Goal: Task Accomplishment & Management: Manage account settings

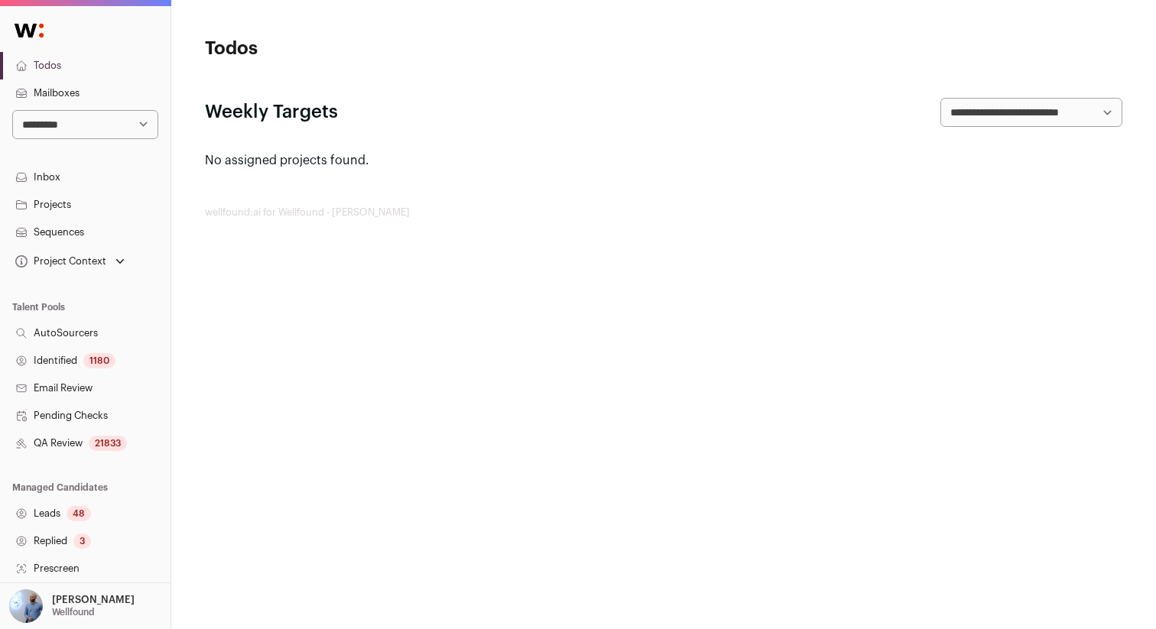
scroll to position [251, 0]
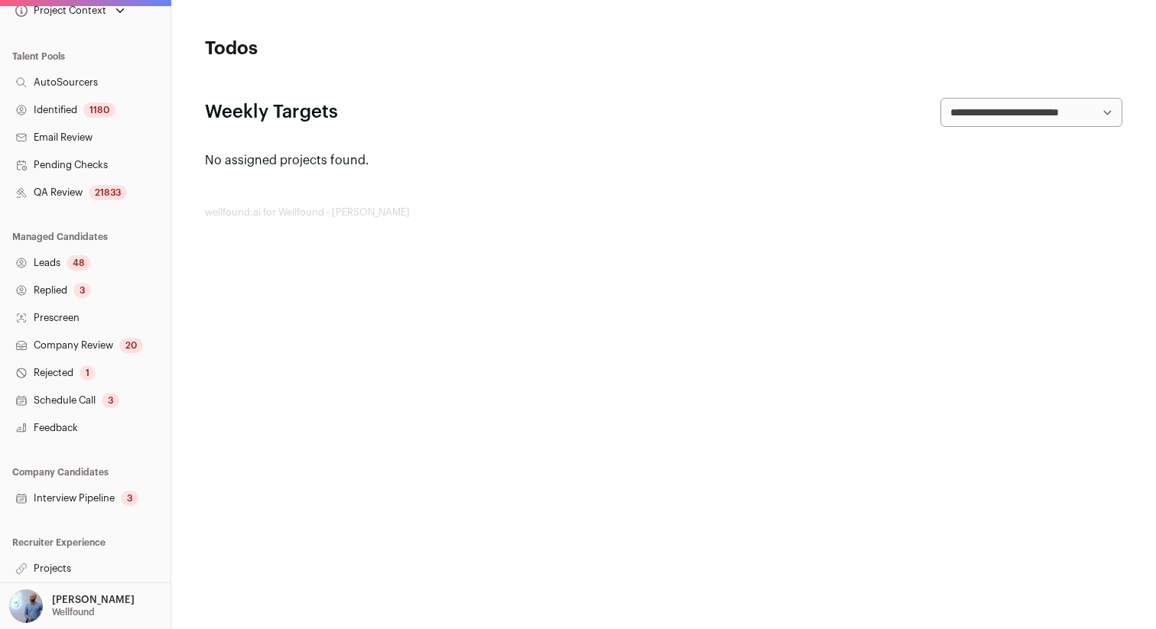
click at [59, 566] on link "Projects" at bounding box center [85, 569] width 171 height 28
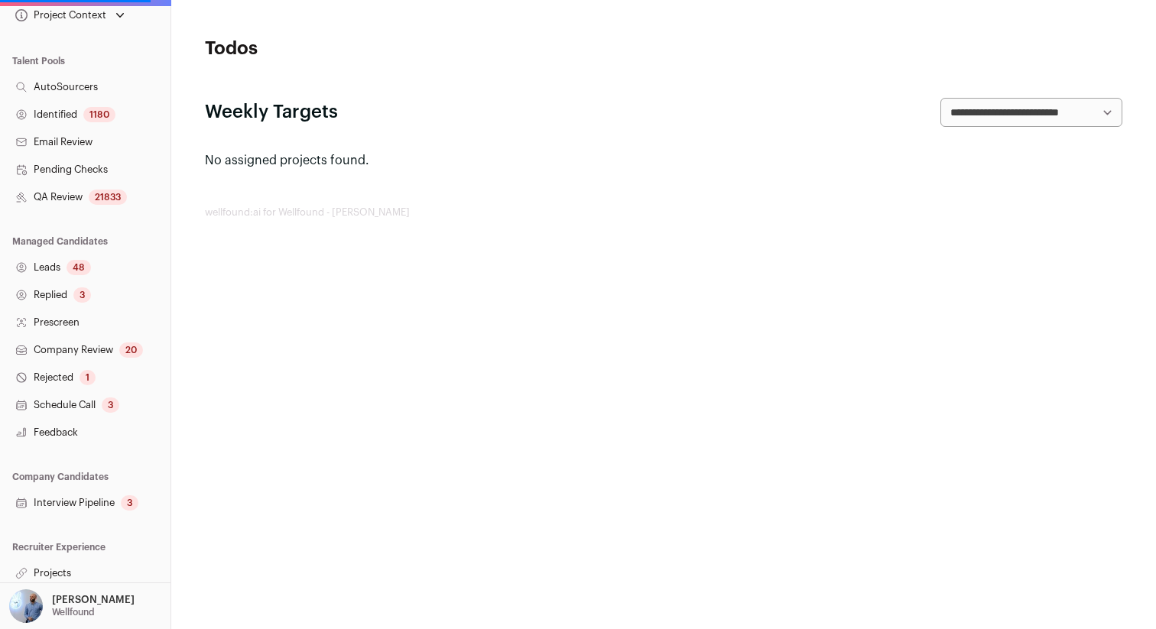
scroll to position [0, 0]
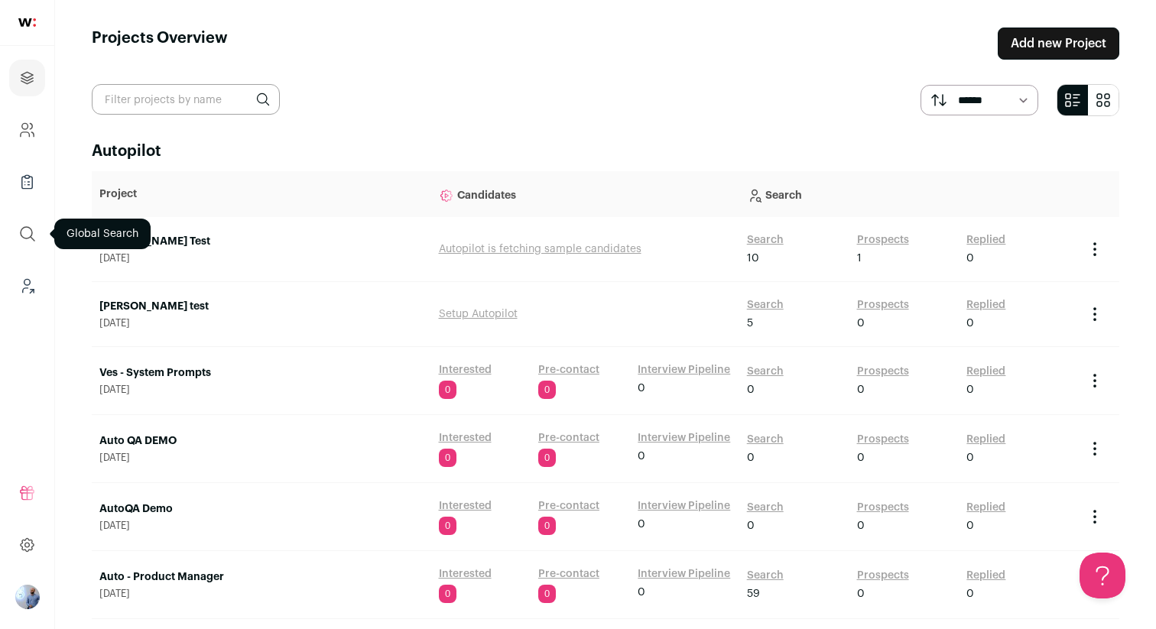
click at [24, 242] on icon "submit" at bounding box center [27, 234] width 18 height 18
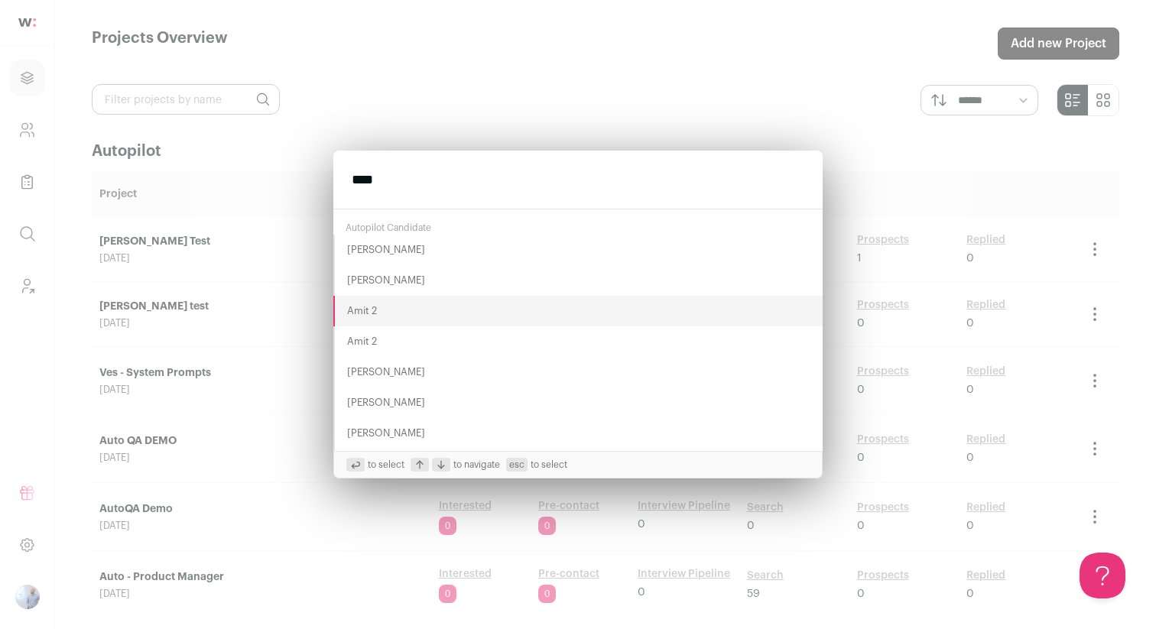
type input "****"
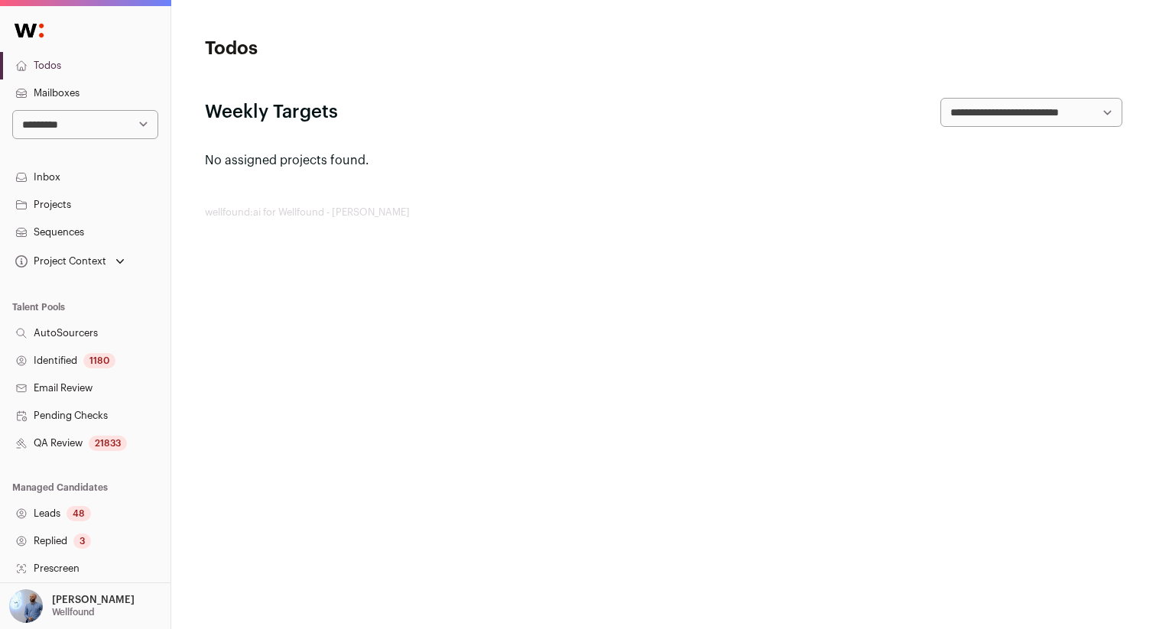
click at [124, 132] on select "**********" at bounding box center [85, 124] width 146 height 29
click at [137, 122] on select "**********" at bounding box center [85, 124] width 146 height 29
select select "*****"
click at [12, 110] on select "**********" at bounding box center [85, 124] width 146 height 29
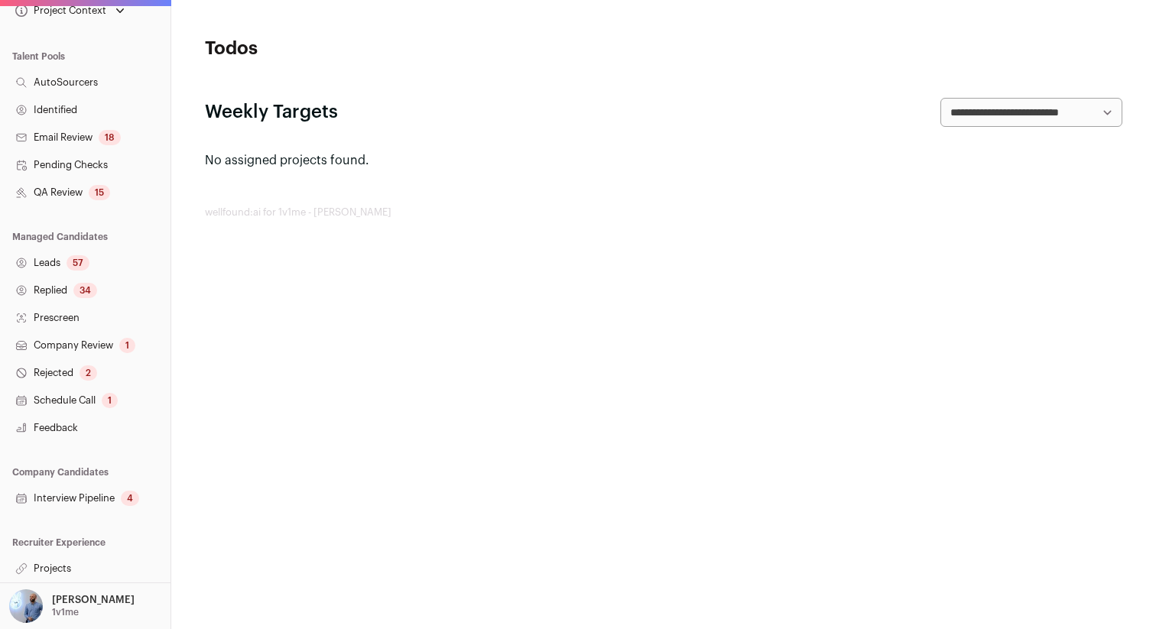
click at [69, 268] on div "57" at bounding box center [78, 262] width 23 height 15
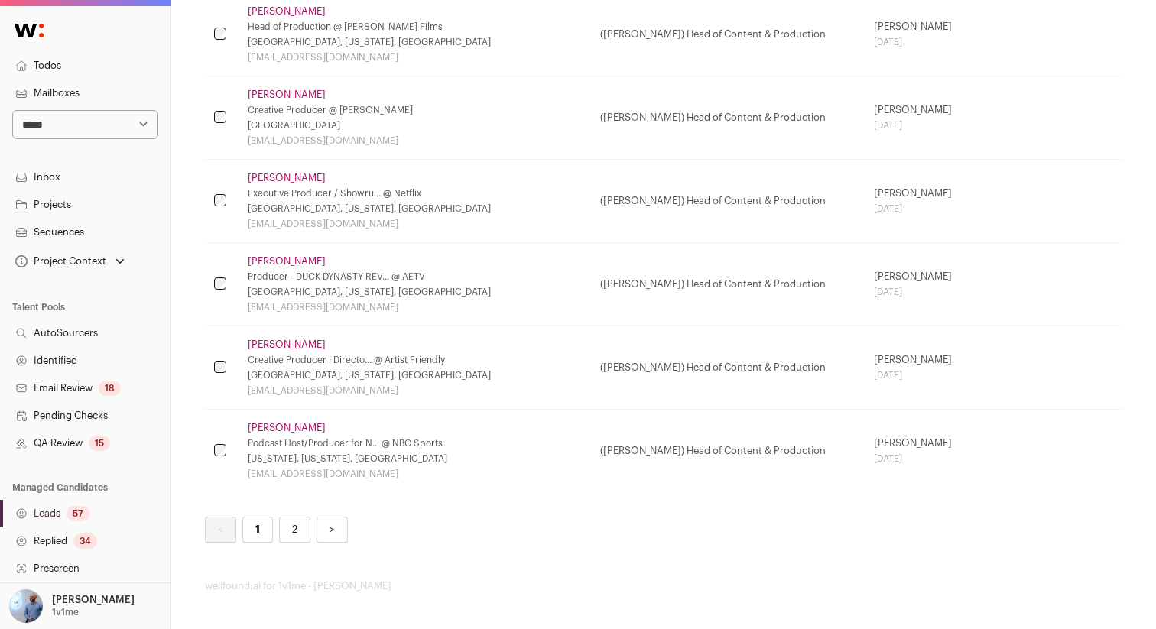
scroll to position [251, 0]
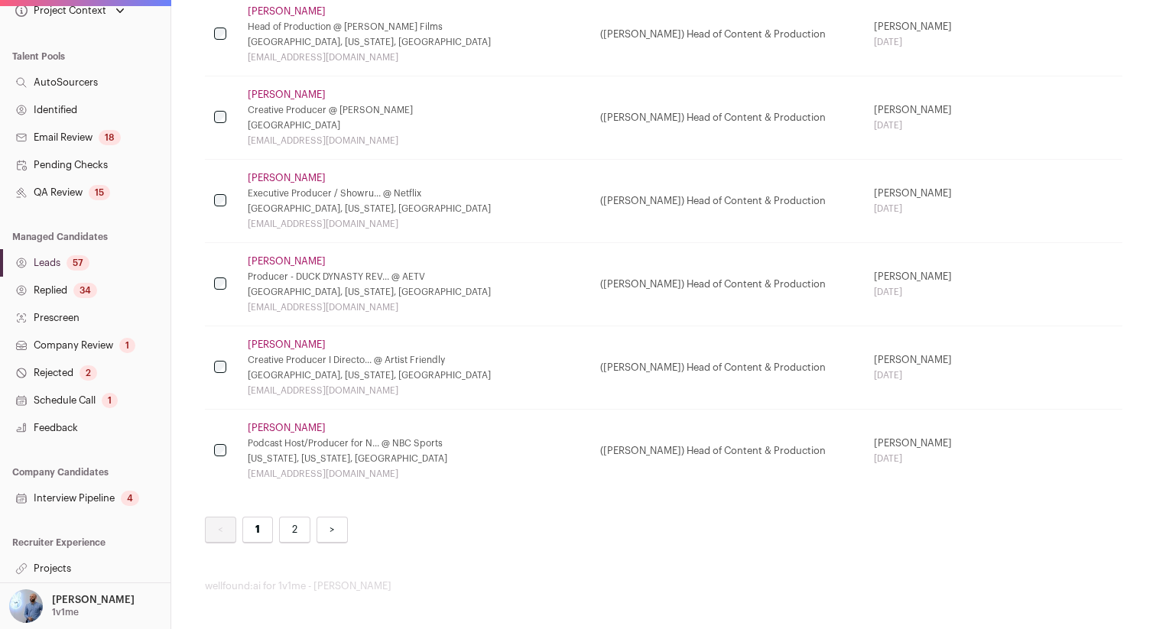
click at [73, 574] on link "Projects" at bounding box center [85, 569] width 171 height 28
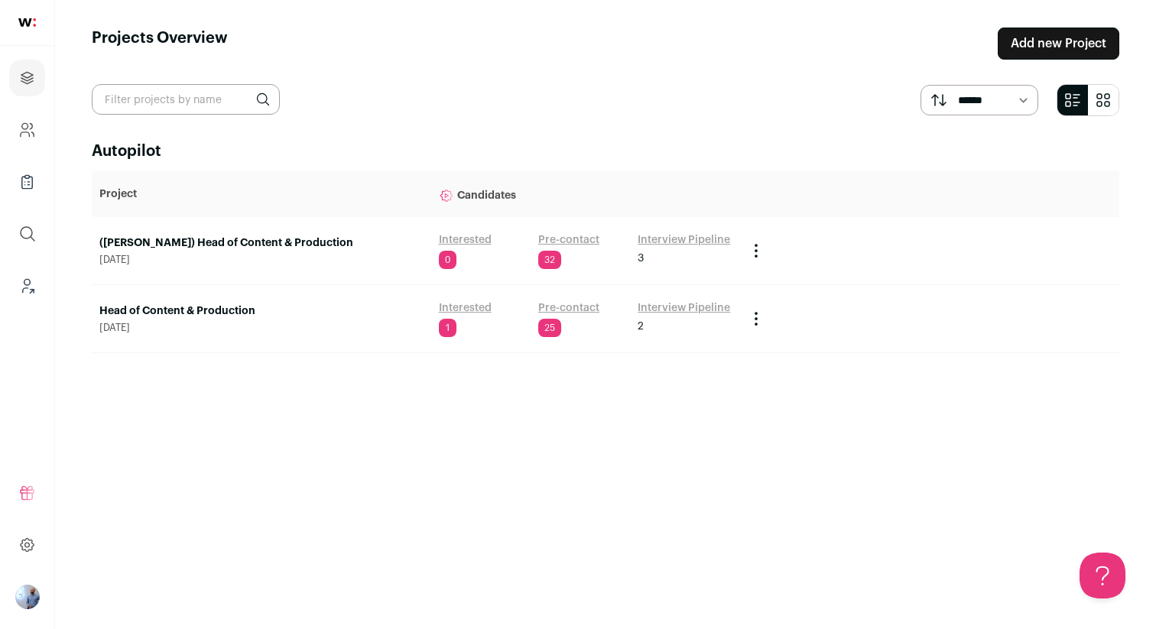
click at [320, 246] on link "([PERSON_NAME]) Head of Content & Production" at bounding box center [261, 243] width 324 height 15
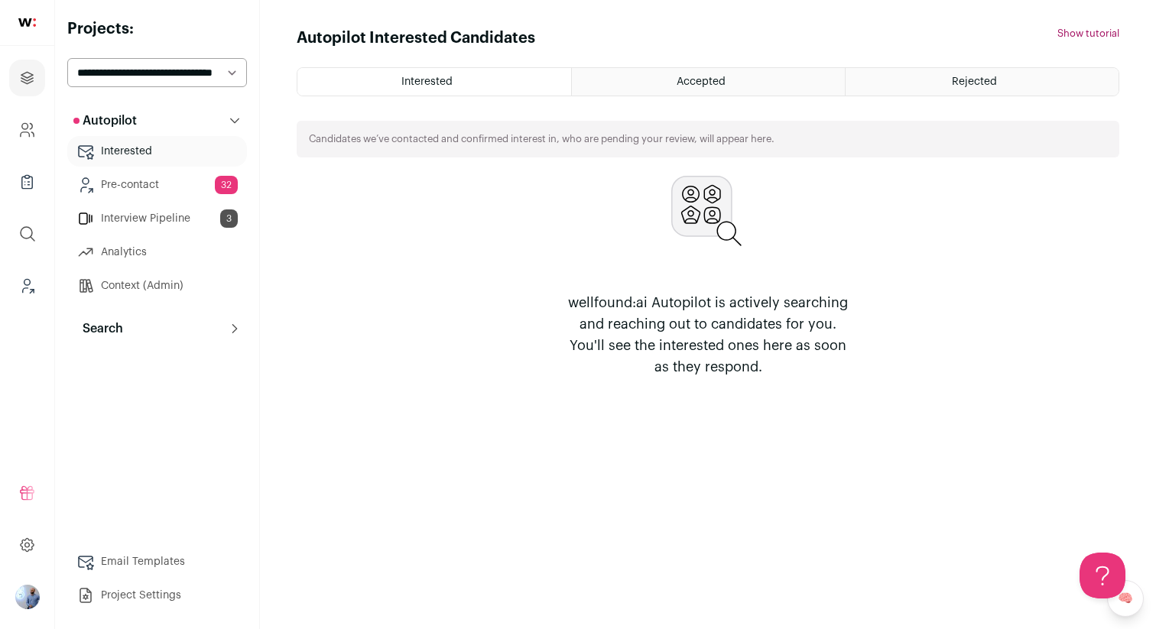
click at [204, 321] on button "Search" at bounding box center [157, 329] width 180 height 31
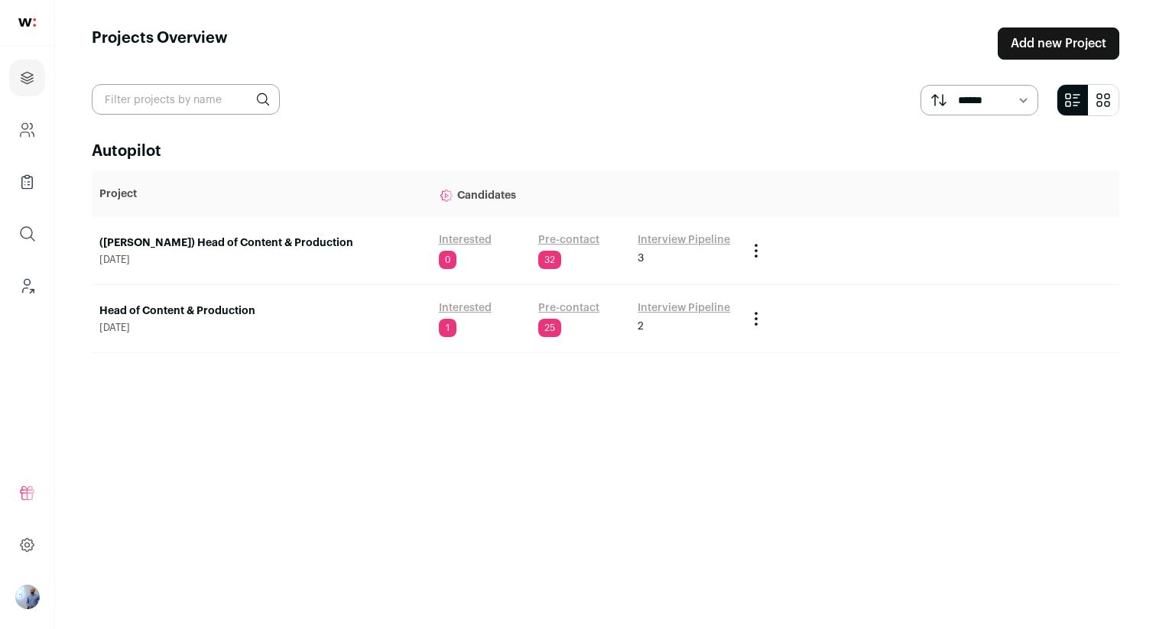
click at [198, 302] on td "Head of Content & Production August 19, 2025" at bounding box center [262, 319] width 340 height 68
click at [198, 307] on link "Head of Content & Production" at bounding box center [261, 311] width 324 height 15
click at [145, 251] on div "(Drew) Head of Content & Production August 22, 2025" at bounding box center [261, 251] width 324 height 31
click at [147, 246] on link "(Drew) Head of Content & Production" at bounding box center [261, 243] width 324 height 15
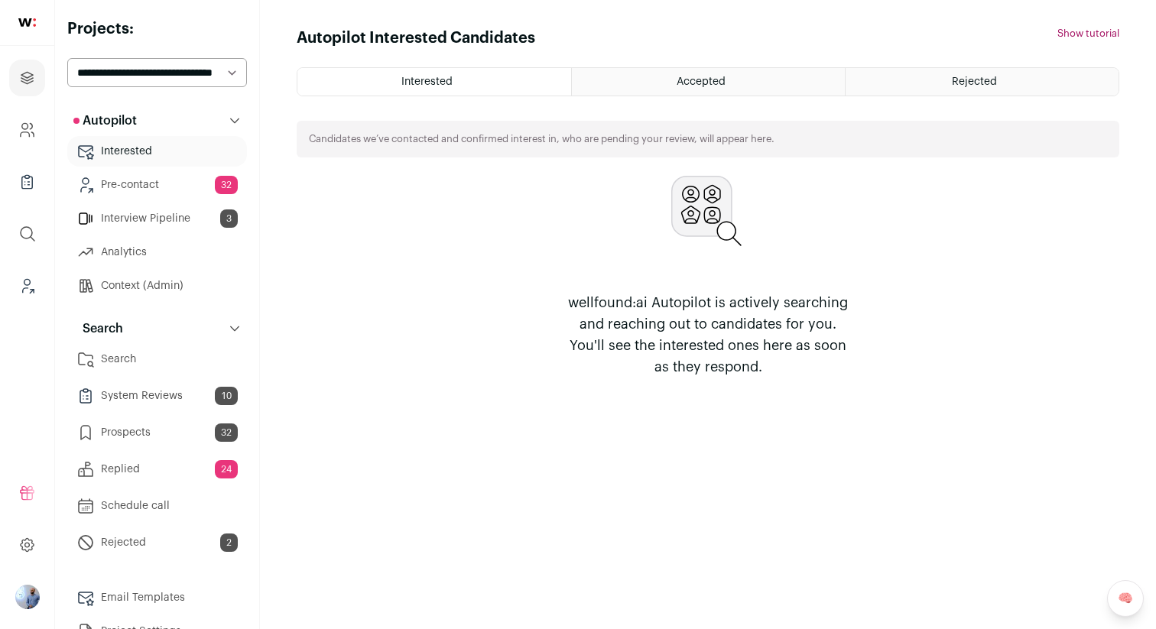
click at [190, 99] on div "**********" at bounding box center [157, 332] width 180 height 629
click at [190, 75] on select "**********" at bounding box center [157, 72] width 180 height 29
select select "*****"
click at [67, 58] on select "**********" at bounding box center [157, 72] width 180 height 29
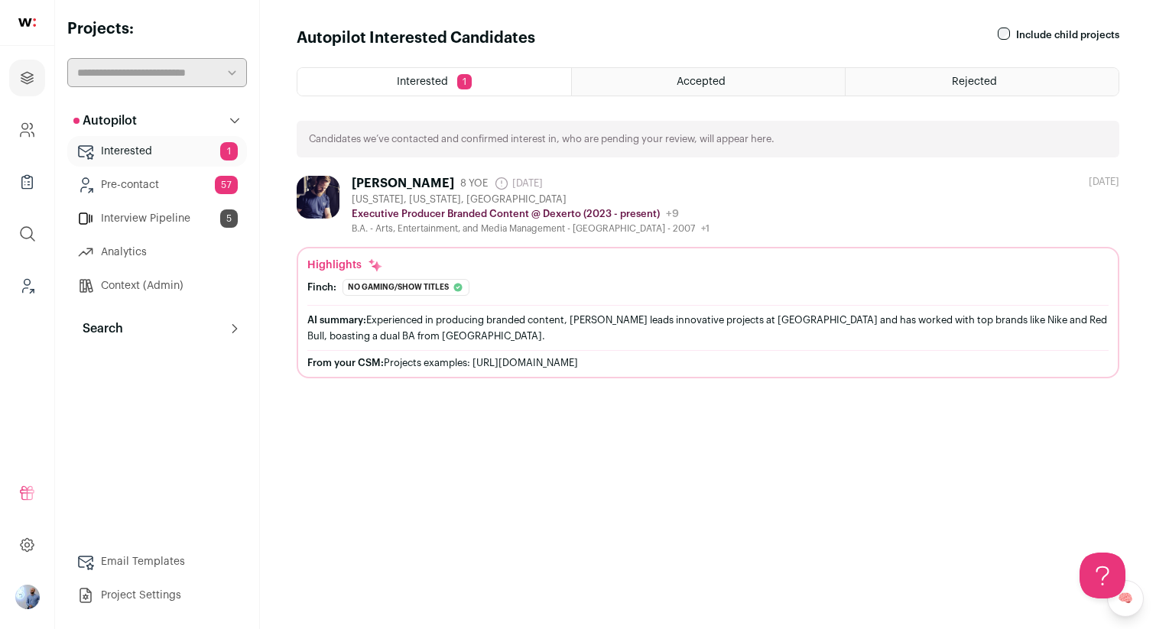
click at [168, 328] on button "Search" at bounding box center [157, 329] width 180 height 31
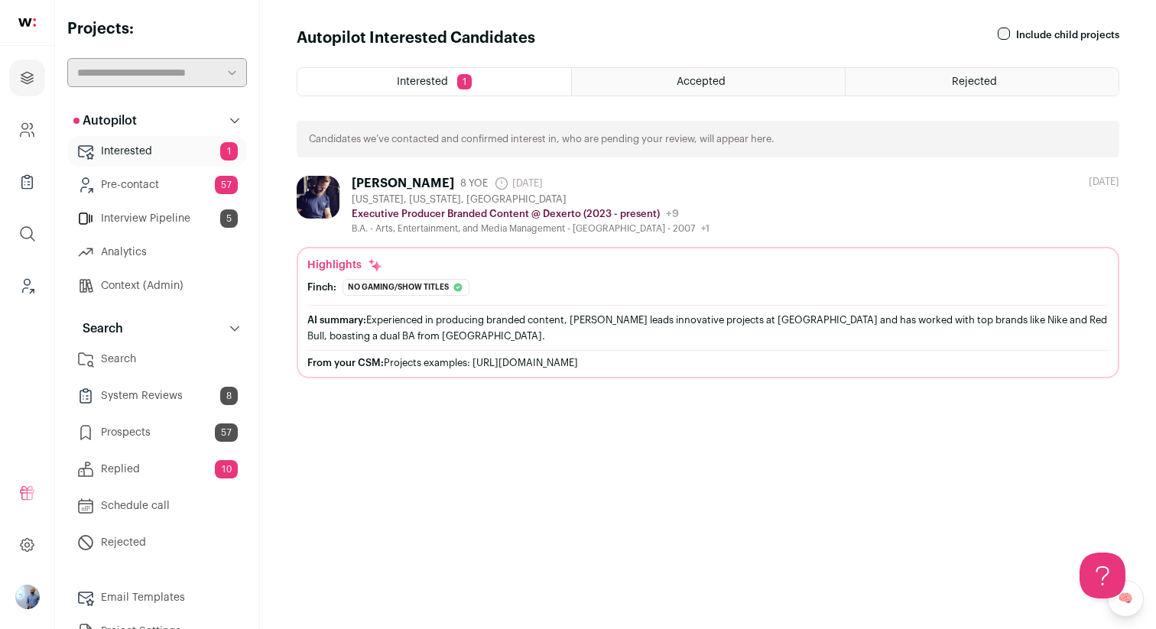
click at [197, 447] on link "Prospects 57" at bounding box center [157, 433] width 180 height 31
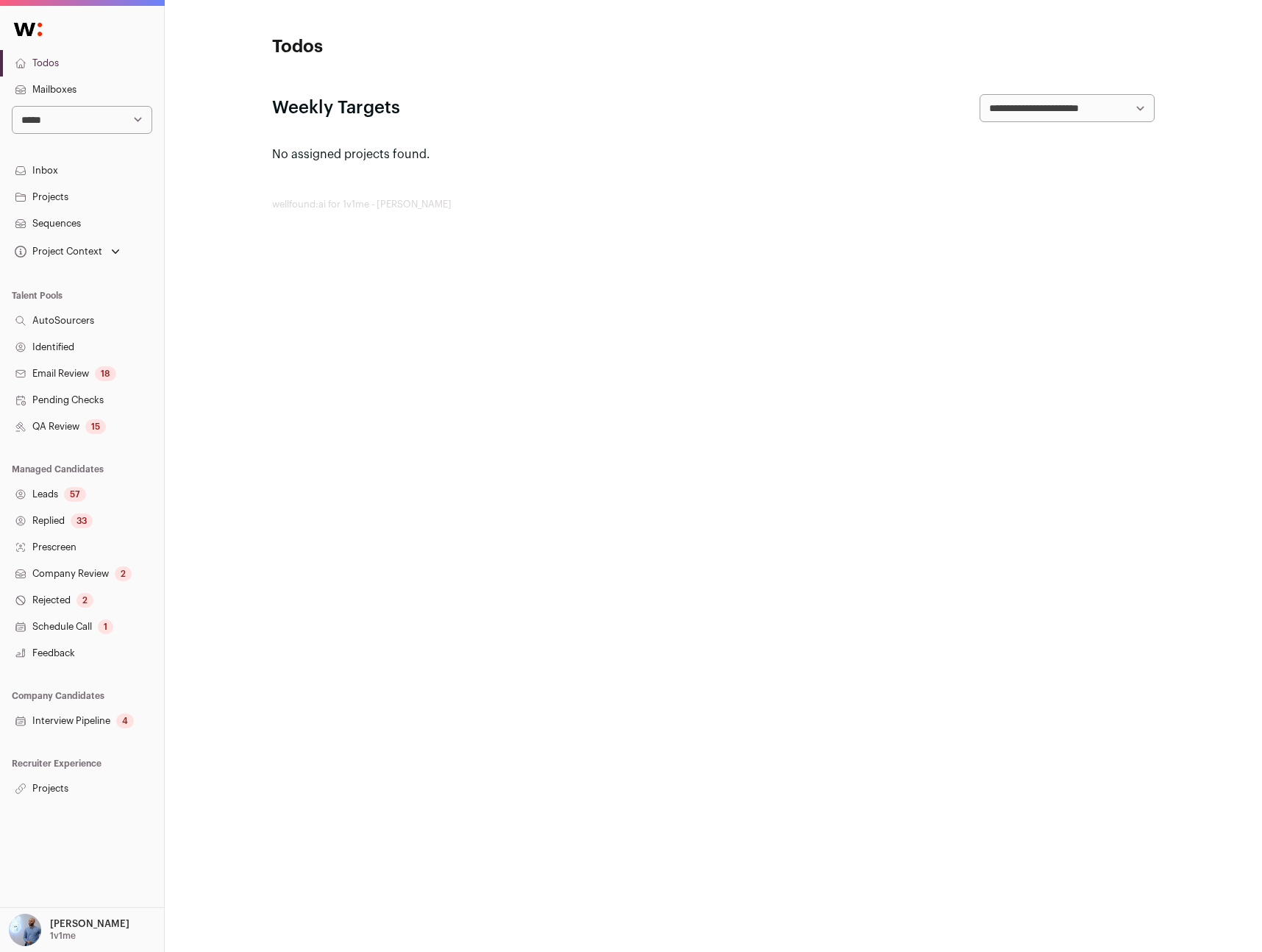
click at [95, 111] on select "**********" at bounding box center [82, 119] width 140 height 28
select select "*"
click at [12, 106] on select "**********" at bounding box center [82, 119] width 140 height 28
click at [50, 197] on link "Projects" at bounding box center [82, 197] width 164 height 27
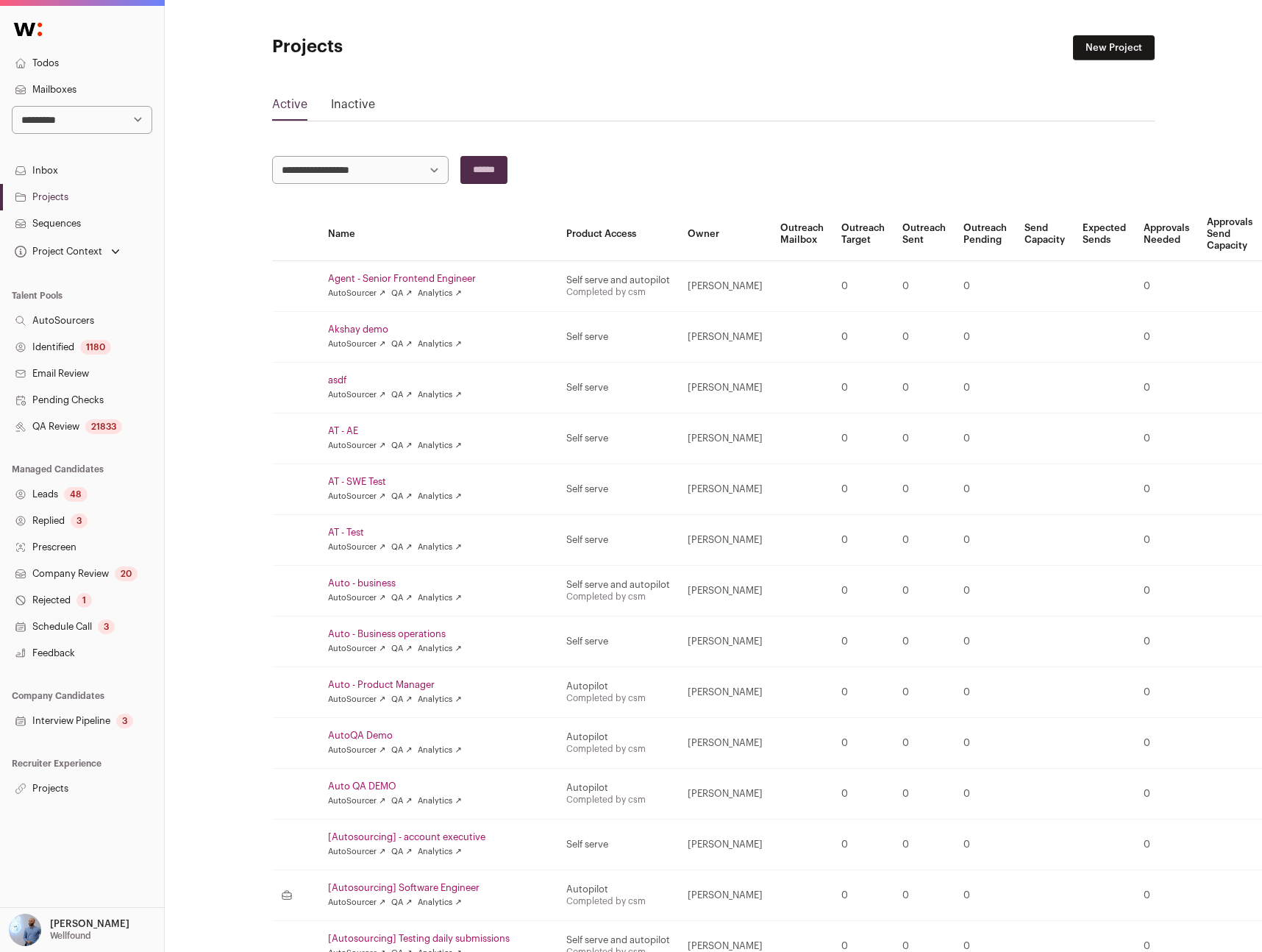
click at [46, 789] on link "Projects" at bounding box center [82, 789] width 164 height 27
click at [530, 310] on td "Agent - Senior Frontend Engineer AutoSourcer ↗ QA ↗ Analytics ↗" at bounding box center [439, 287] width 239 height 51
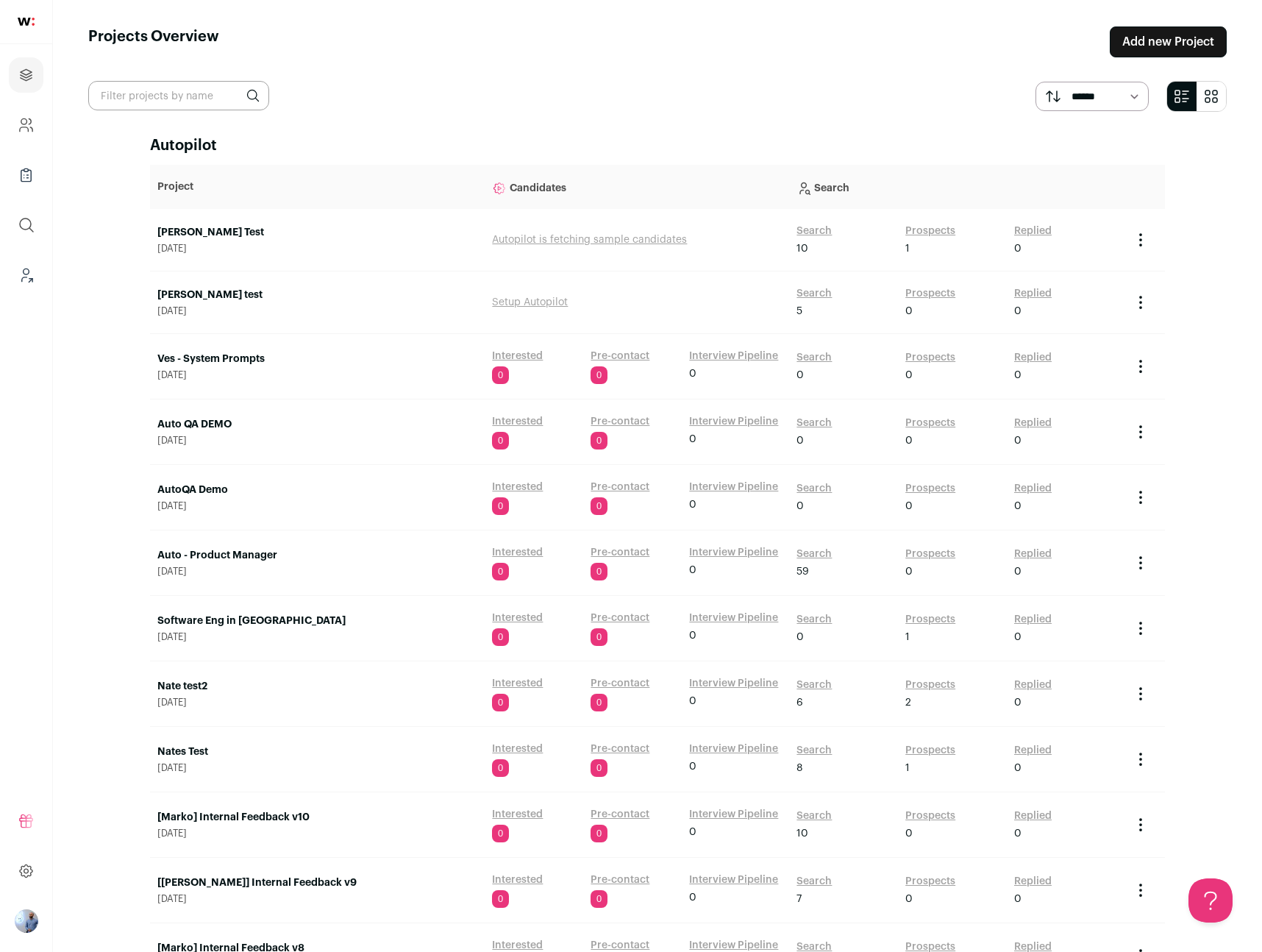
click at [1161, 33] on link "Add new Project" at bounding box center [1169, 42] width 117 height 31
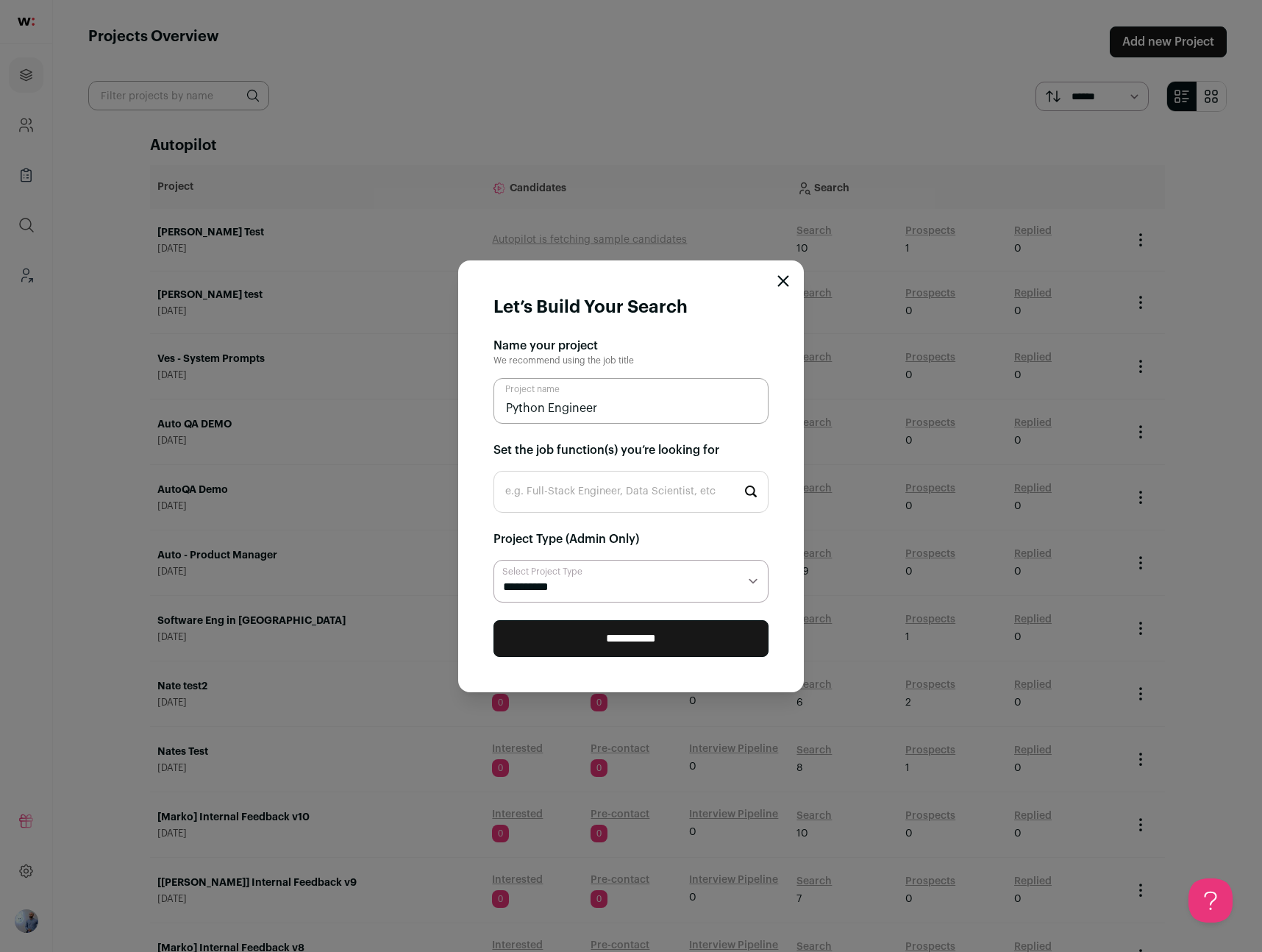
type input "Python Engineer"
type input "Software"
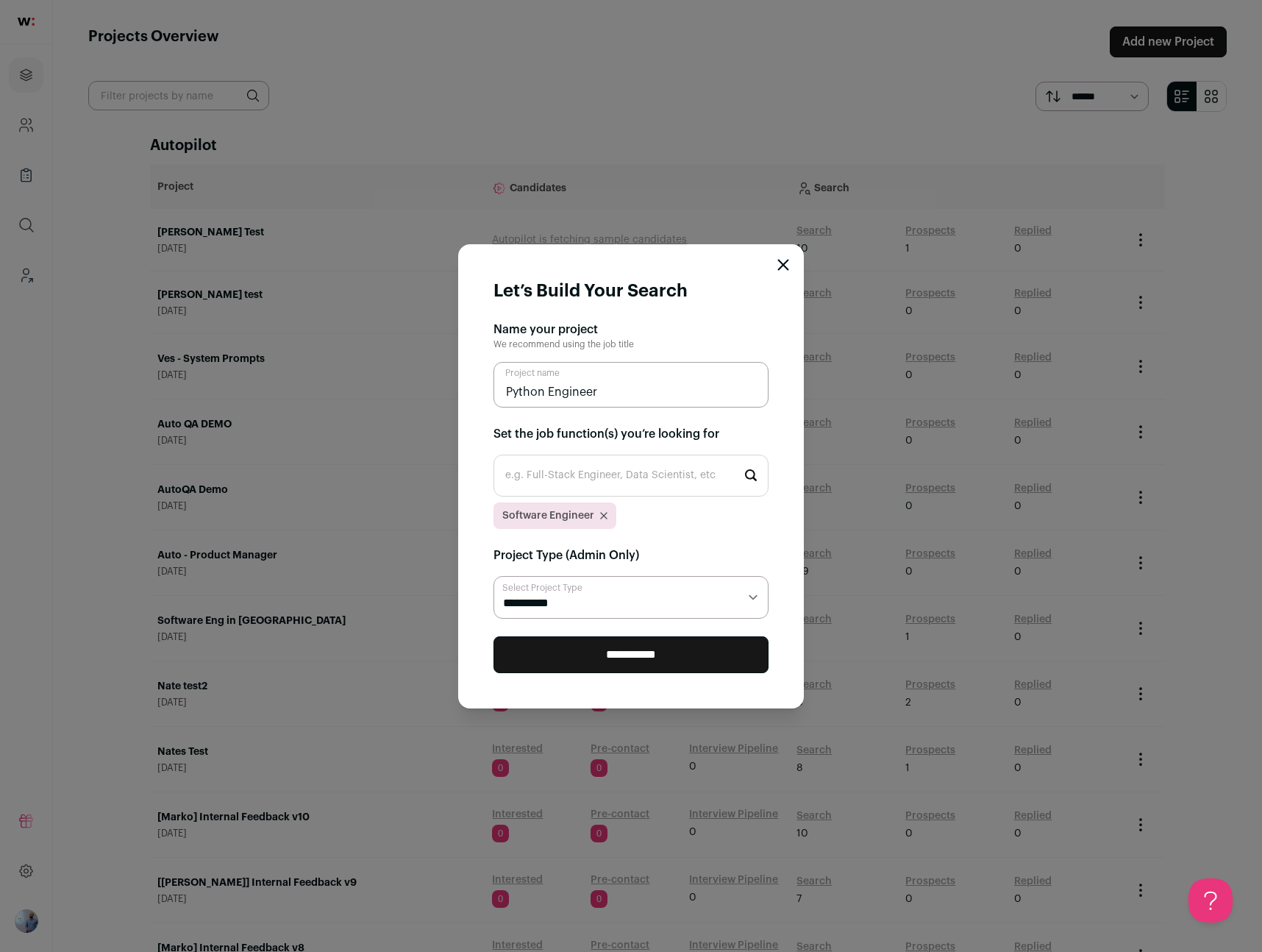
click at [639, 651] on input "**********" at bounding box center [631, 655] width 275 height 37
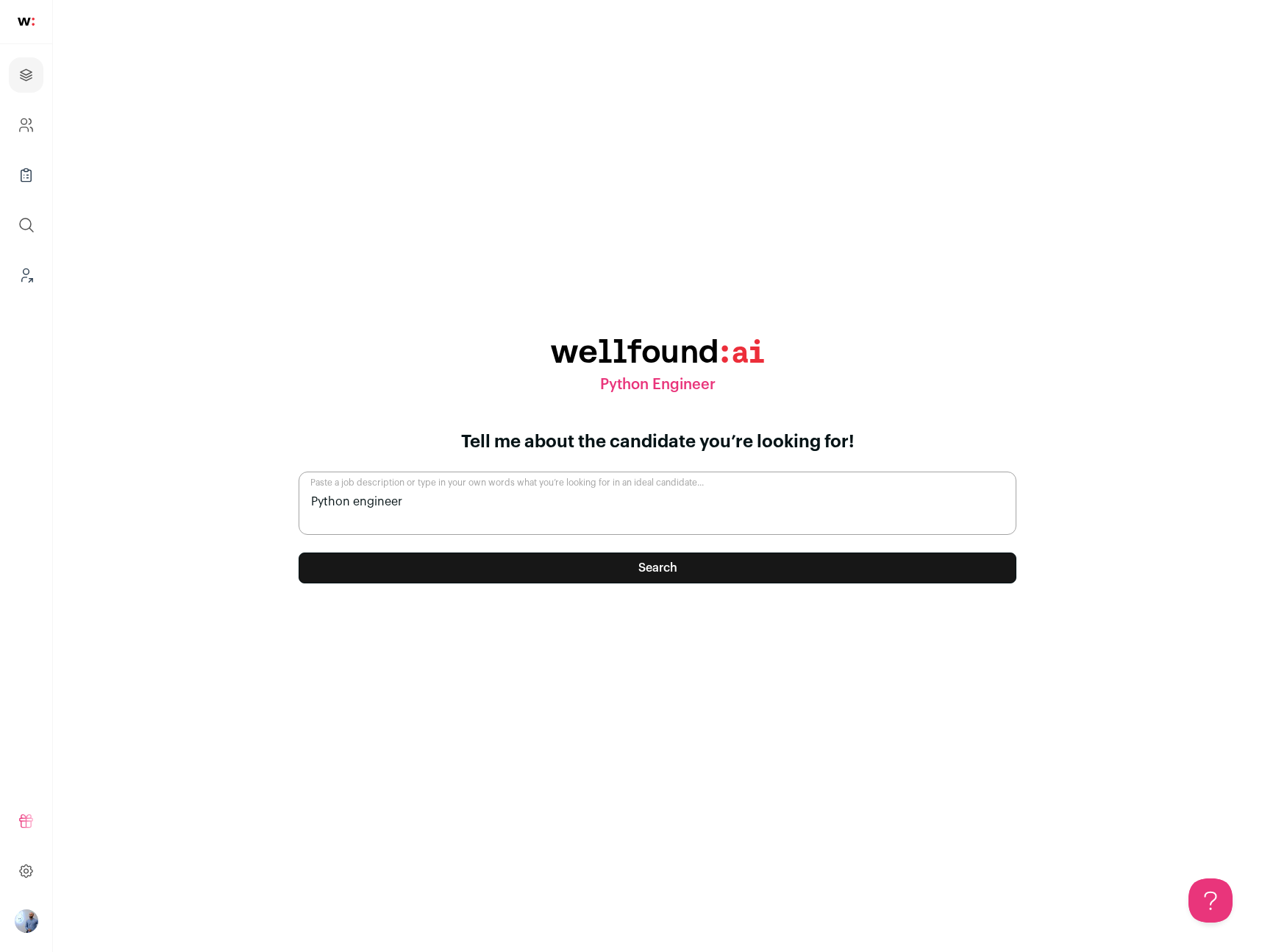
type textarea "Python engineer"
click at [680, 549] on div "Tell me about the candidate you’re looking for! Python engineer Paste a job des…" at bounding box center [658, 506] width 718 height 153
click at [676, 560] on button "Search" at bounding box center [658, 567] width 718 height 31
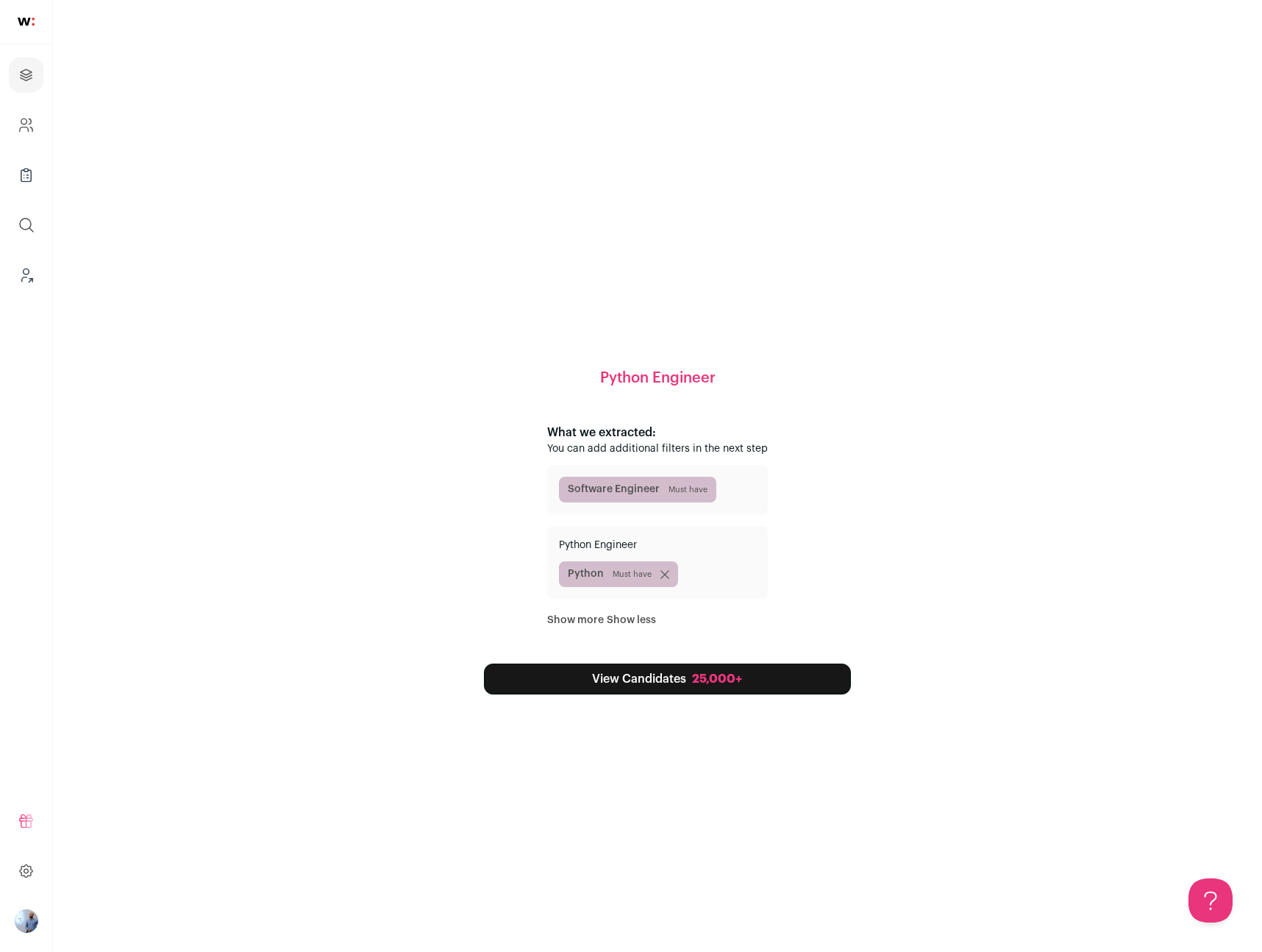
click at [687, 672] on link "View Candidates 25,000+" at bounding box center [668, 679] width 367 height 31
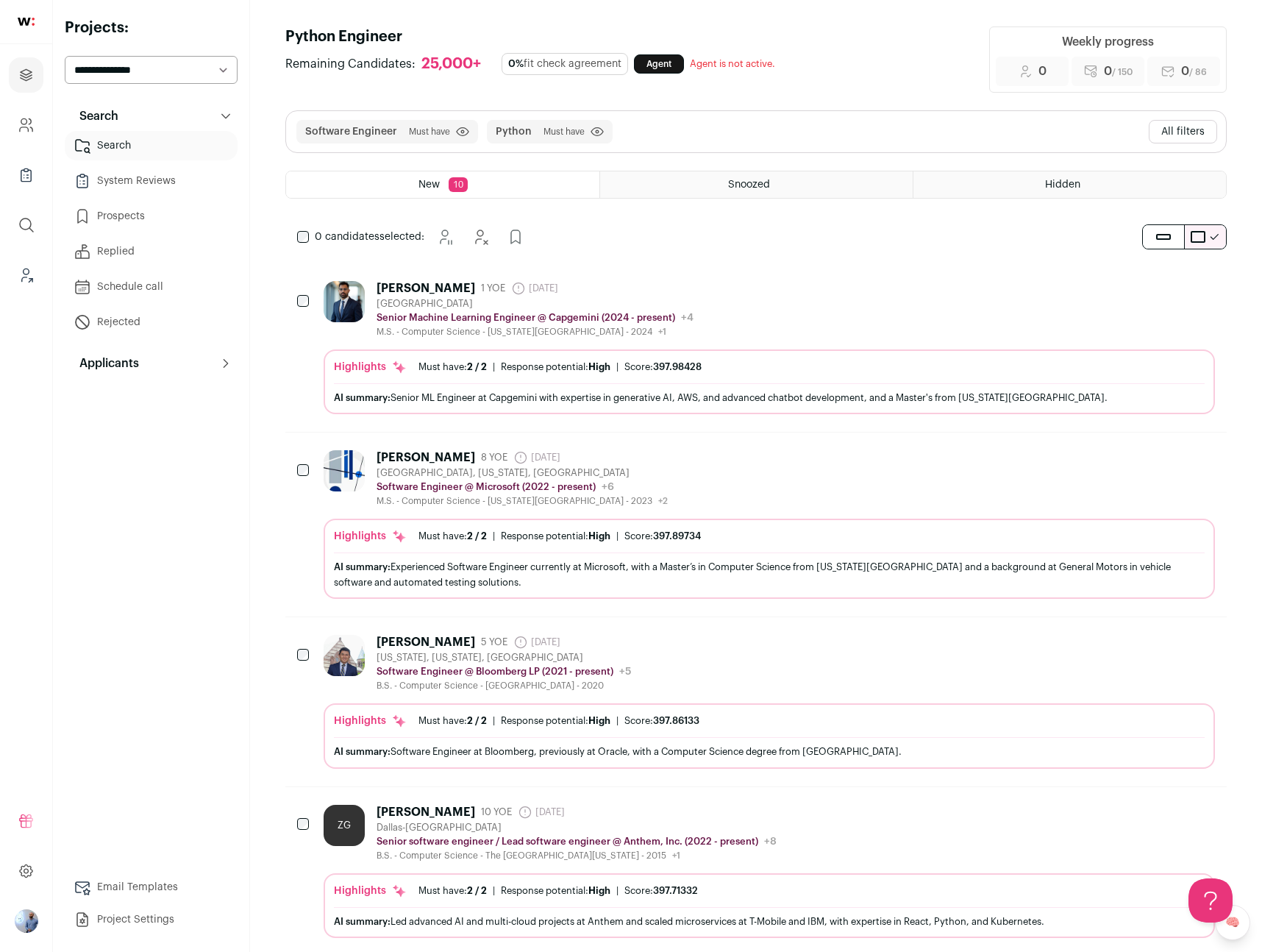
click at [1184, 137] on button "All filters" at bounding box center [1183, 132] width 68 height 23
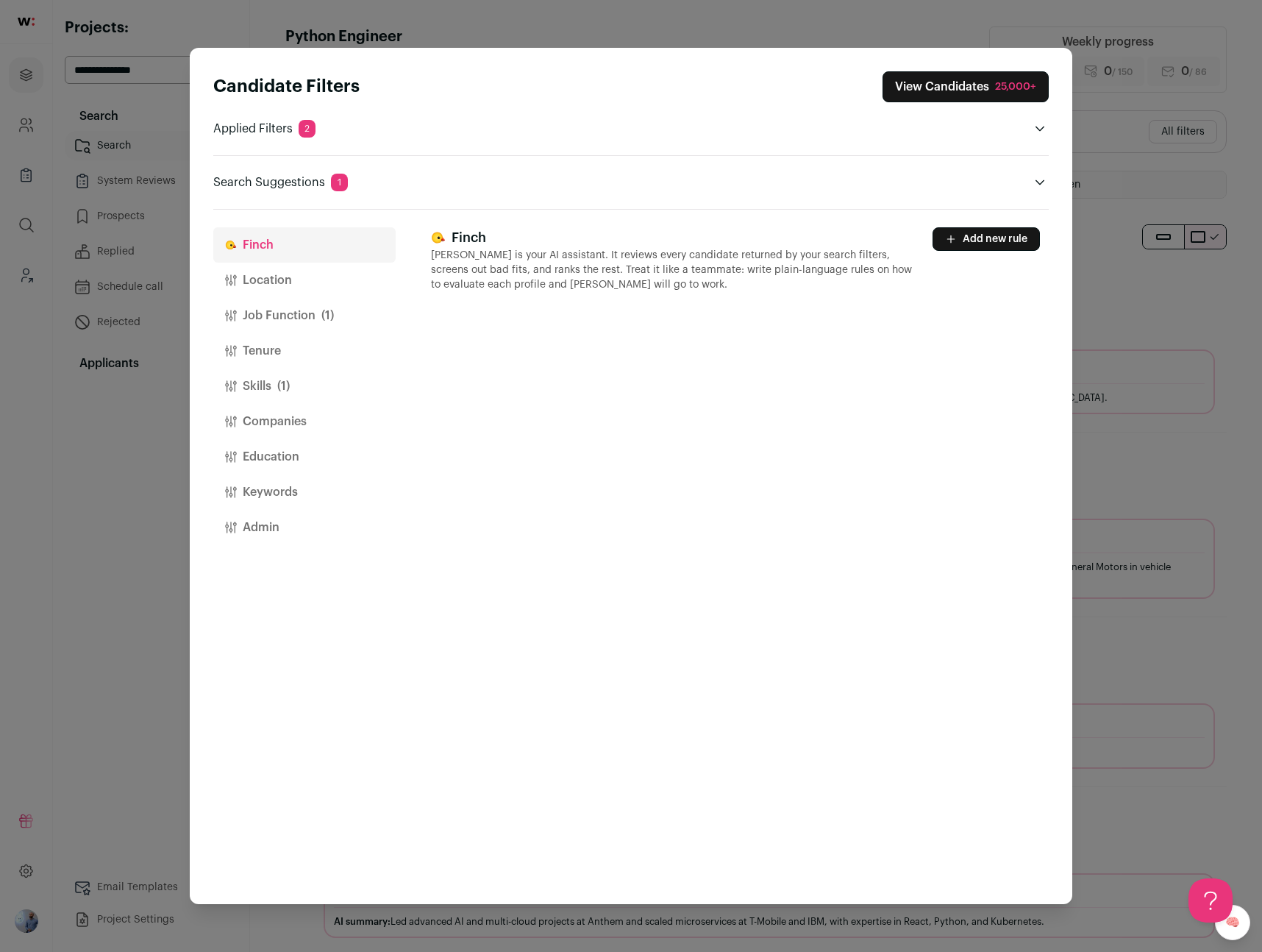
click at [283, 534] on button "Admin" at bounding box center [305, 527] width 183 height 36
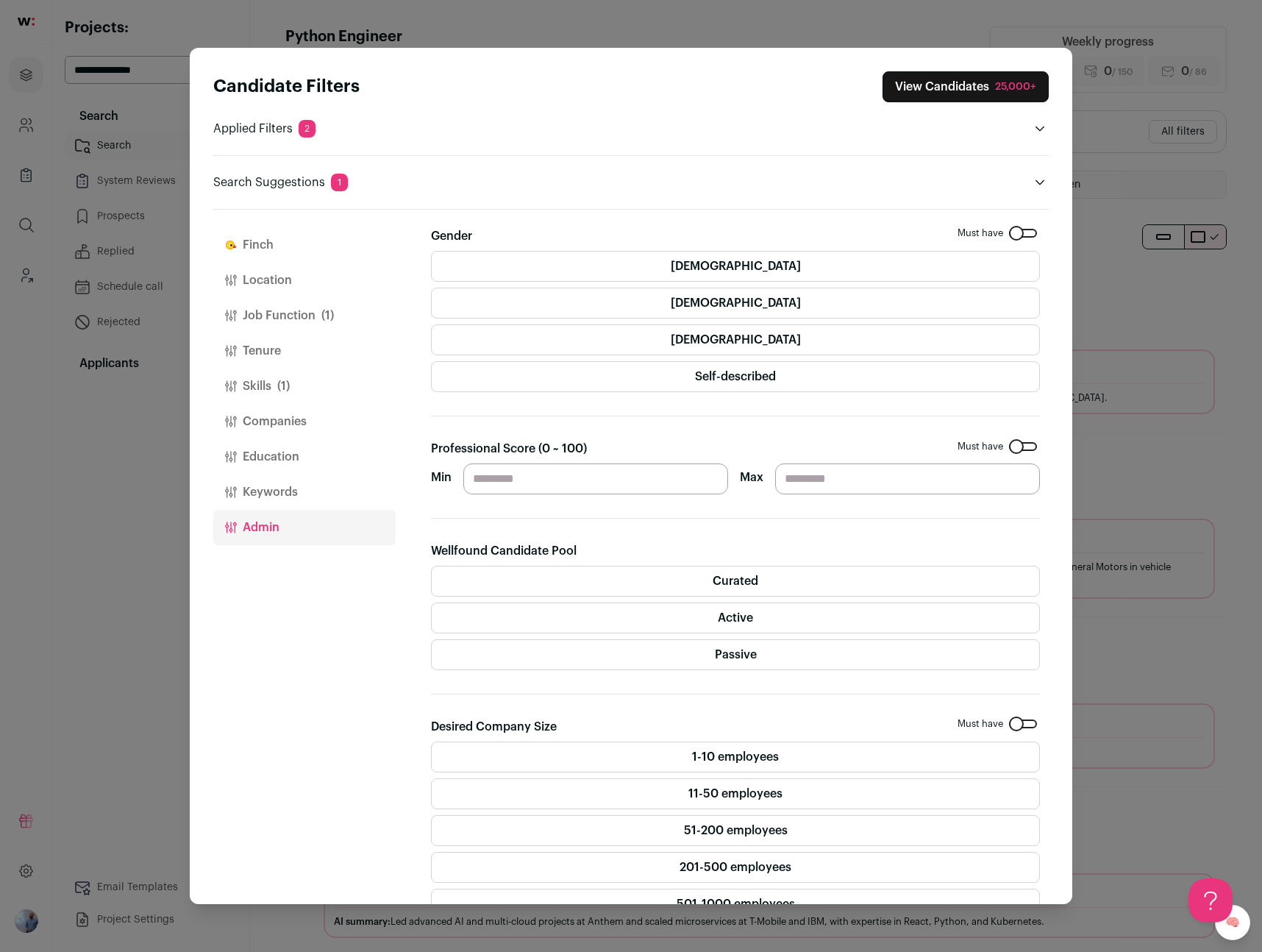
click at [642, 607] on label "Active" at bounding box center [735, 617] width 609 height 31
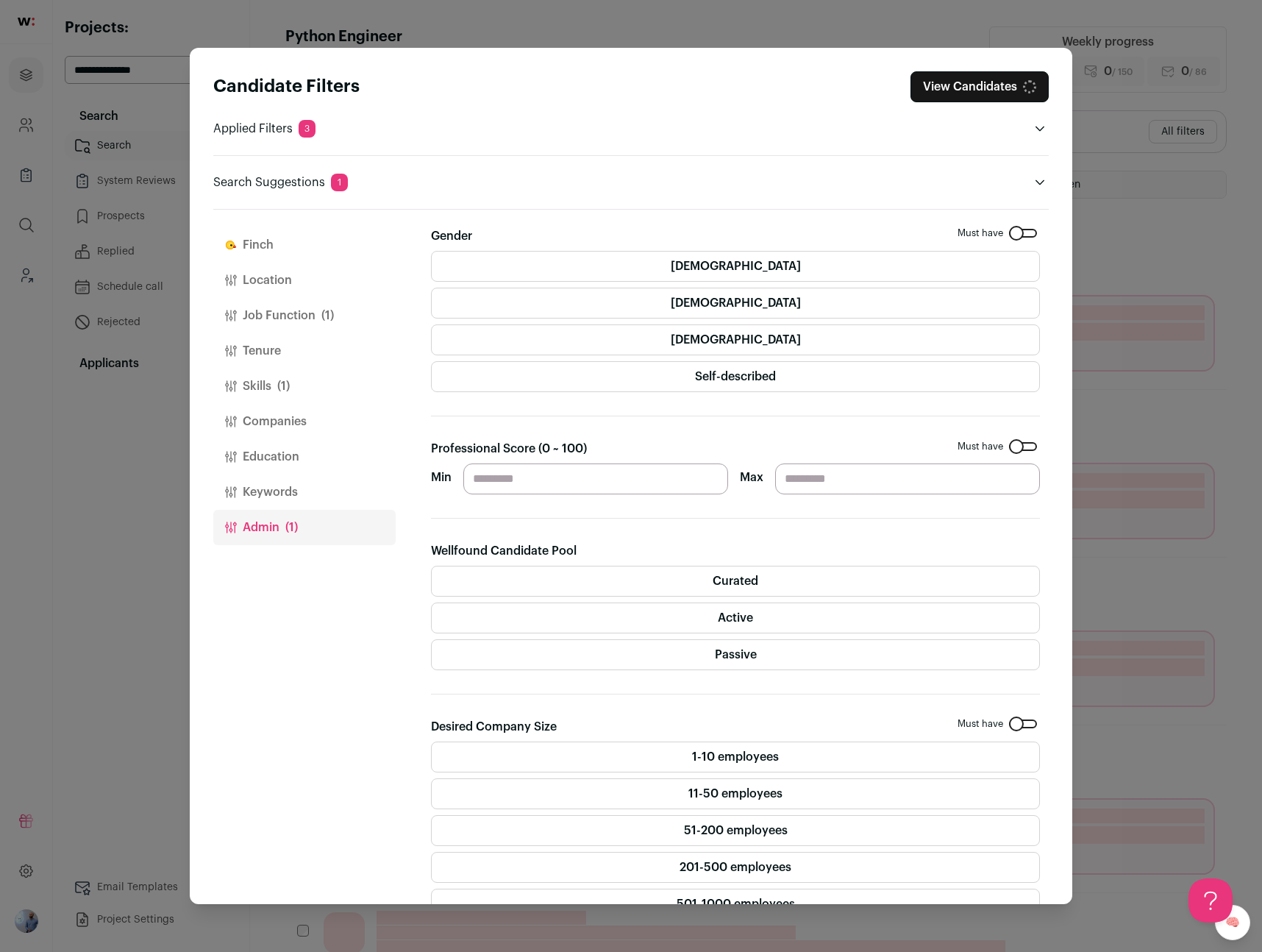
click at [643, 592] on label "Curated" at bounding box center [735, 581] width 609 height 31
click at [276, 291] on button "Location" at bounding box center [305, 280] width 183 height 36
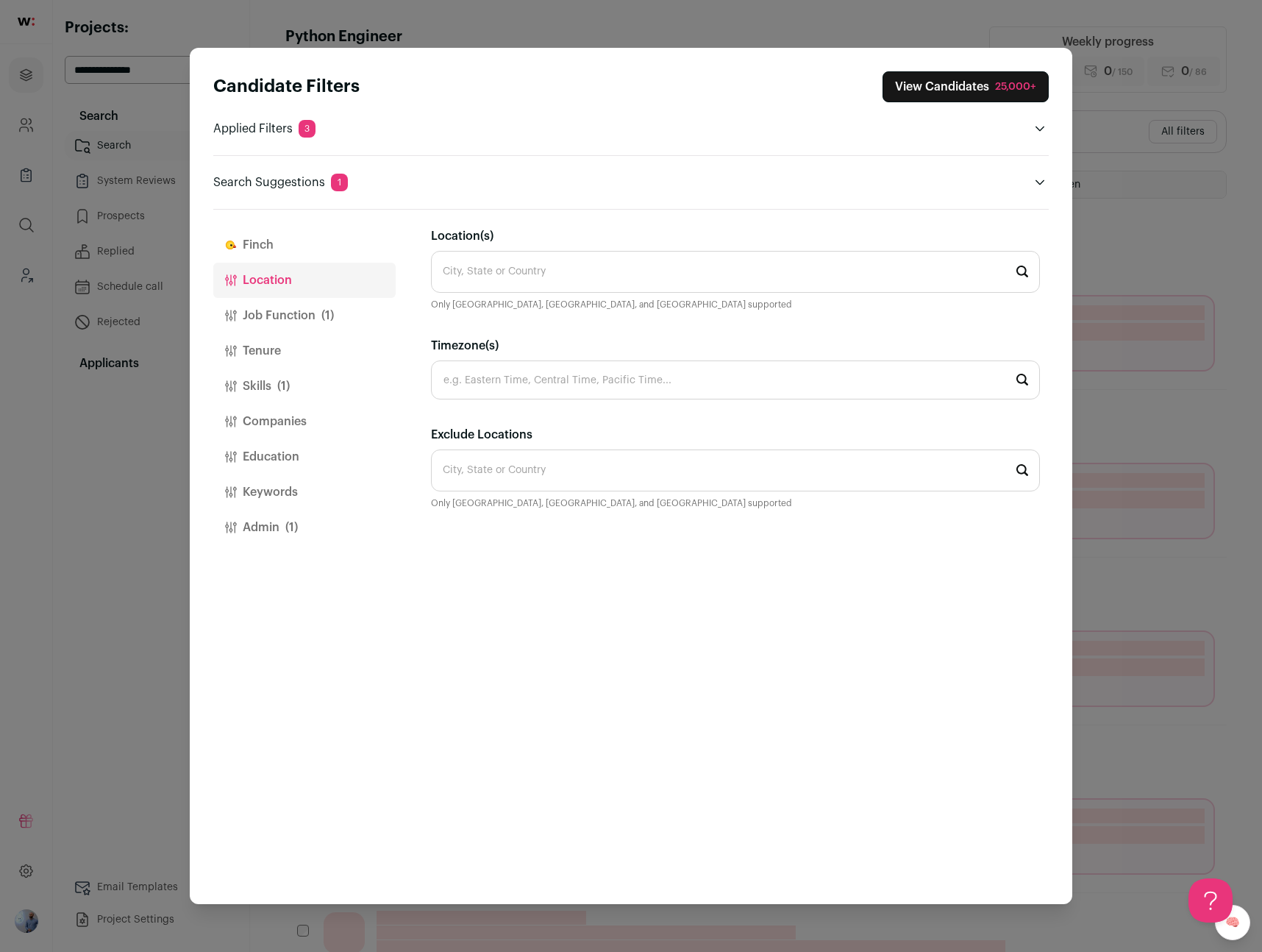
click at [505, 272] on input "Location(s)" at bounding box center [735, 272] width 609 height 42
click at [421, 344] on div "Finch Location Job Function (1) Tenure Skills (1) Companies Education Keywords …" at bounding box center [631, 557] width 836 height 695
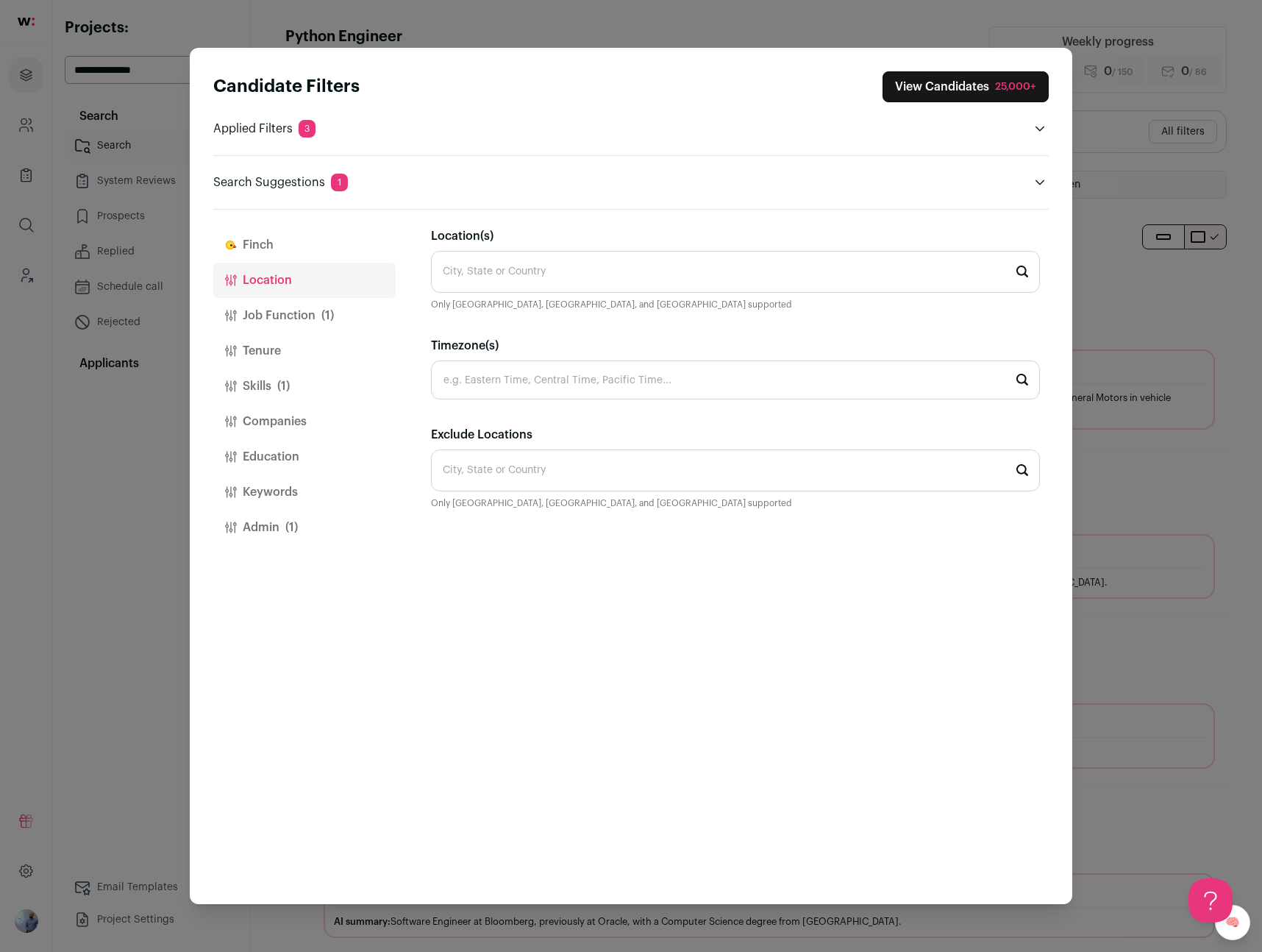
click at [487, 448] on div "Exclude Locations City, State or Country Only United States, Canada, and United…" at bounding box center [735, 481] width 609 height 110
click at [468, 473] on input "Exclude Locations" at bounding box center [735, 470] width 609 height 42
click at [491, 502] on li "California 🇺🇸" at bounding box center [736, 512] width 608 height 39
type input "California 🇺🇸"
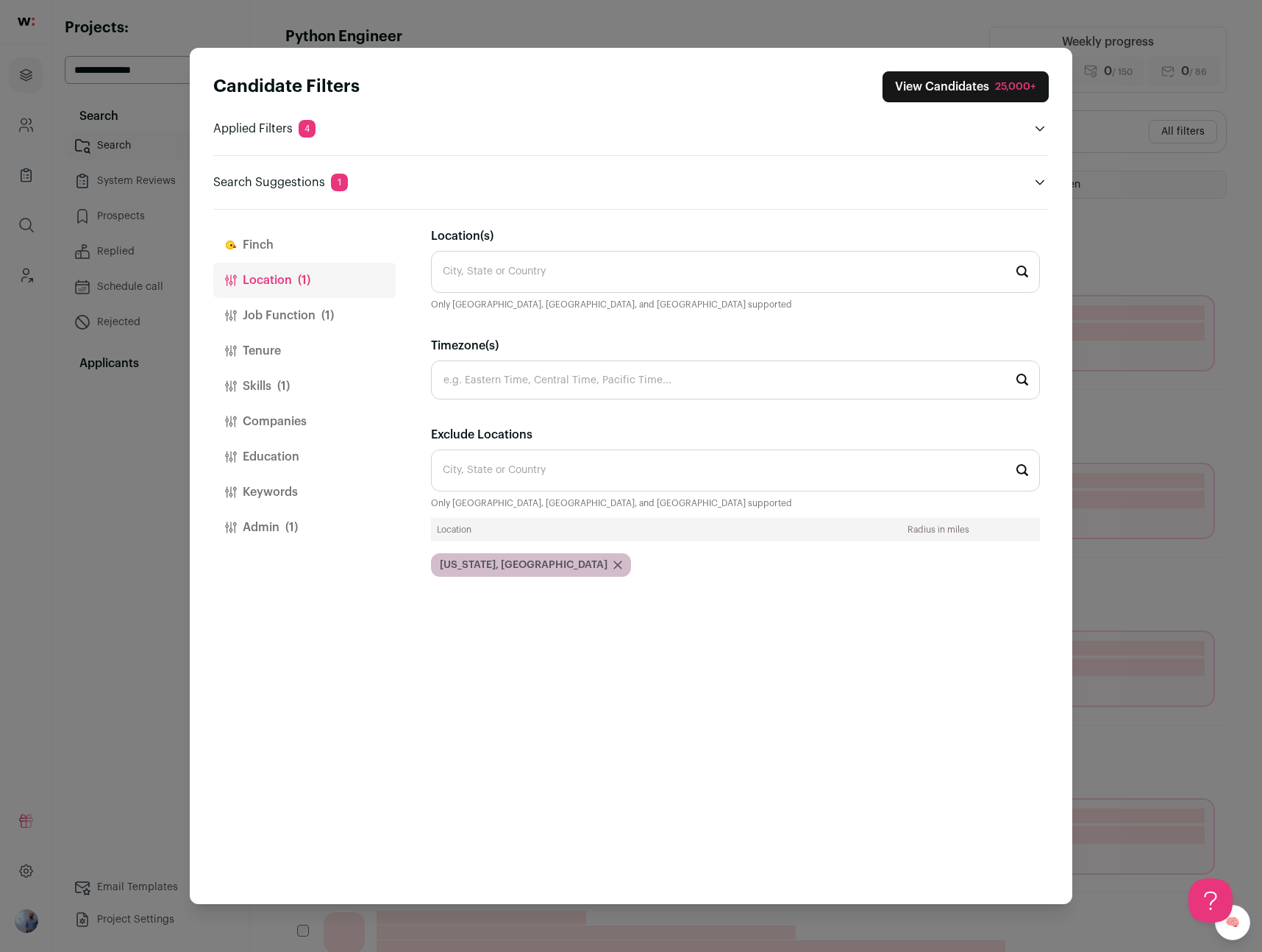
click at [941, 87] on button "View Candidates 25,000+" at bounding box center [966, 87] width 166 height 31
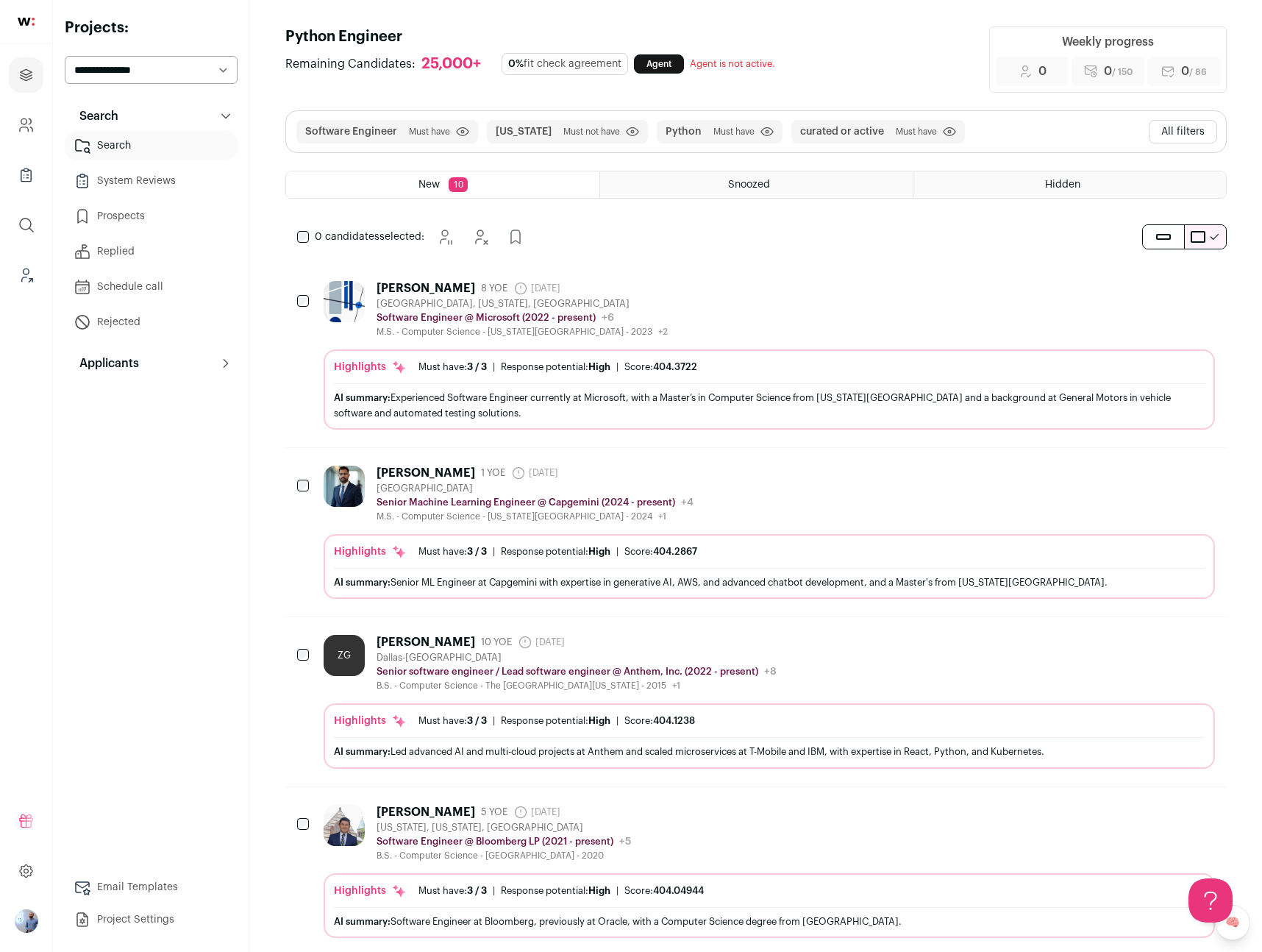
click at [1154, 130] on button "All filters" at bounding box center [1183, 132] width 68 height 23
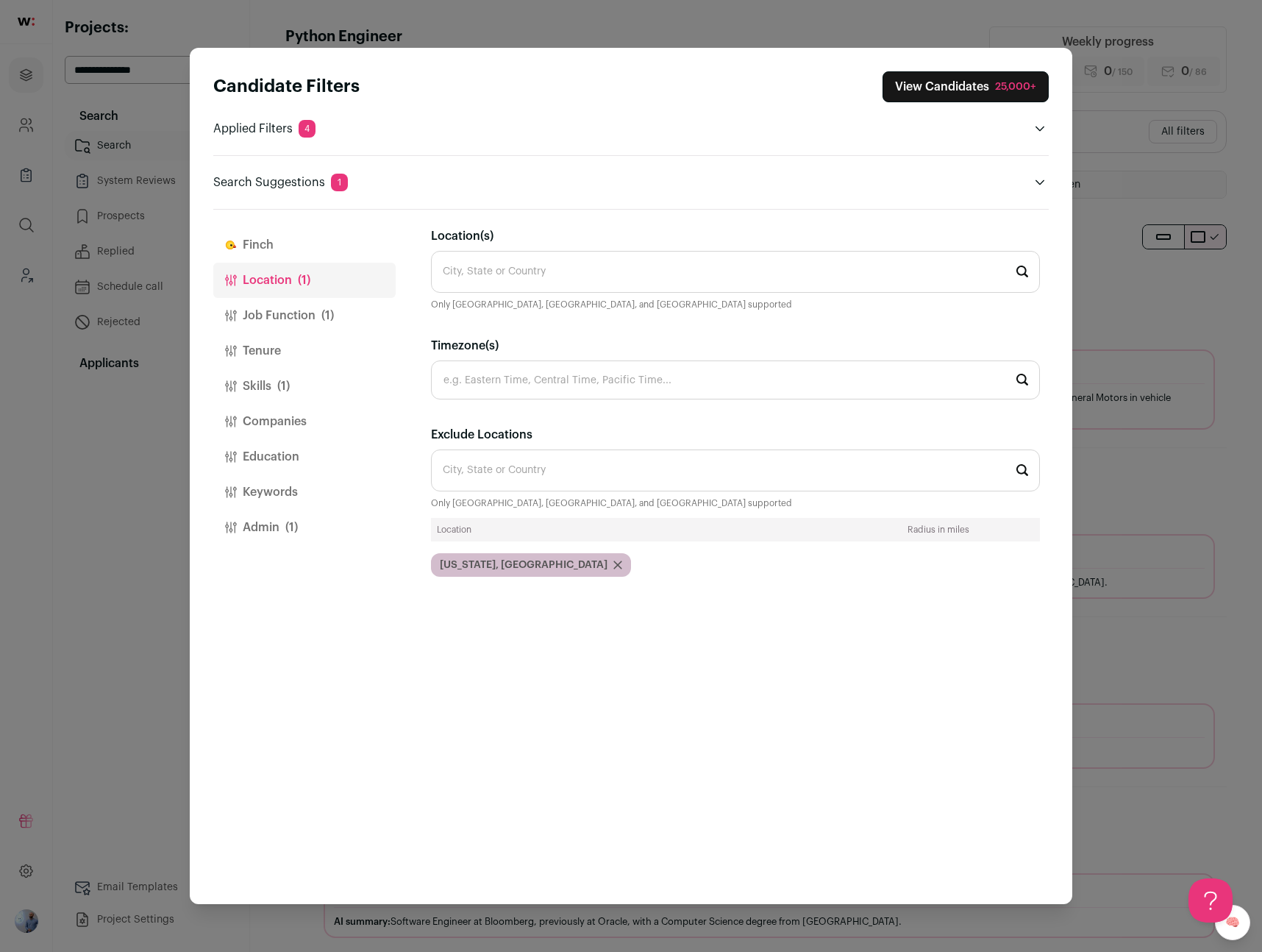
click at [320, 377] on button "Skills (1)" at bounding box center [305, 386] width 183 height 36
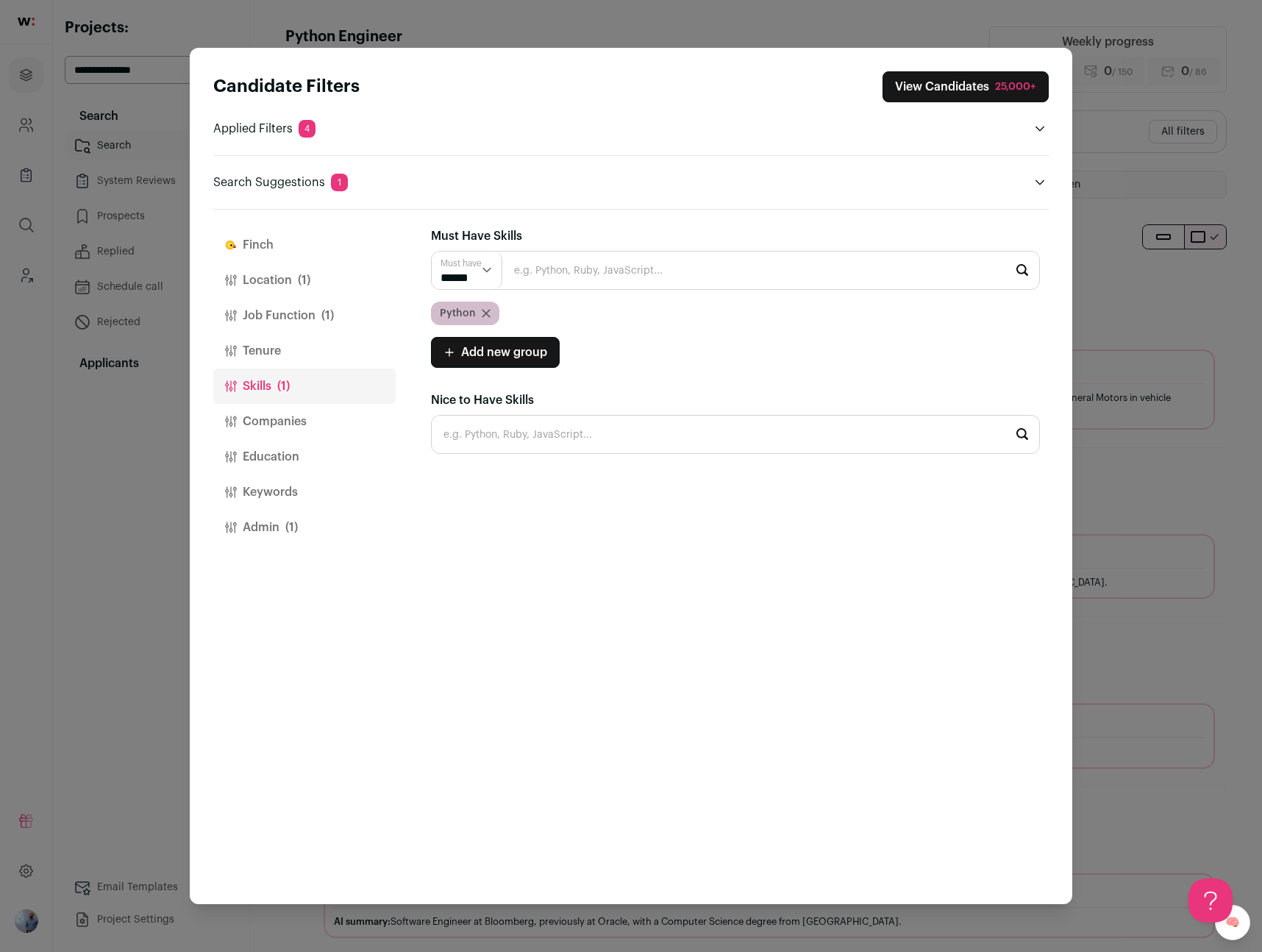
click at [1117, 238] on div "Candidate Filters View Candidates 25,000+ Applied Filters 4 Software Engineer M…" at bounding box center [631, 476] width 1262 height 952
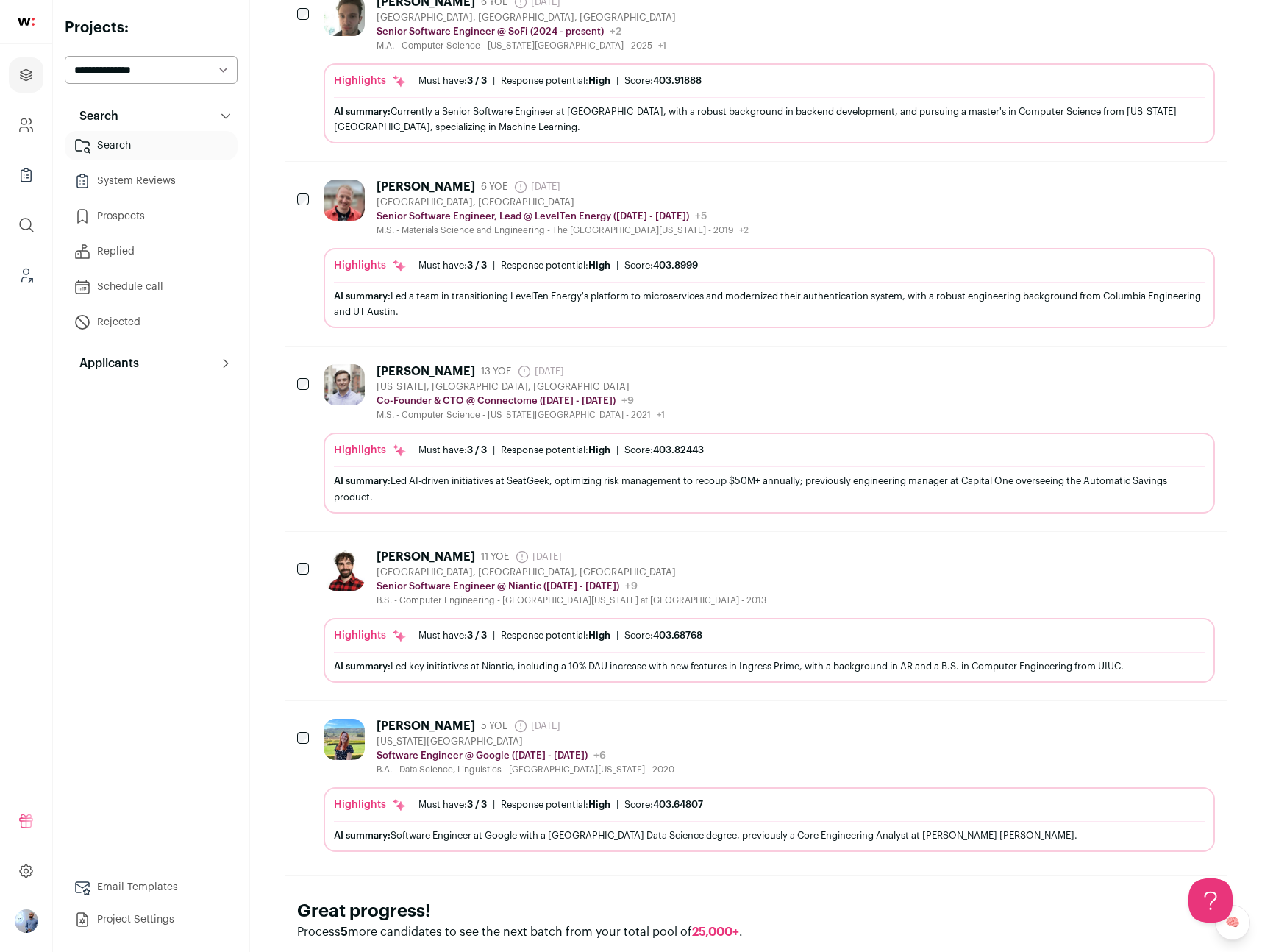
scroll to position [1203, 0]
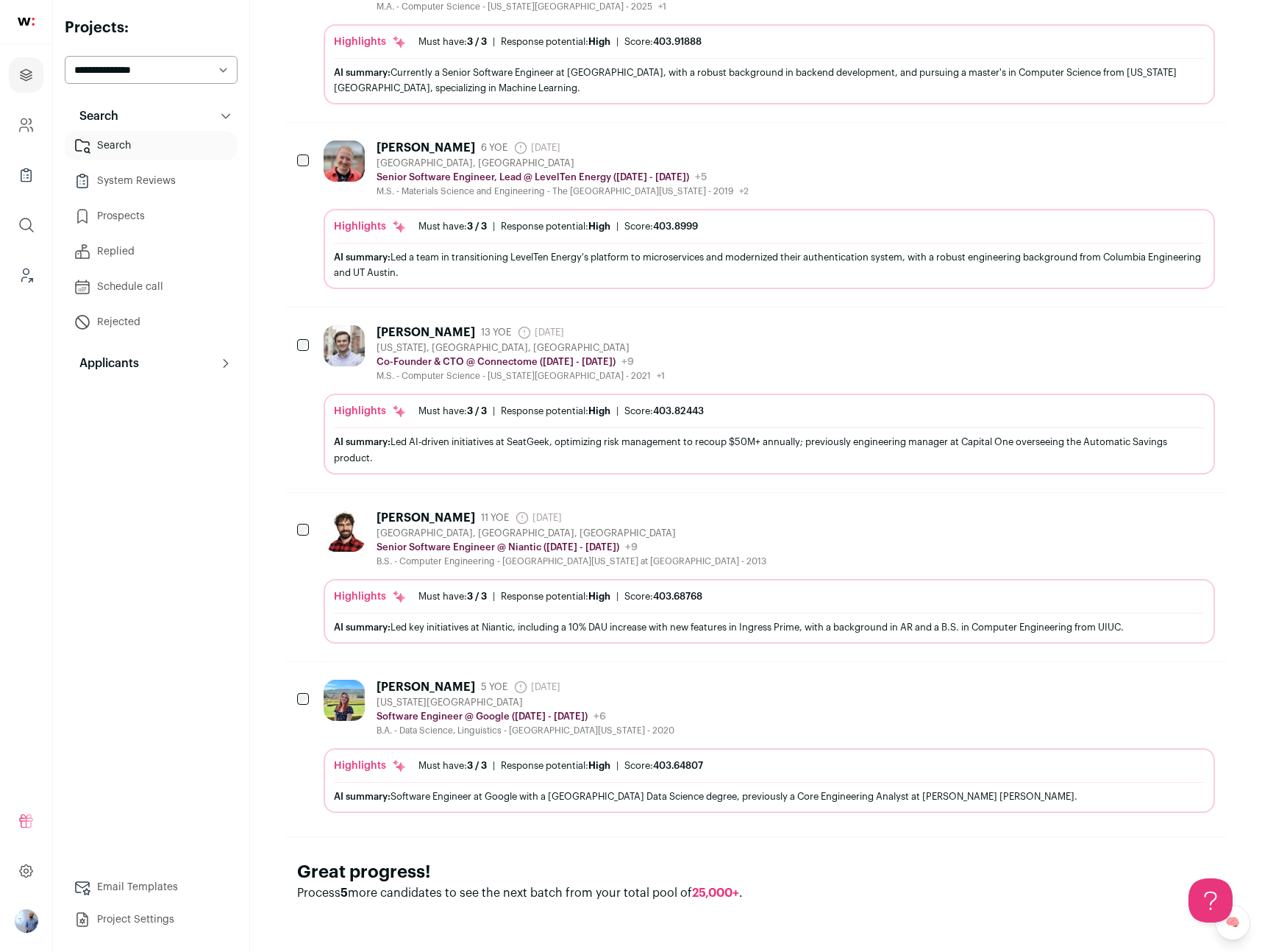
click at [765, 710] on div "Anya Kulikov 5 YOE 24 days ago Admin only. The last time the profile was scrape…" at bounding box center [770, 708] width 892 height 57
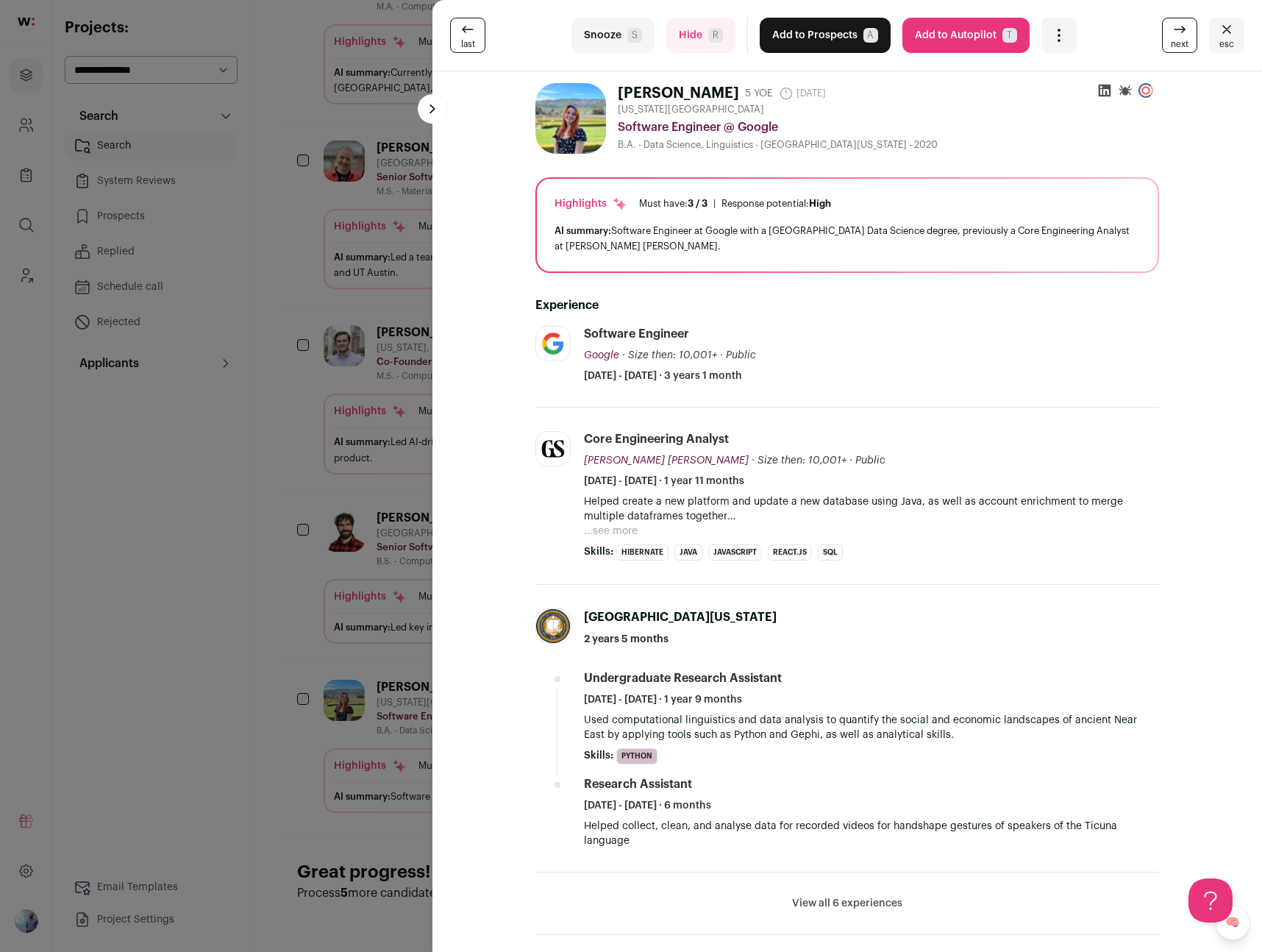
click at [343, 592] on div "last Snooze S Hide R Add to Prospects A Are you sure? Anya Kulikov is already i…" at bounding box center [631, 476] width 1262 height 952
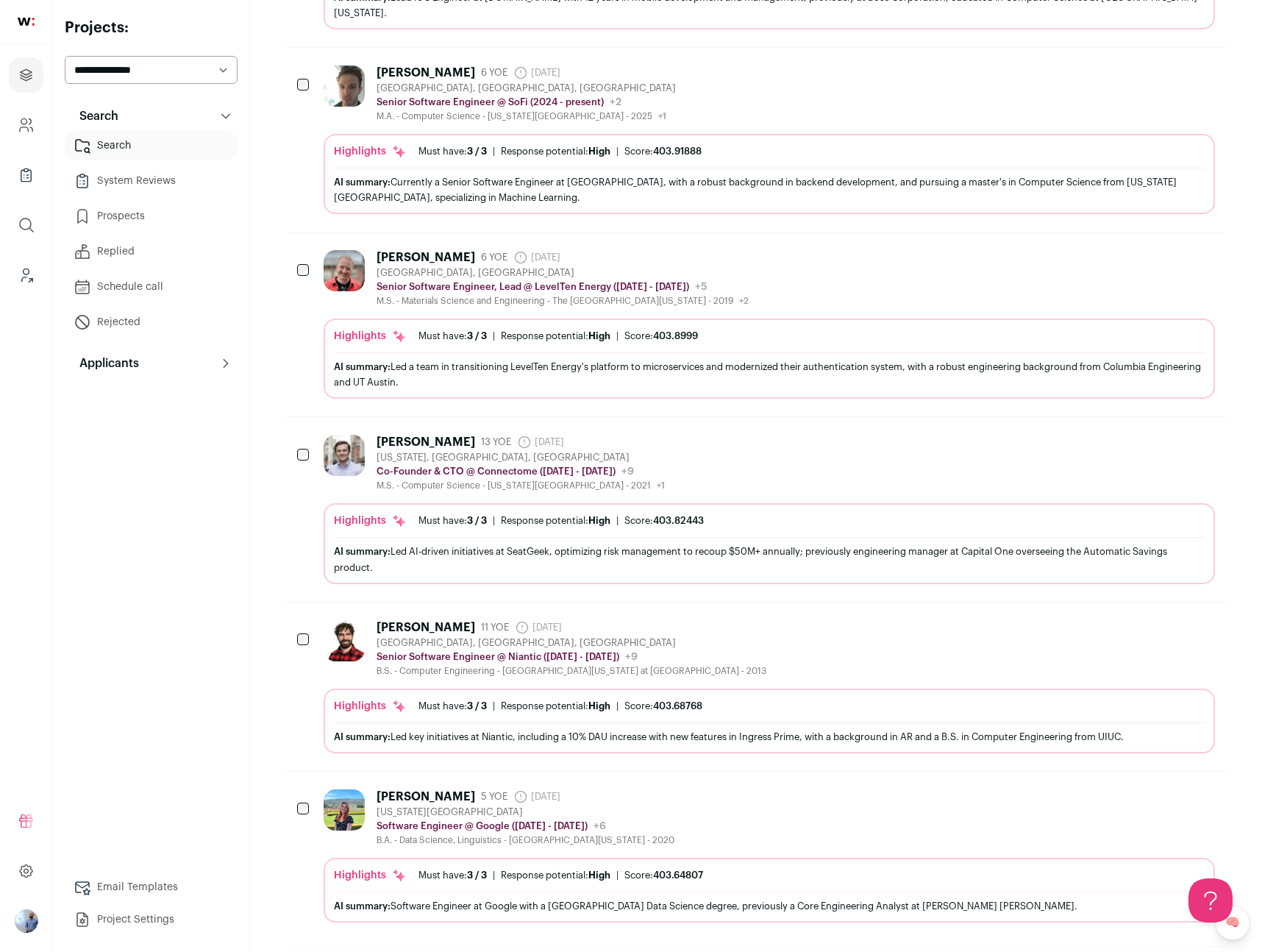
scroll to position [1127, 0]
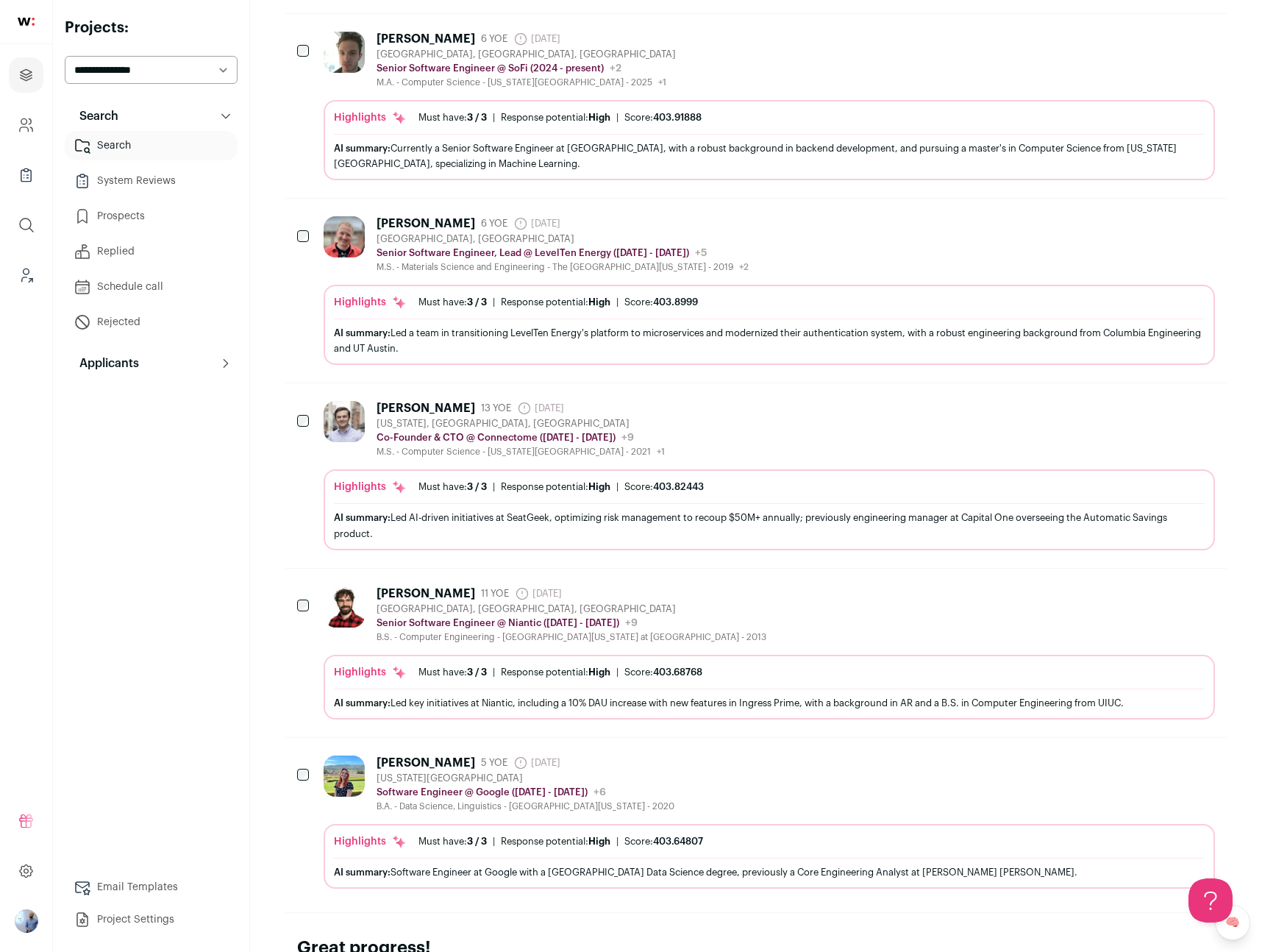
click at [651, 641] on div "B.S. - Computer Engineering - University of Illinois at Urbana-Champaign - 2013" at bounding box center [571, 637] width 390 height 12
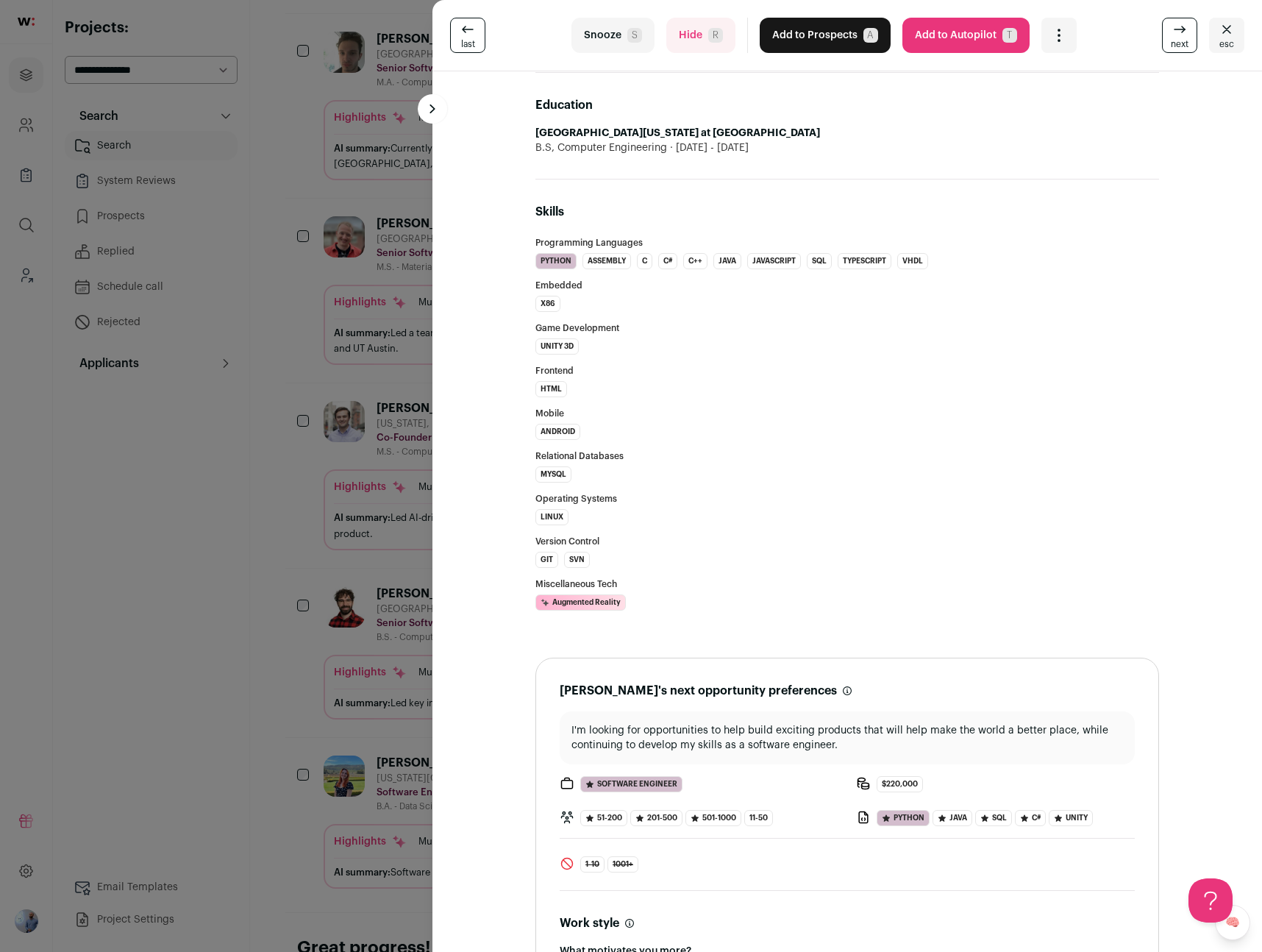
scroll to position [1296, 0]
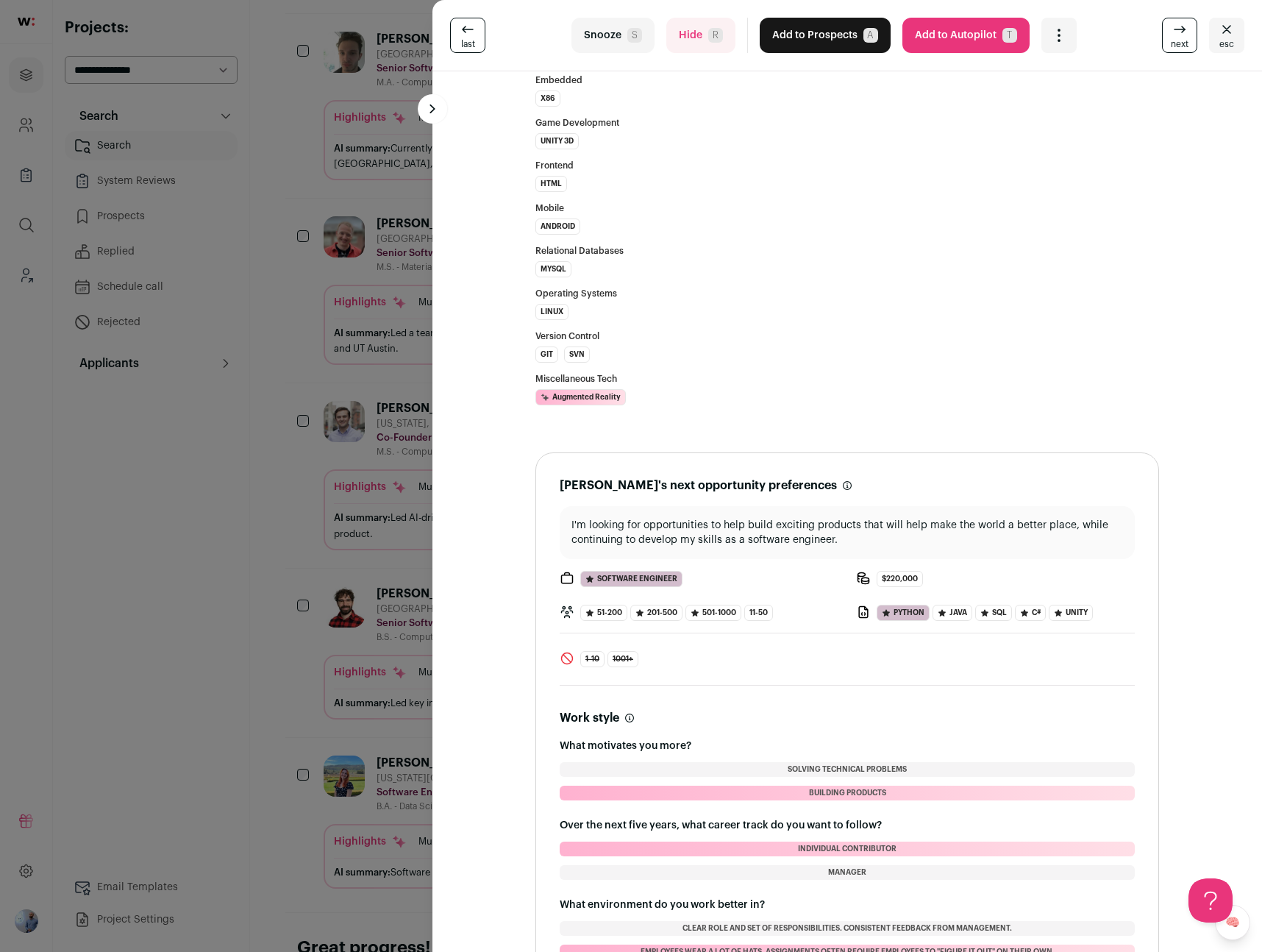
click at [370, 458] on div "last Snooze S Hide R Add to Prospects A Are you sure? Jake Mandozzi is already …" at bounding box center [631, 476] width 1262 height 952
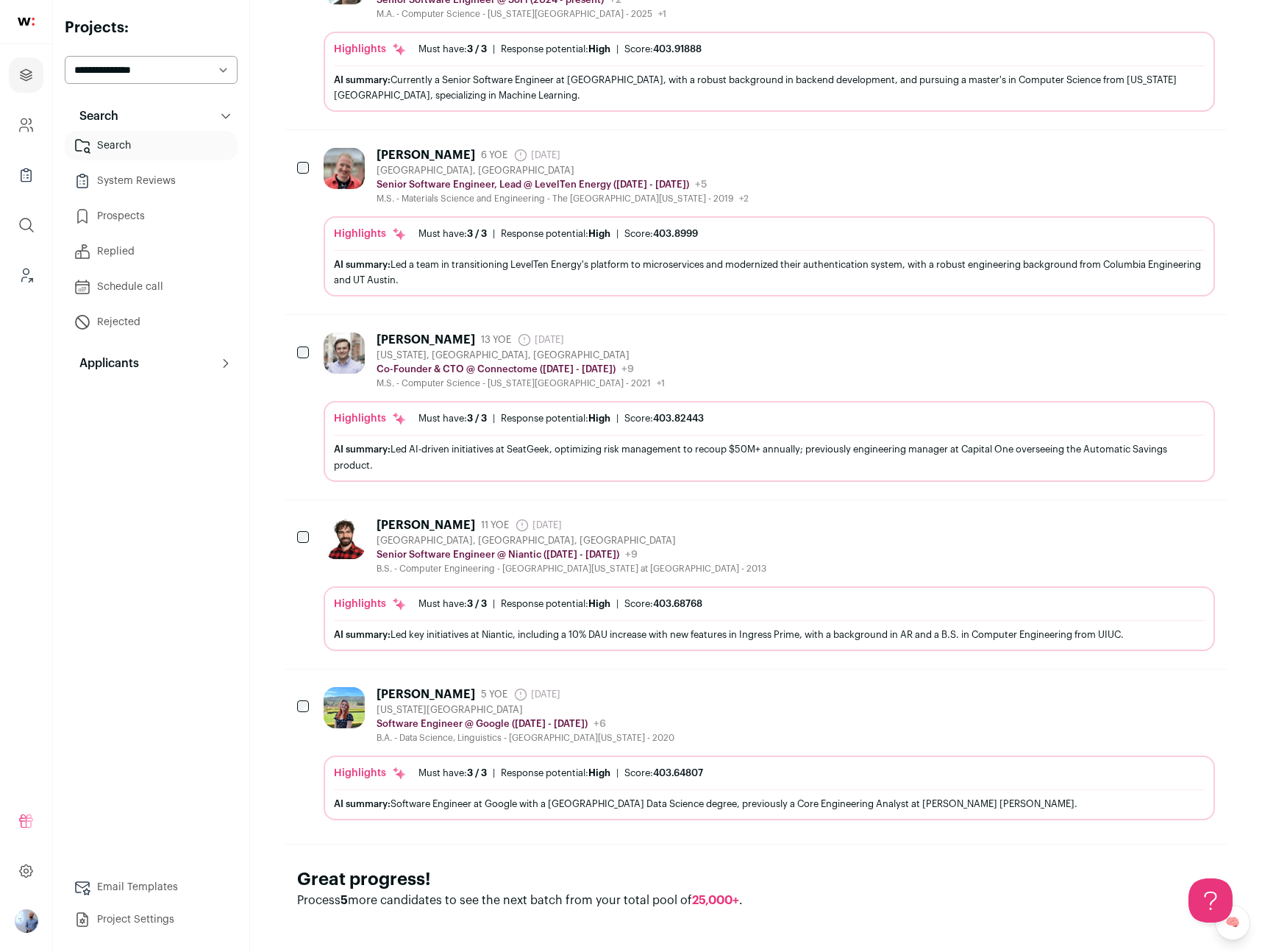
scroll to position [1203, 0]
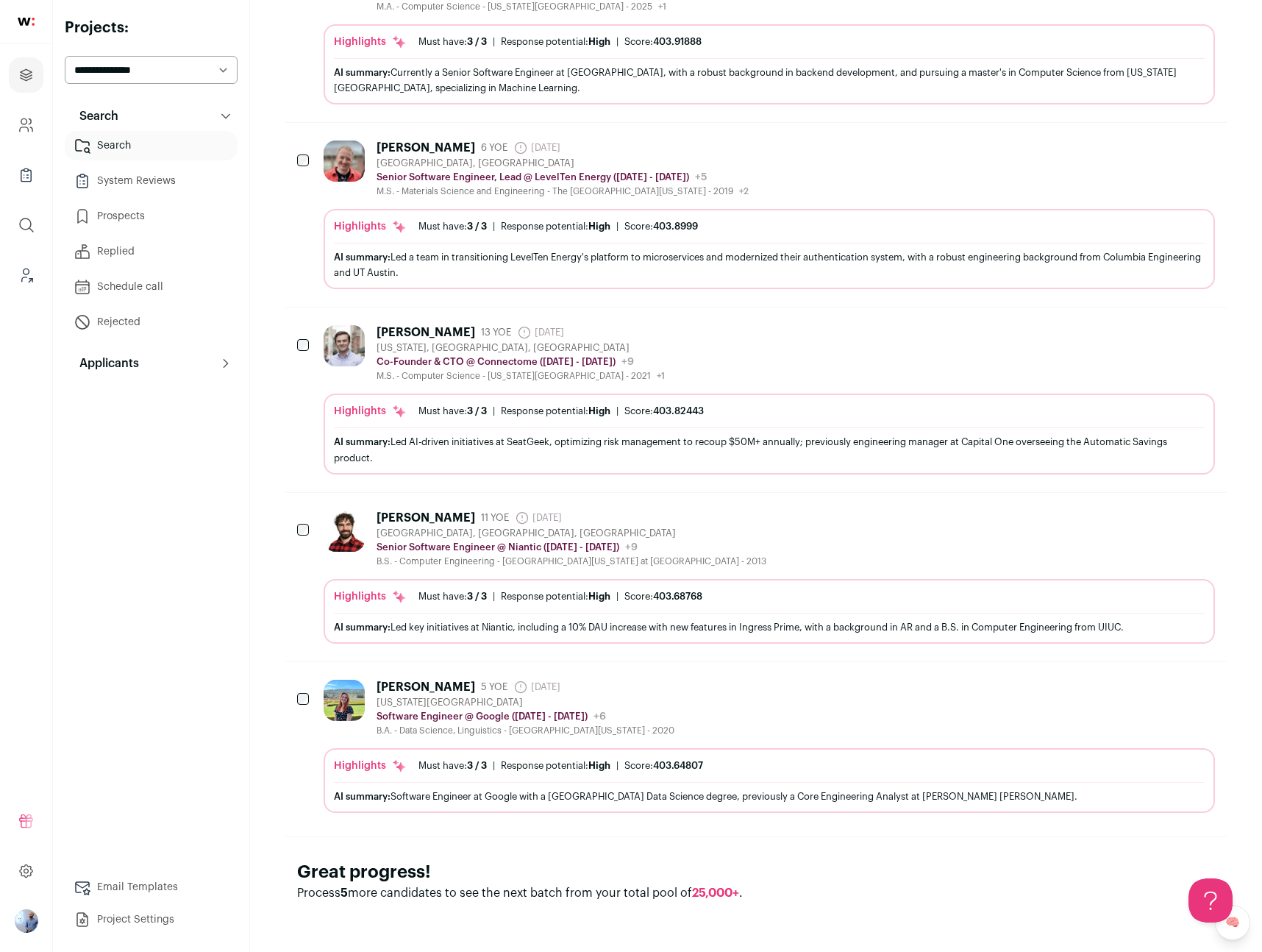
click at [517, 721] on div "Software Engineer @ Google (2022 - 2025) Google Public / Private Public Company…" at bounding box center [526, 715] width 298 height 14
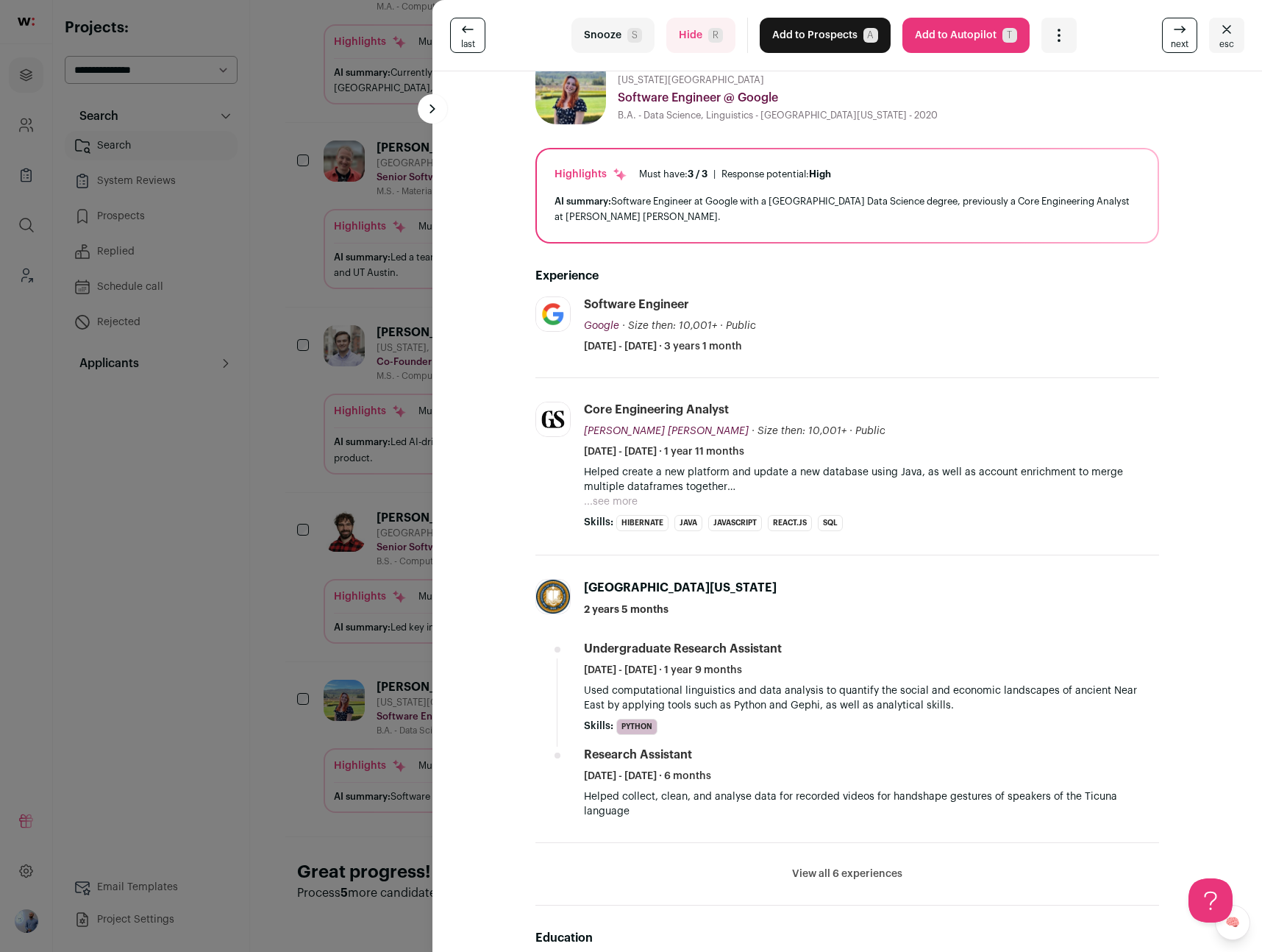
scroll to position [0, 0]
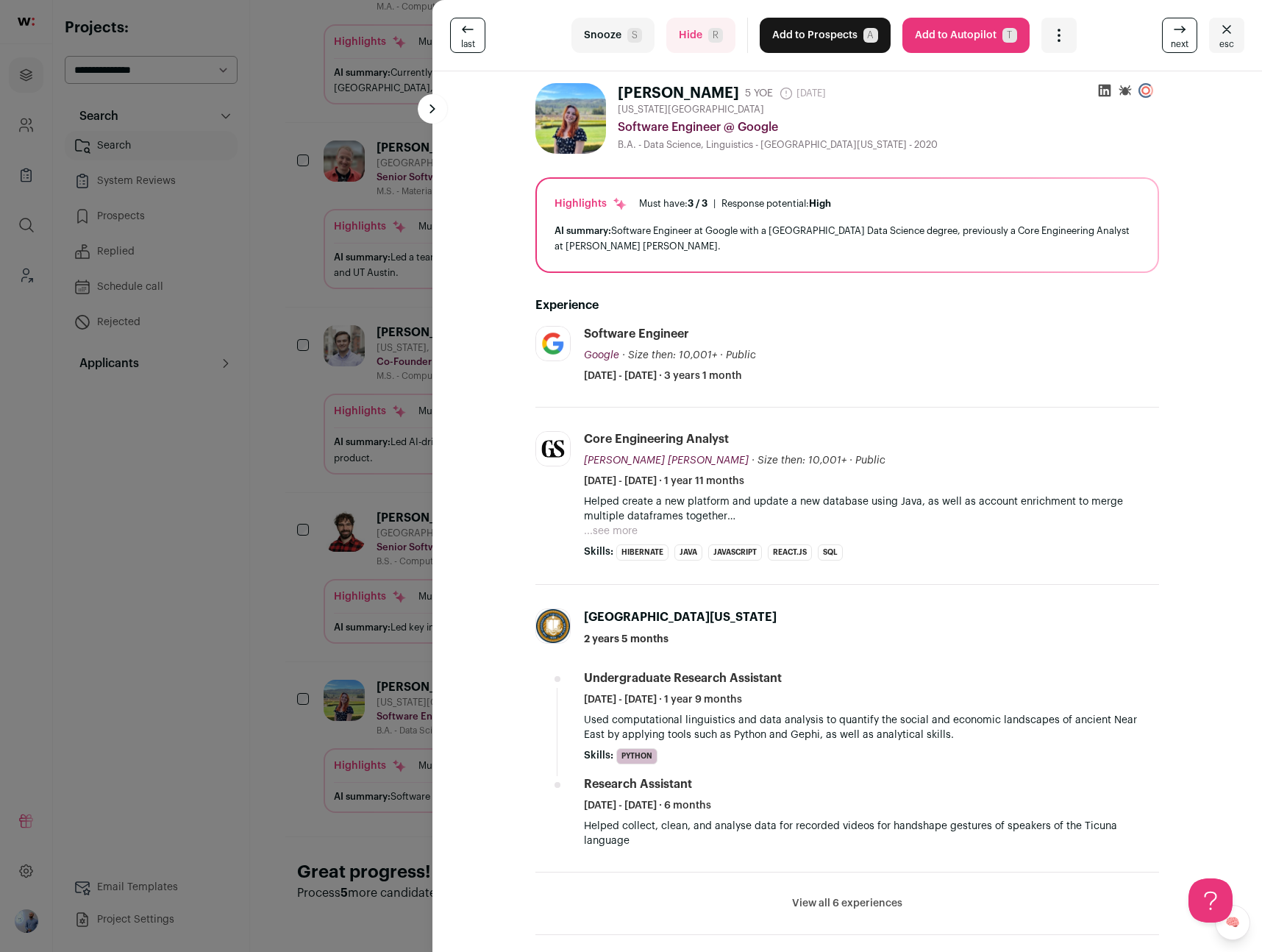
click at [383, 433] on div "last Snooze S Hide R Add to Prospects A Are you sure? Anya Kulikov is already i…" at bounding box center [631, 476] width 1262 height 952
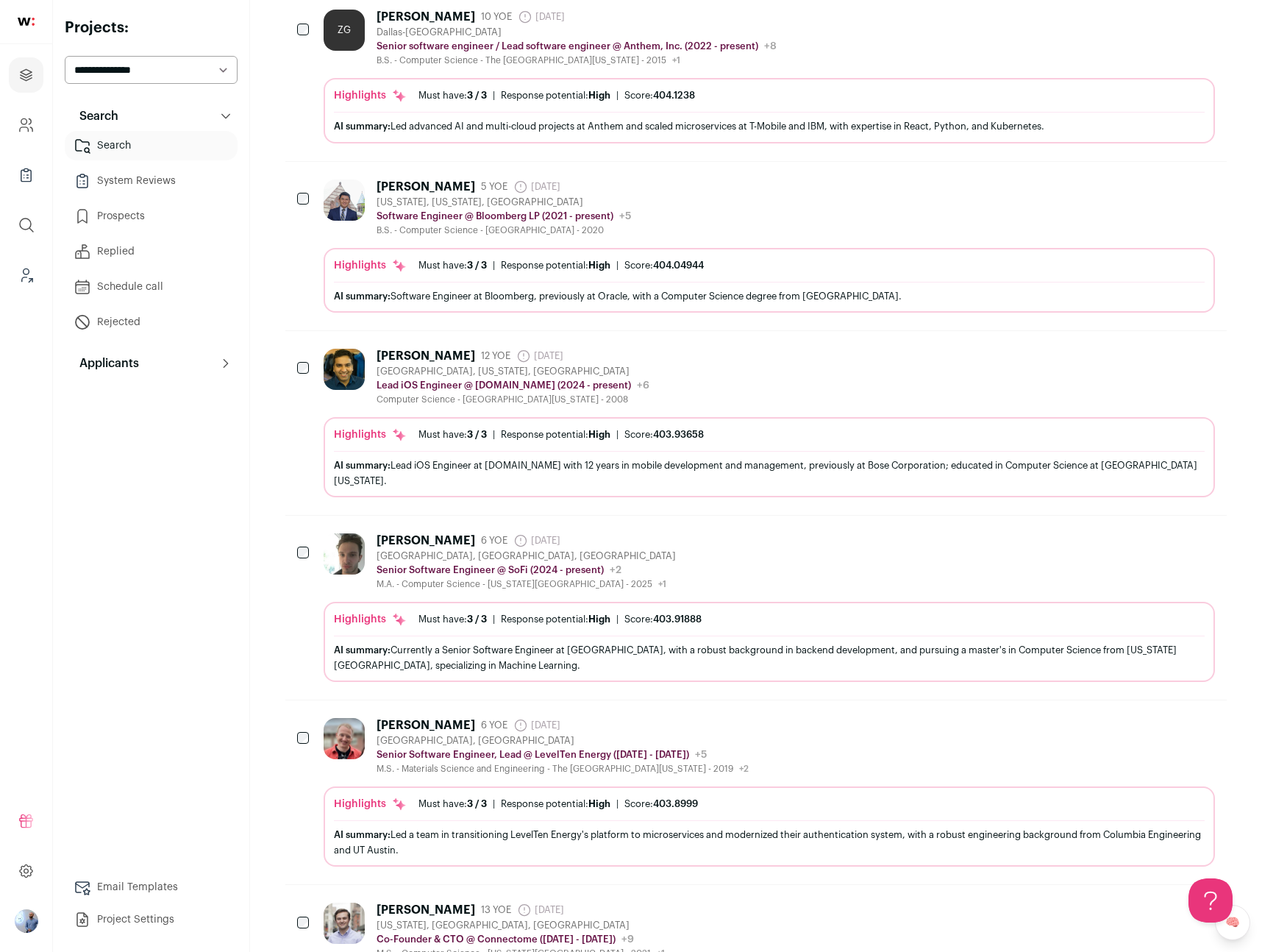
scroll to position [558, 0]
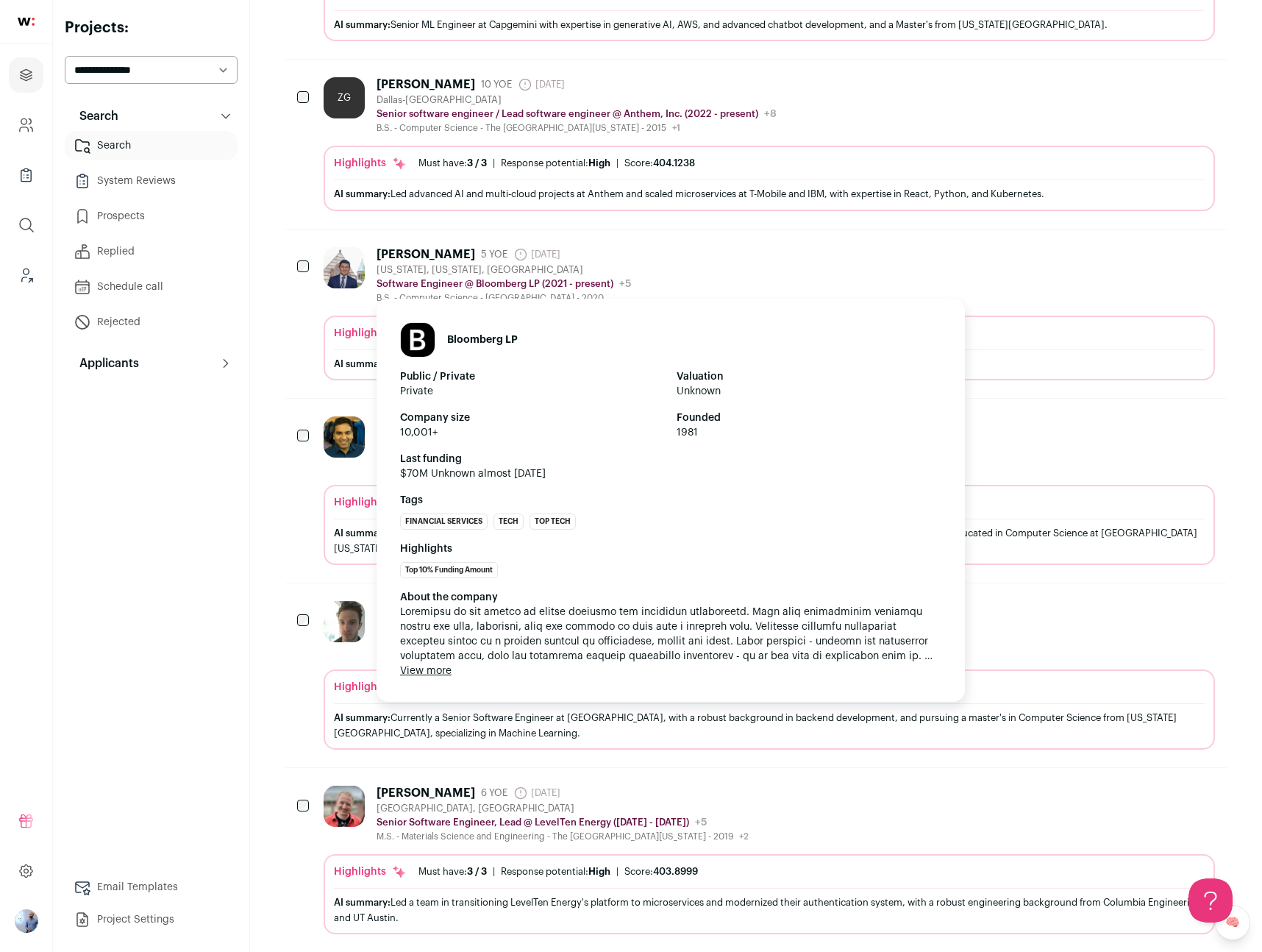
click at [461, 282] on p "Software Engineer @ Bloomberg LP (2021 - present)" at bounding box center [495, 284] width 237 height 12
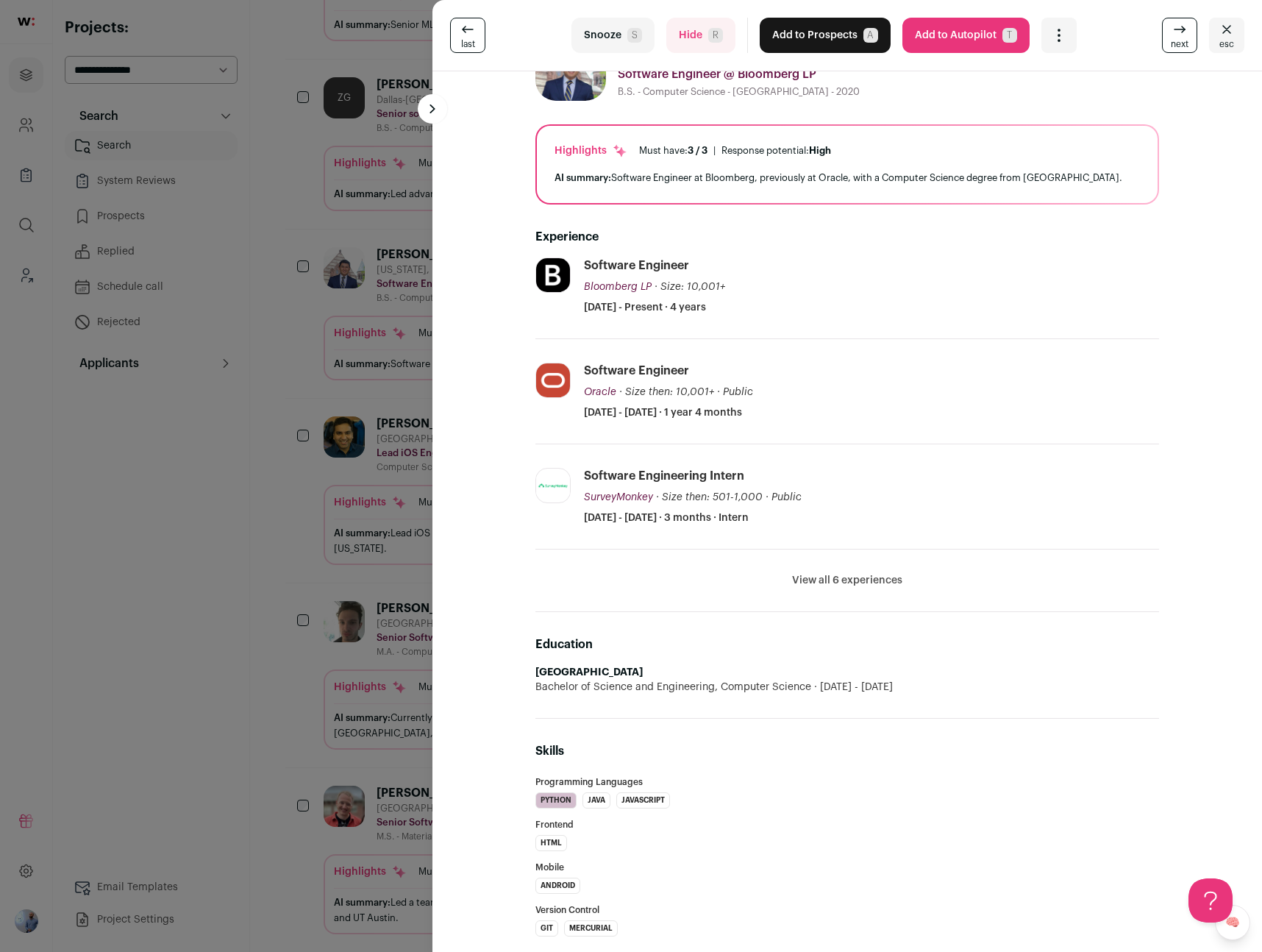
scroll to position [0, 0]
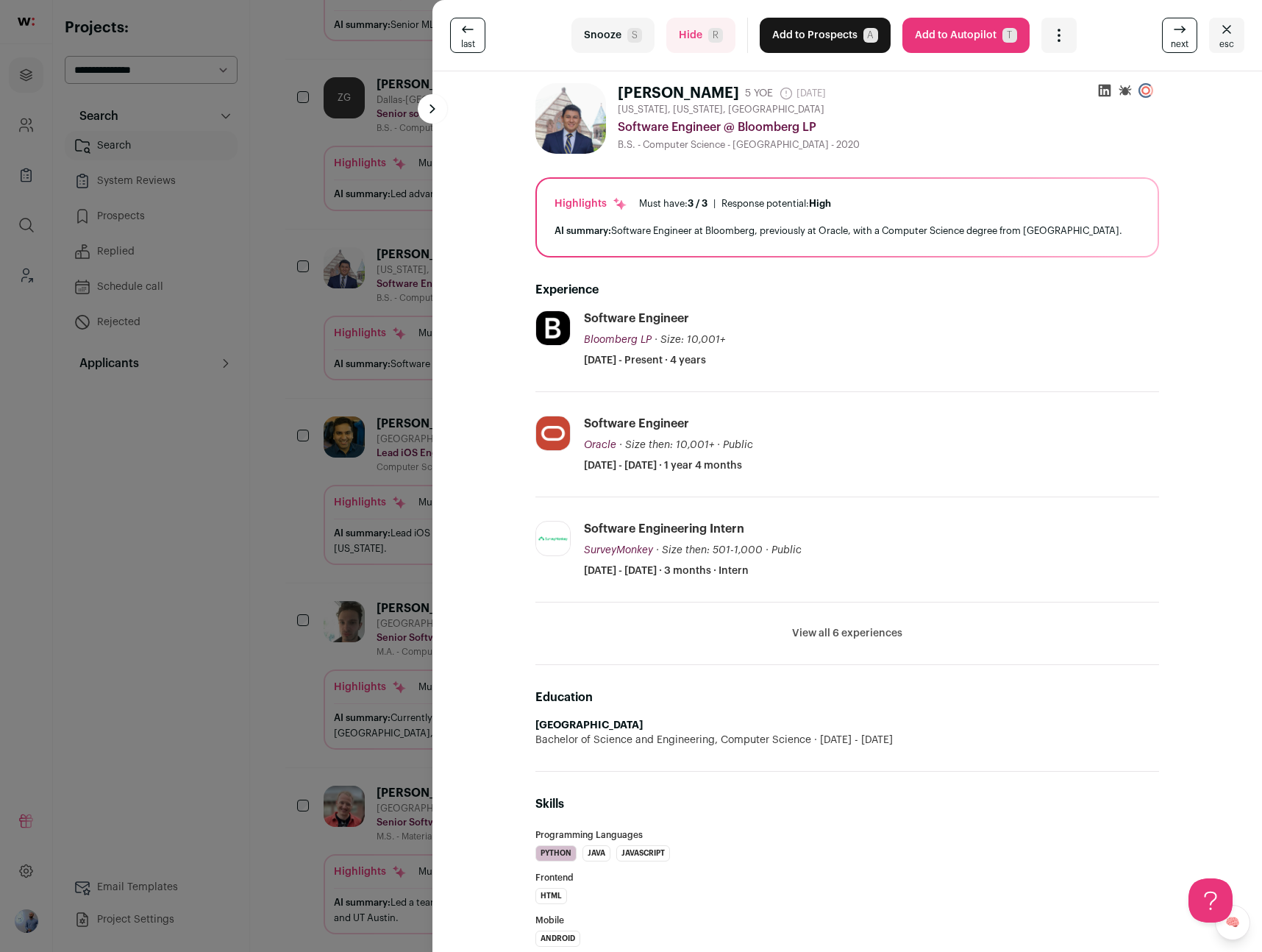
click at [327, 354] on div "last Snooze S Hide R Add to Prospects A Are you sure? Daniel Pallares is alread…" at bounding box center [631, 476] width 1262 height 952
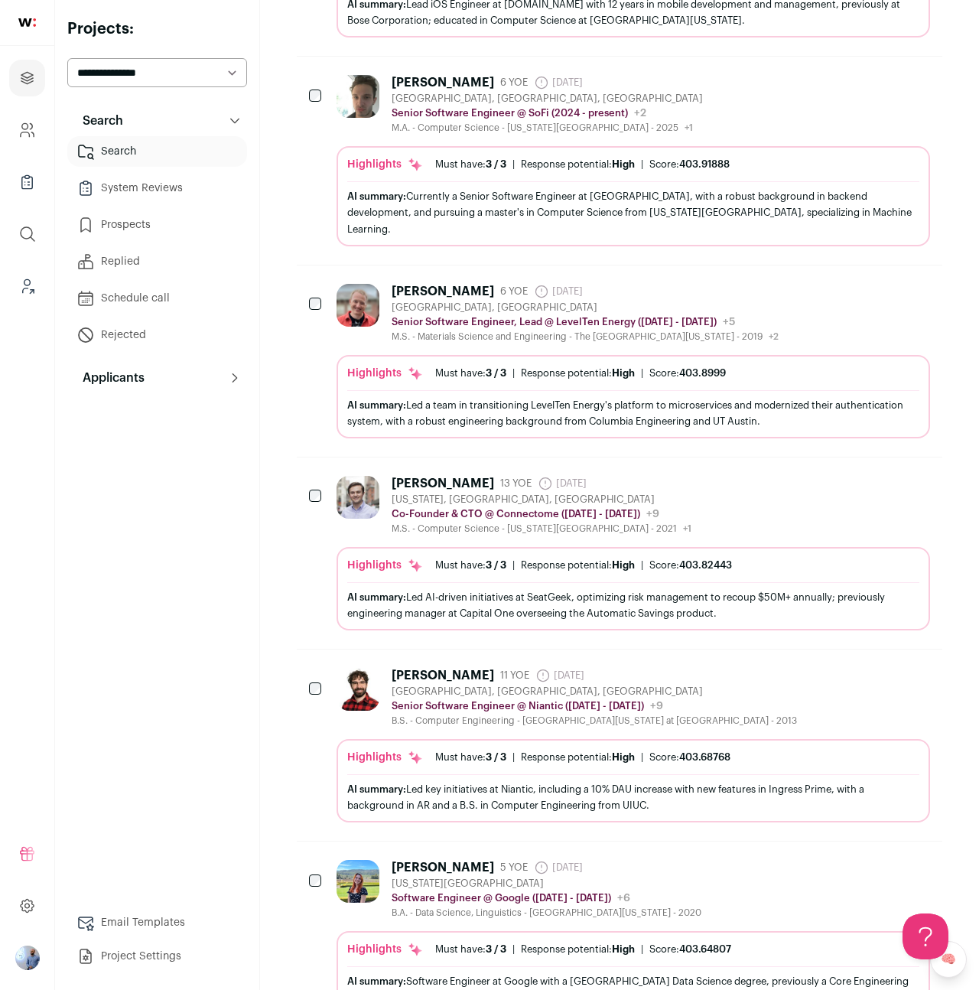
scroll to position [1368, 0]
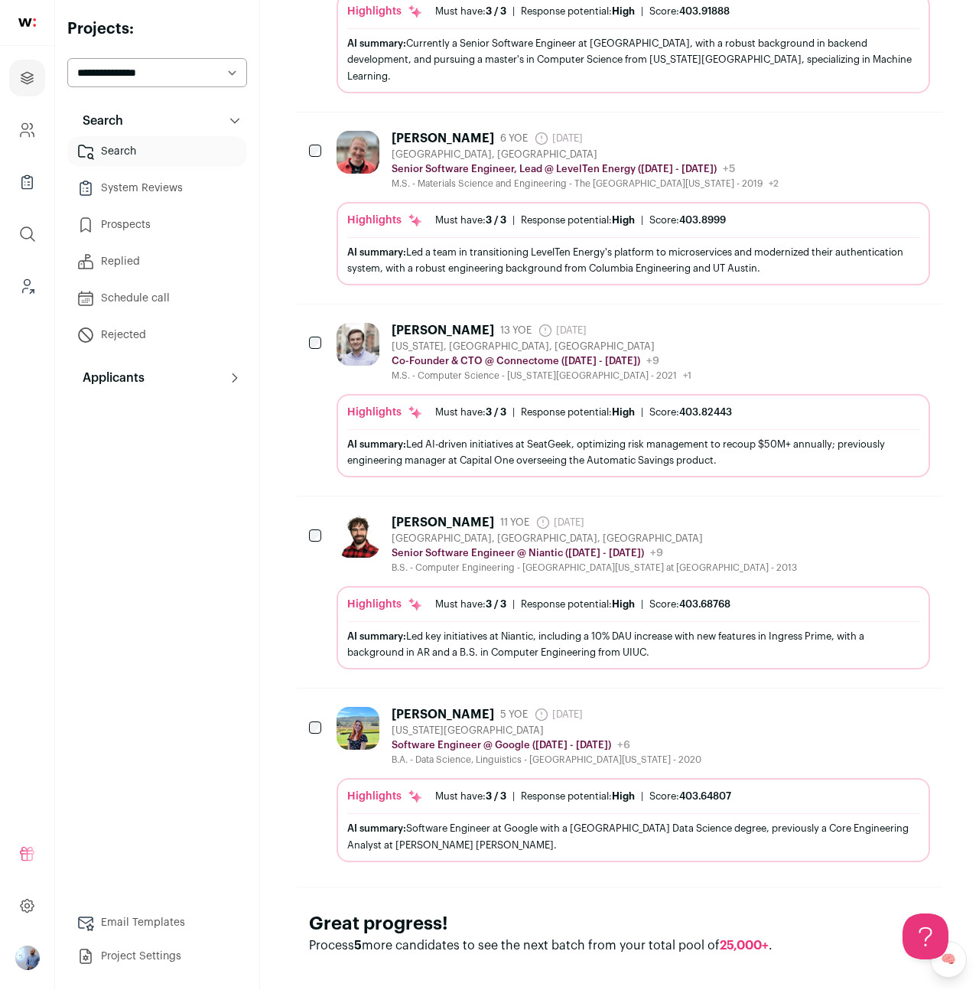
click at [594, 496] on div "Jake Mandozzi 11 YOE 15 days ago Admin only. The last time the profile was scra…" at bounding box center [620, 591] width 646 height 191
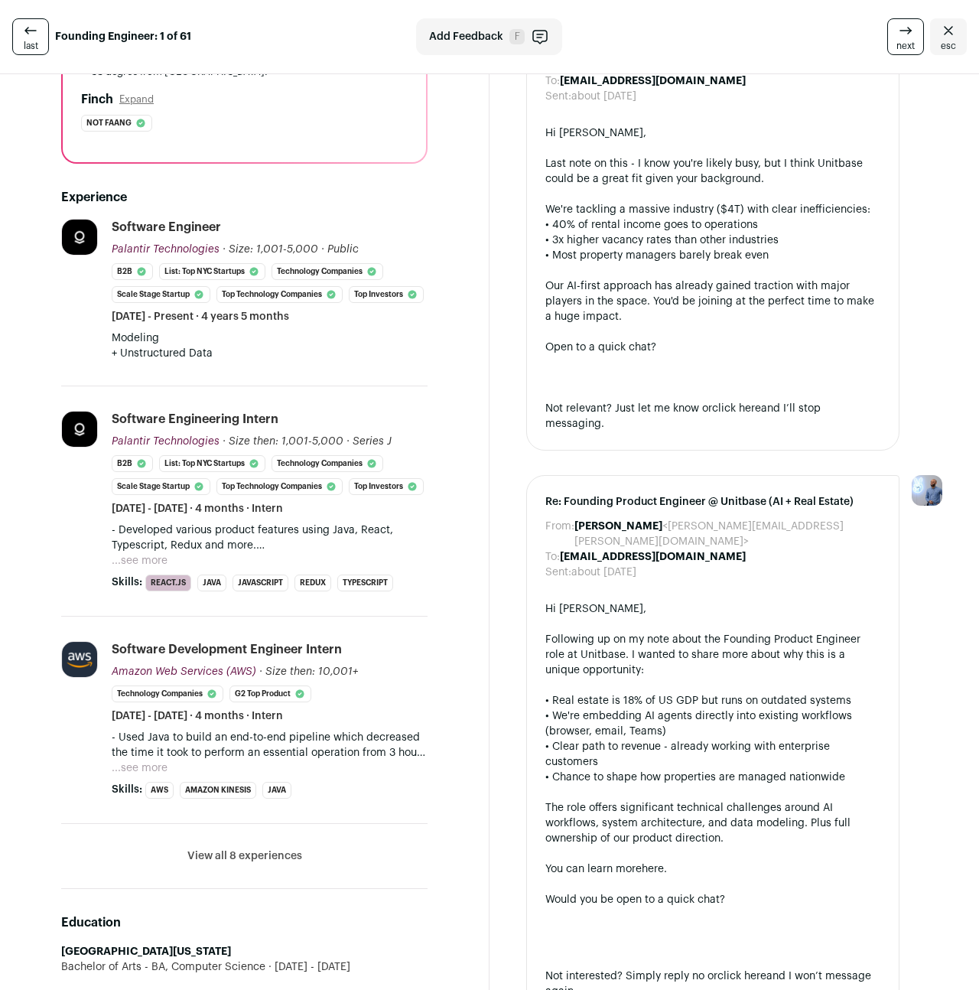
scroll to position [353, 0]
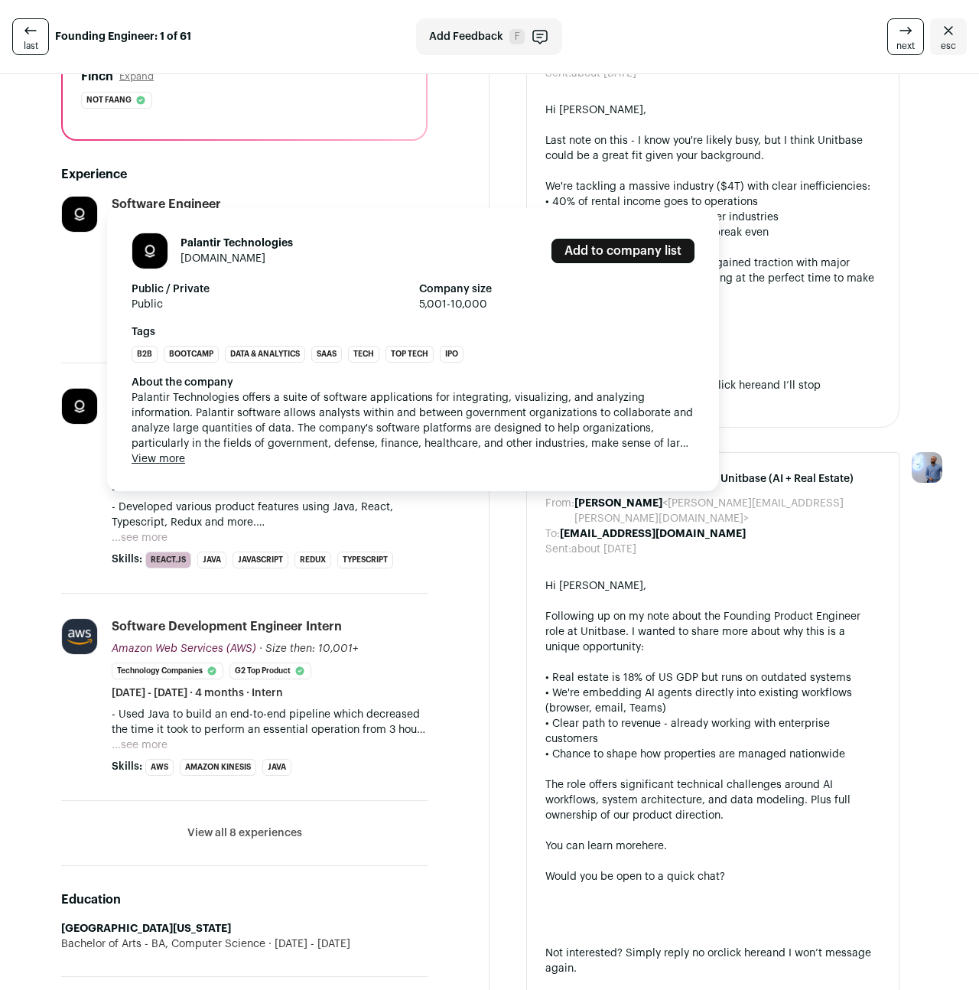
click at [173, 458] on button "View more" at bounding box center [159, 458] width 54 height 15
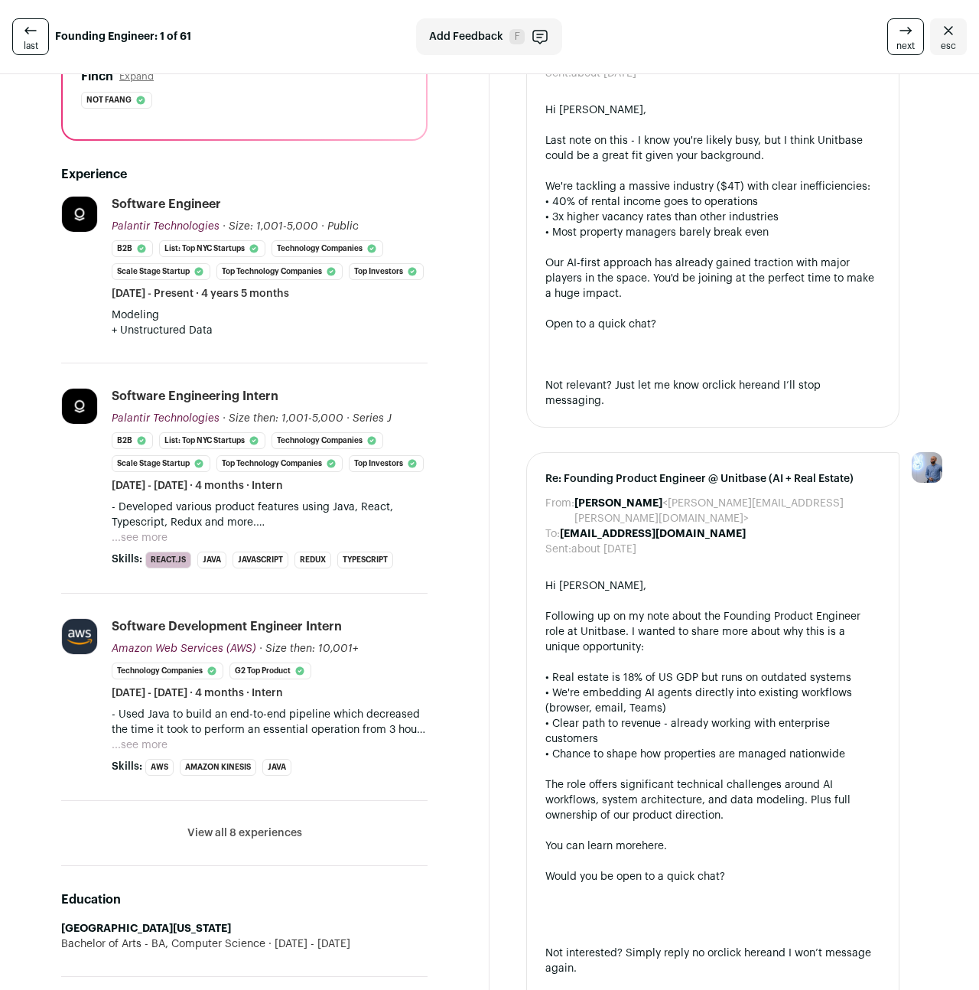
click at [55, 377] on div "Murad Awad 4 YOE 8 months ago Admin only. The last time the profile was scraped…" at bounding box center [244, 576] width 415 height 1663
click at [149, 545] on button "...see more" at bounding box center [140, 537] width 56 height 15
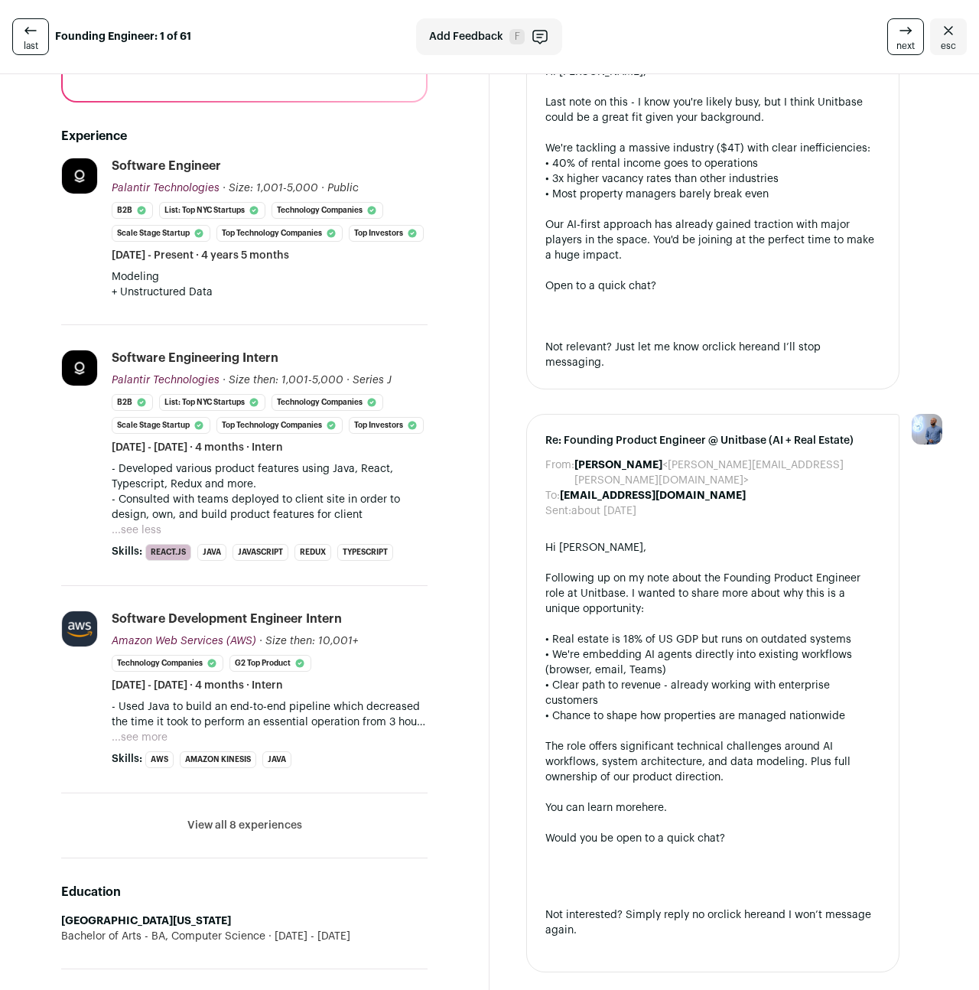
scroll to position [407, 0]
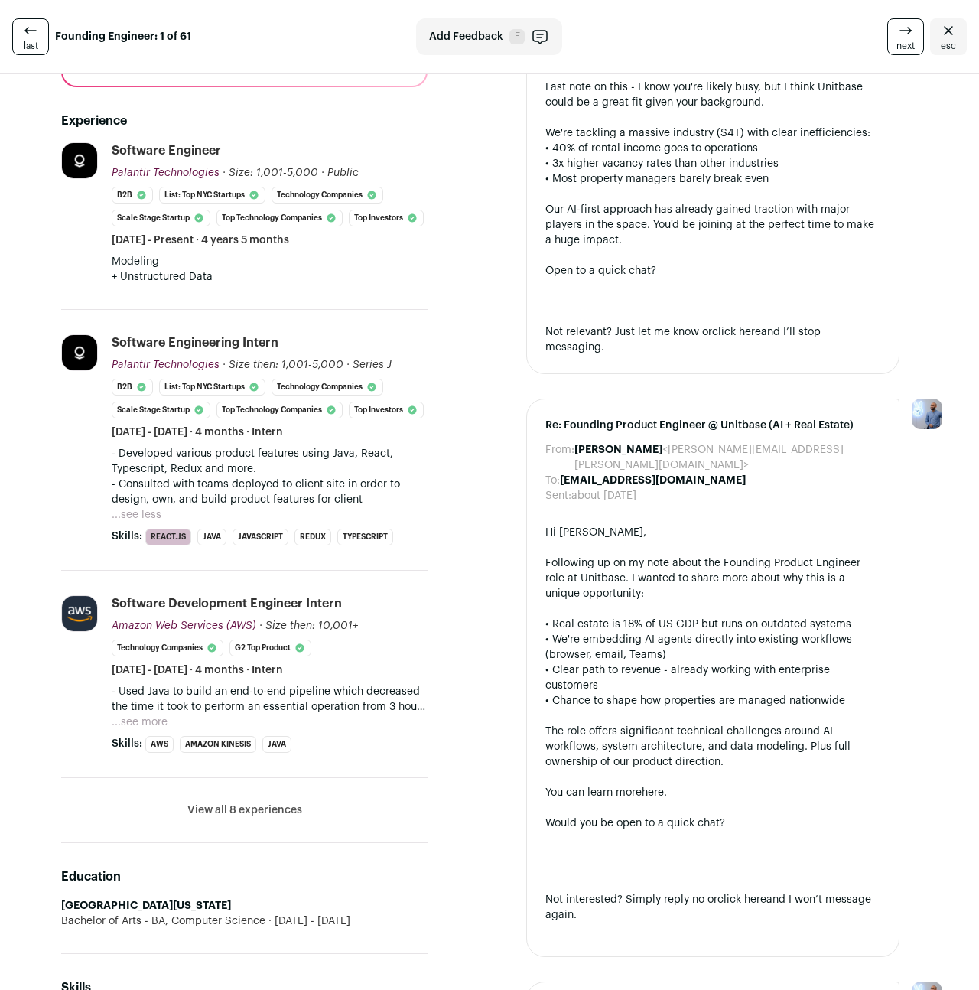
click at [265, 843] on li "View all 8 experiences View less" at bounding box center [244, 810] width 366 height 65
click at [258, 818] on button "View all 8 experiences" at bounding box center [244, 809] width 115 height 15
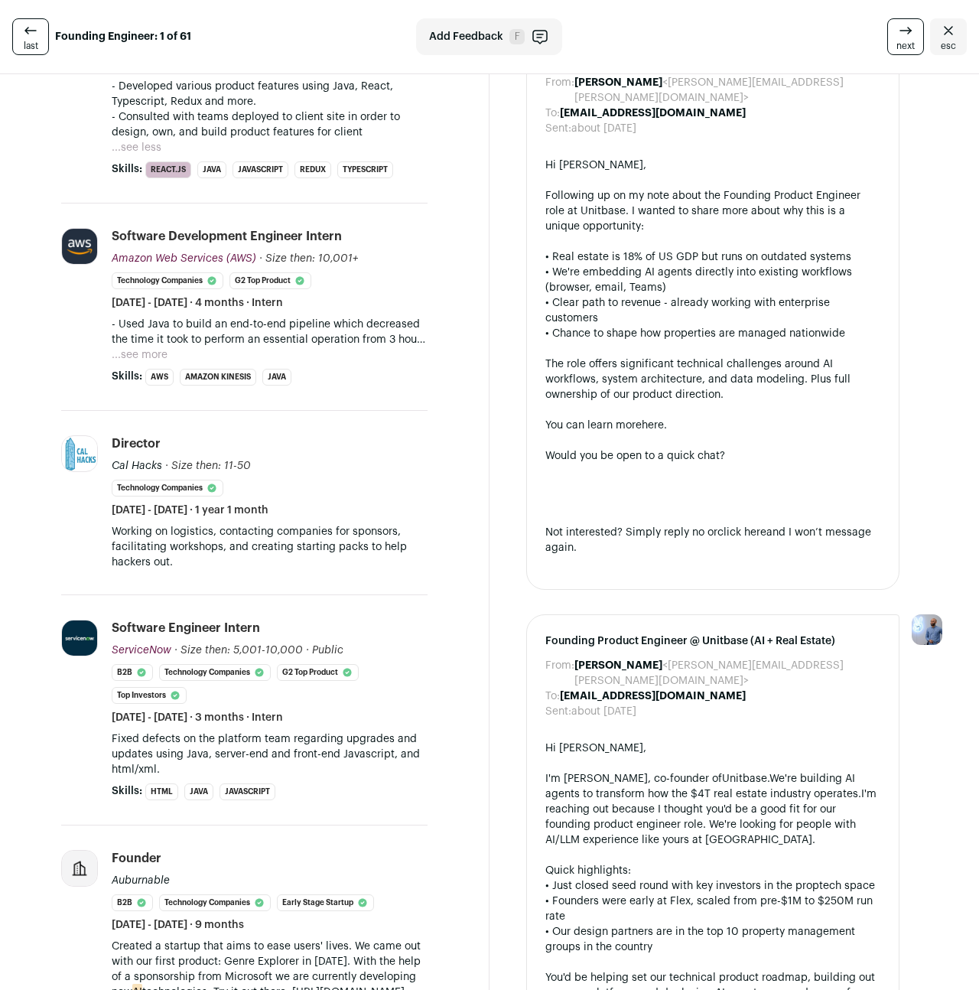
scroll to position [779, 0]
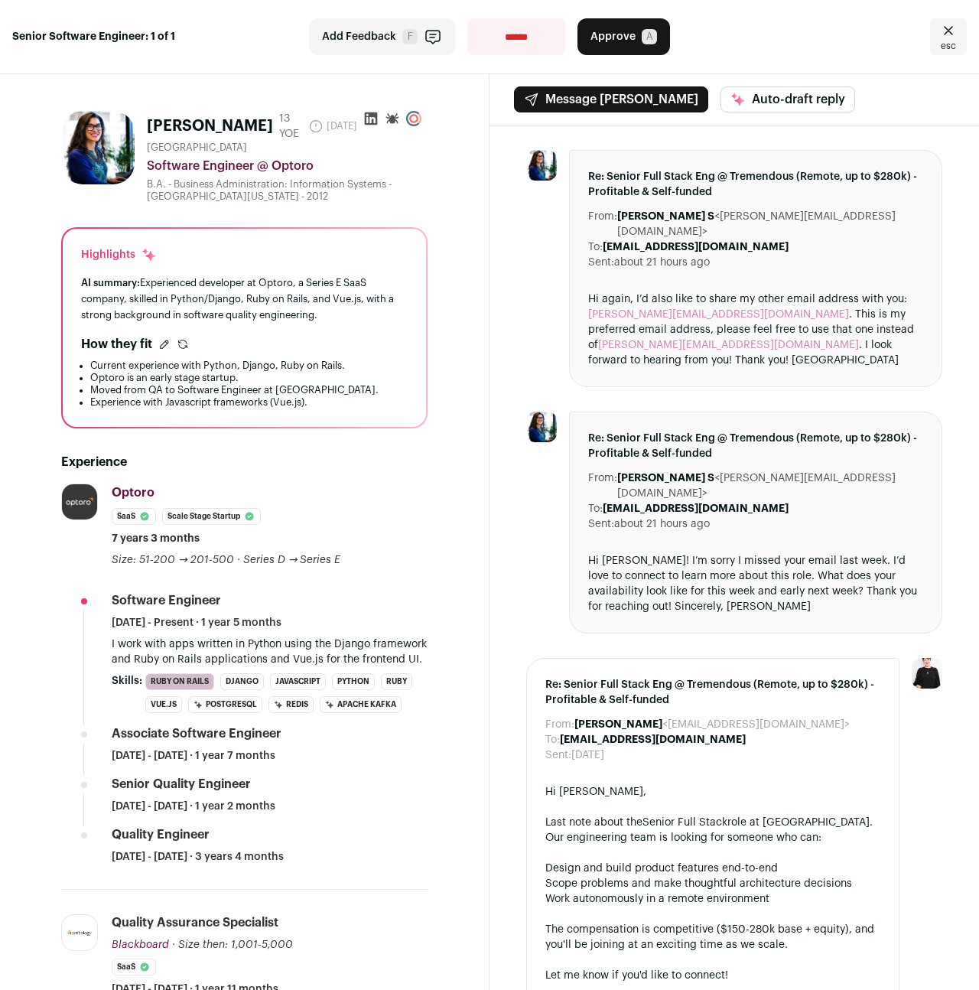
click at [367, 120] on icon at bounding box center [370, 118] width 15 height 15
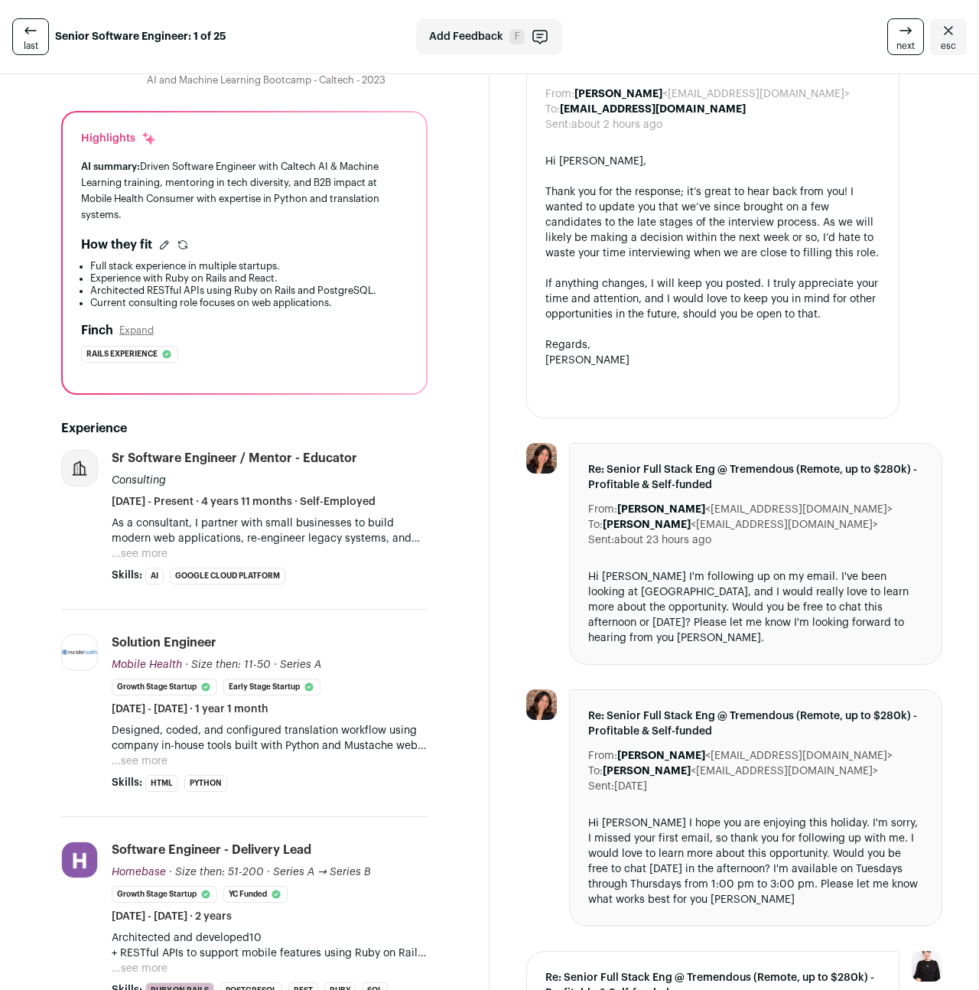
scroll to position [124, 0]
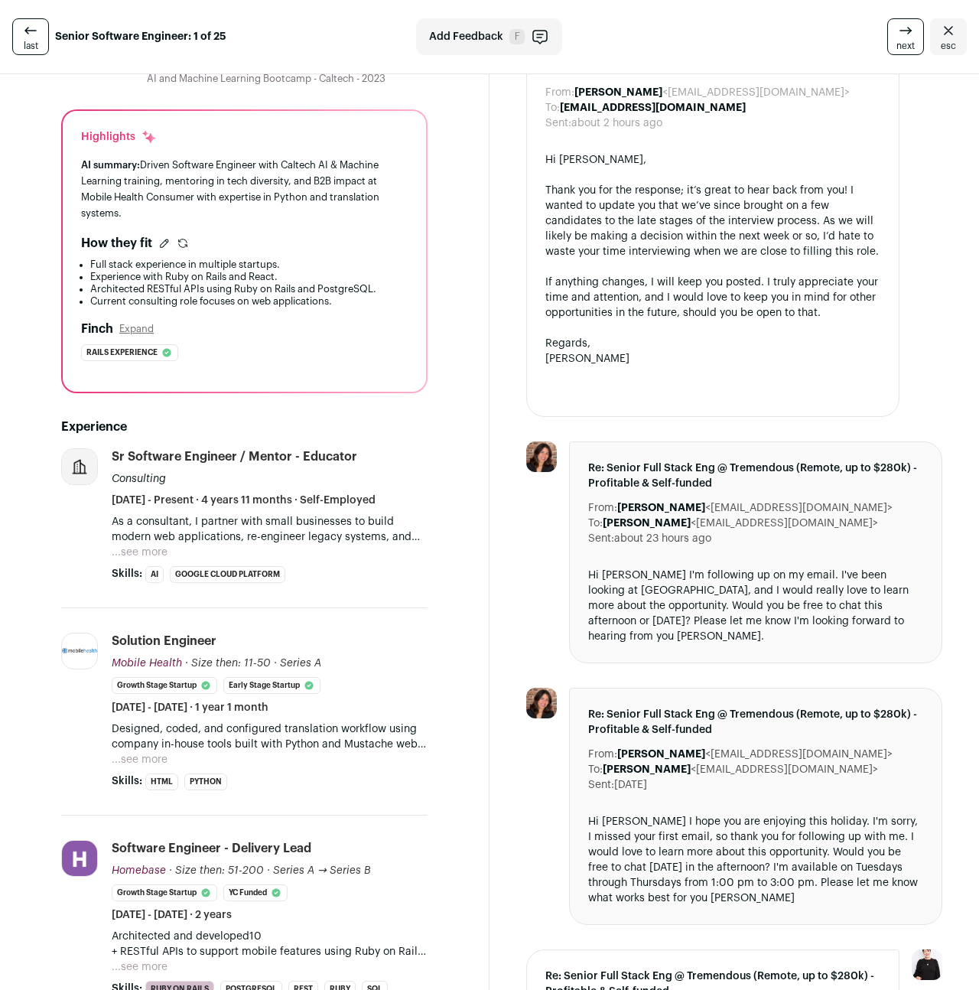
click at [580, 649] on div "Re: Senior Full Stack Eng @ Tremendous (Remote, up to $280k) - Profitable & Sel…" at bounding box center [755, 552] width 373 height 222
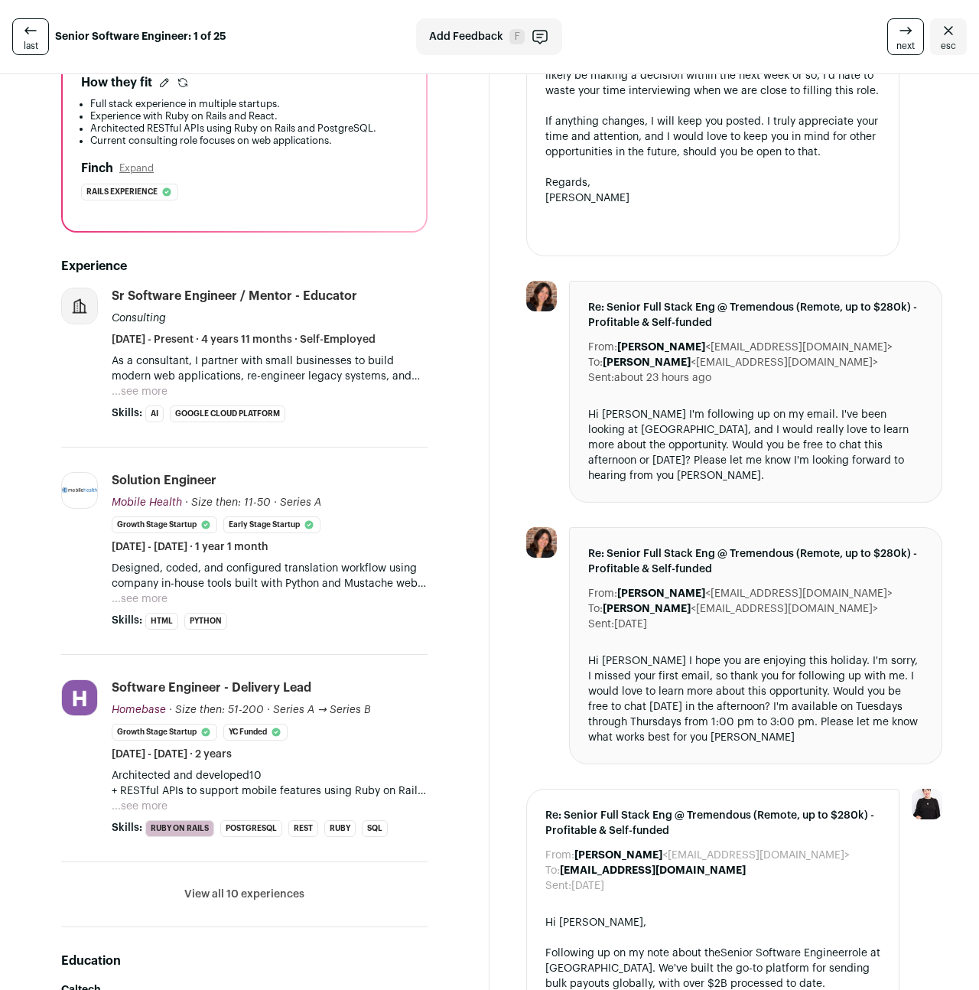
scroll to position [298, 0]
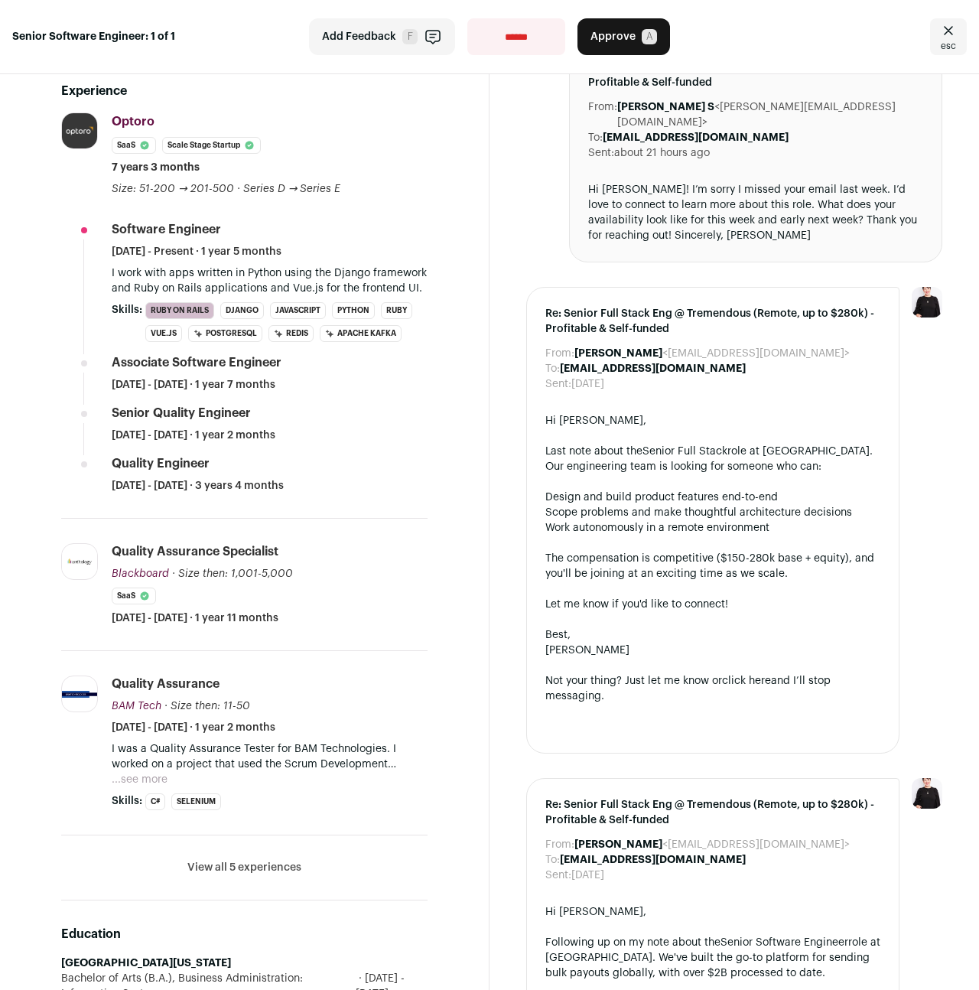
scroll to position [363, 0]
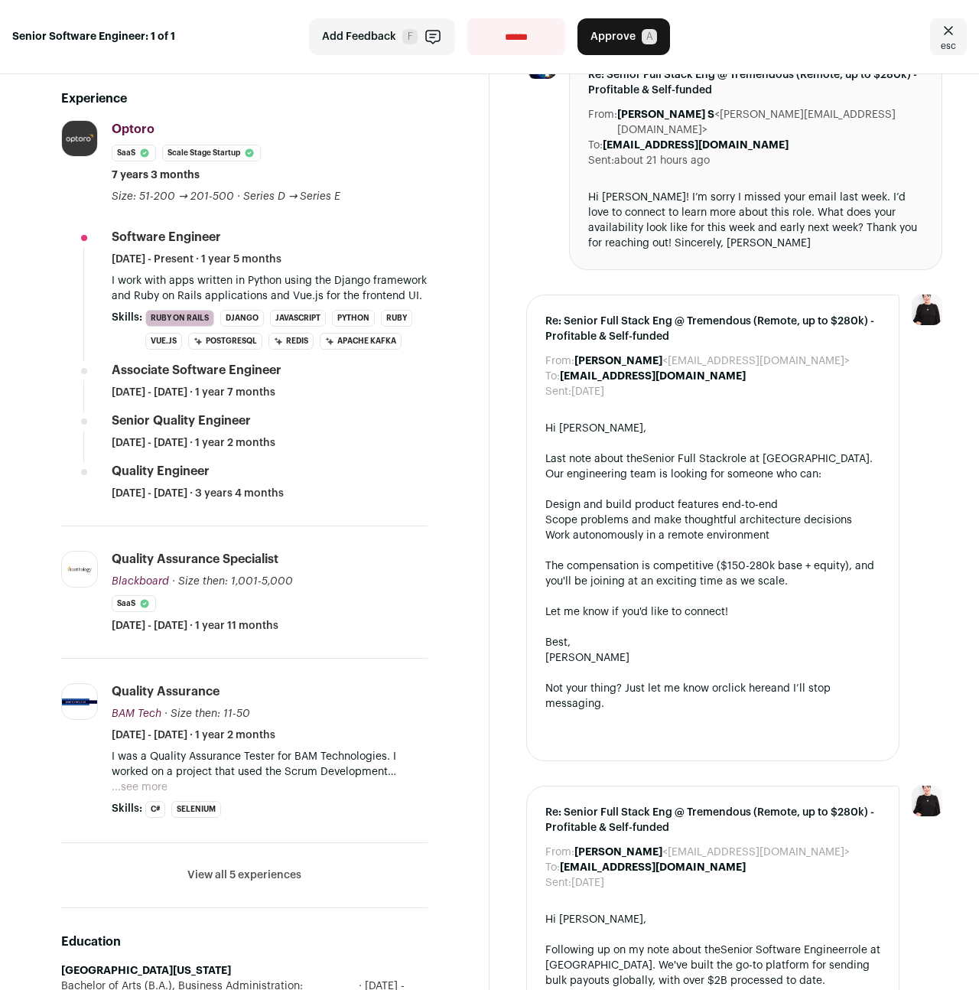
click at [934, 30] on link "esc" at bounding box center [948, 36] width 37 height 37
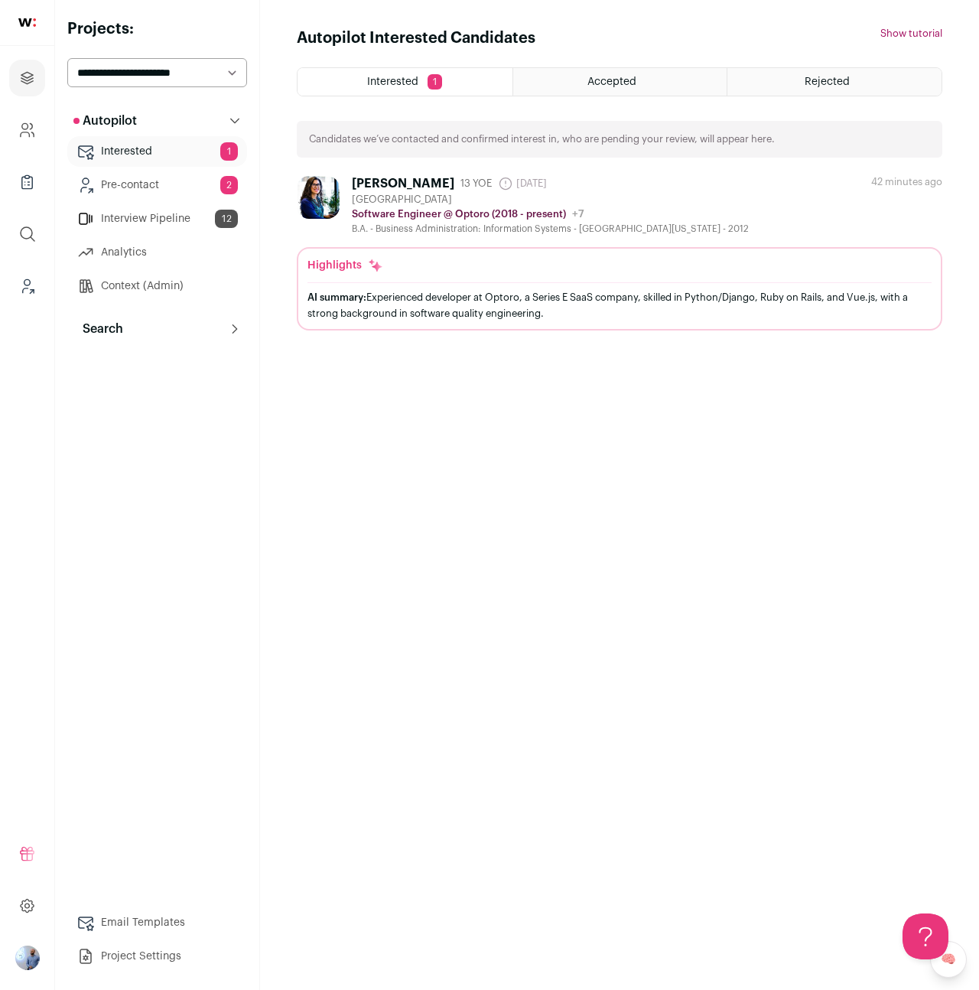
click at [106, 322] on p "Search" at bounding box center [98, 329] width 50 height 18
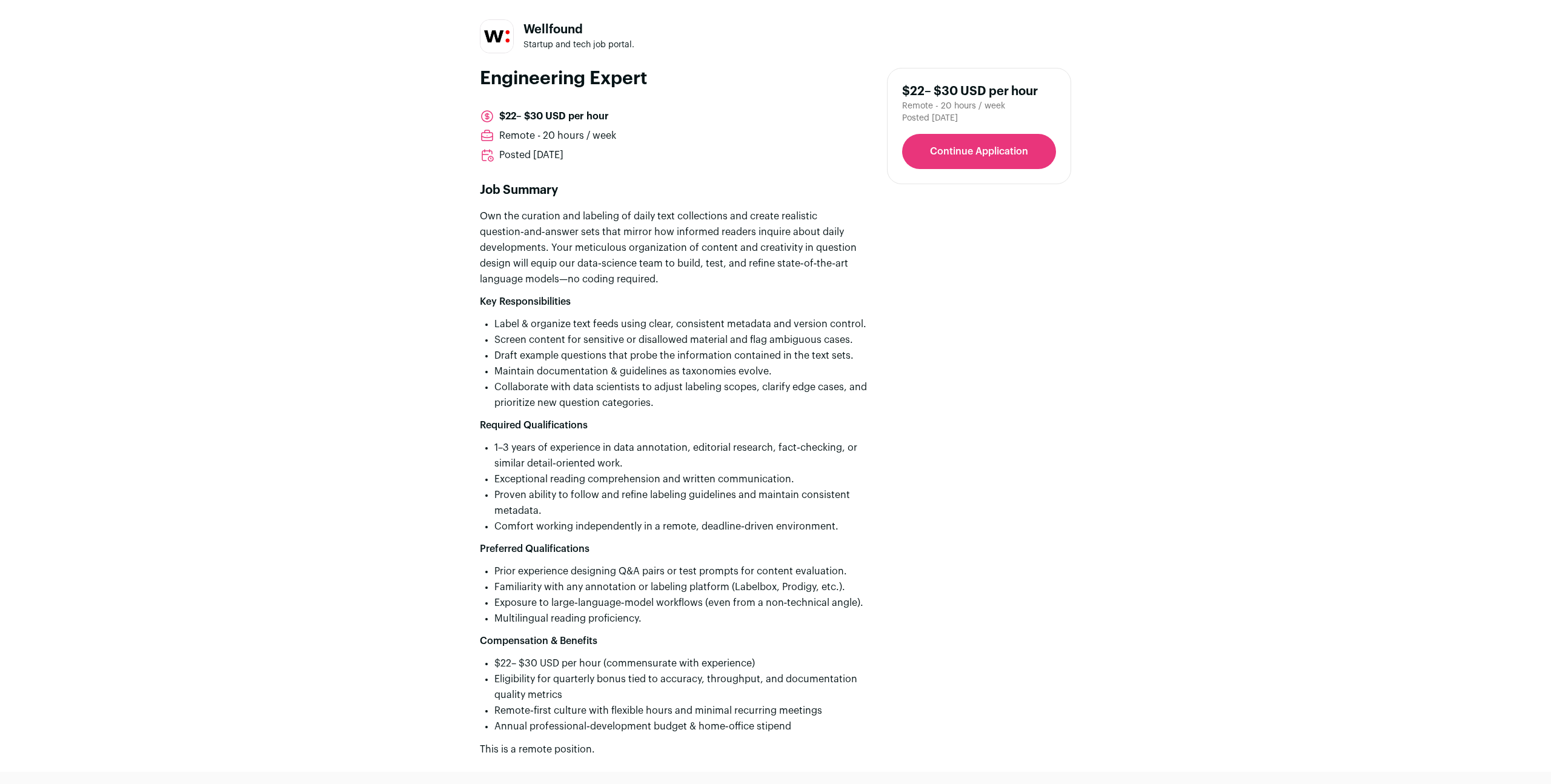
click at [775, 148] on link "Continue Application" at bounding box center [979, 151] width 154 height 35
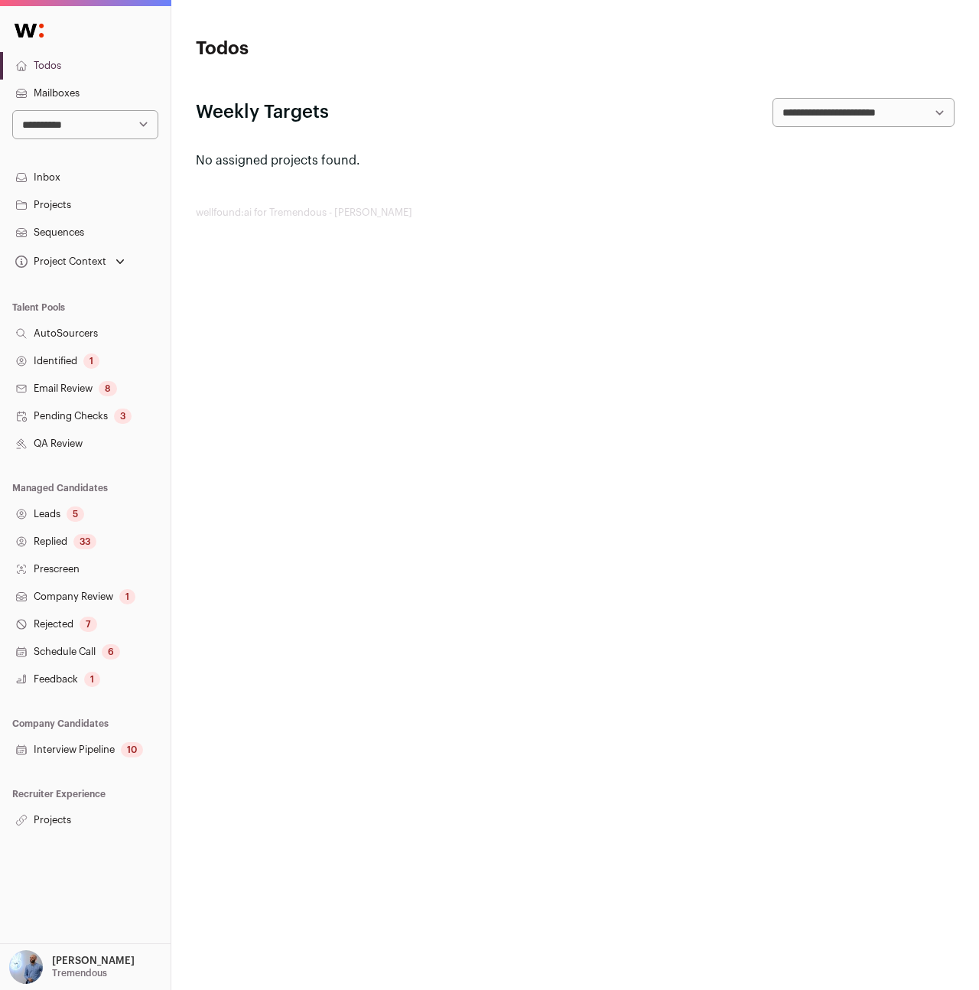
click at [63, 956] on p "[PERSON_NAME]" at bounding box center [93, 961] width 83 height 12
click at [66, 920] on link "Admin" at bounding box center [103, 925] width 169 height 34
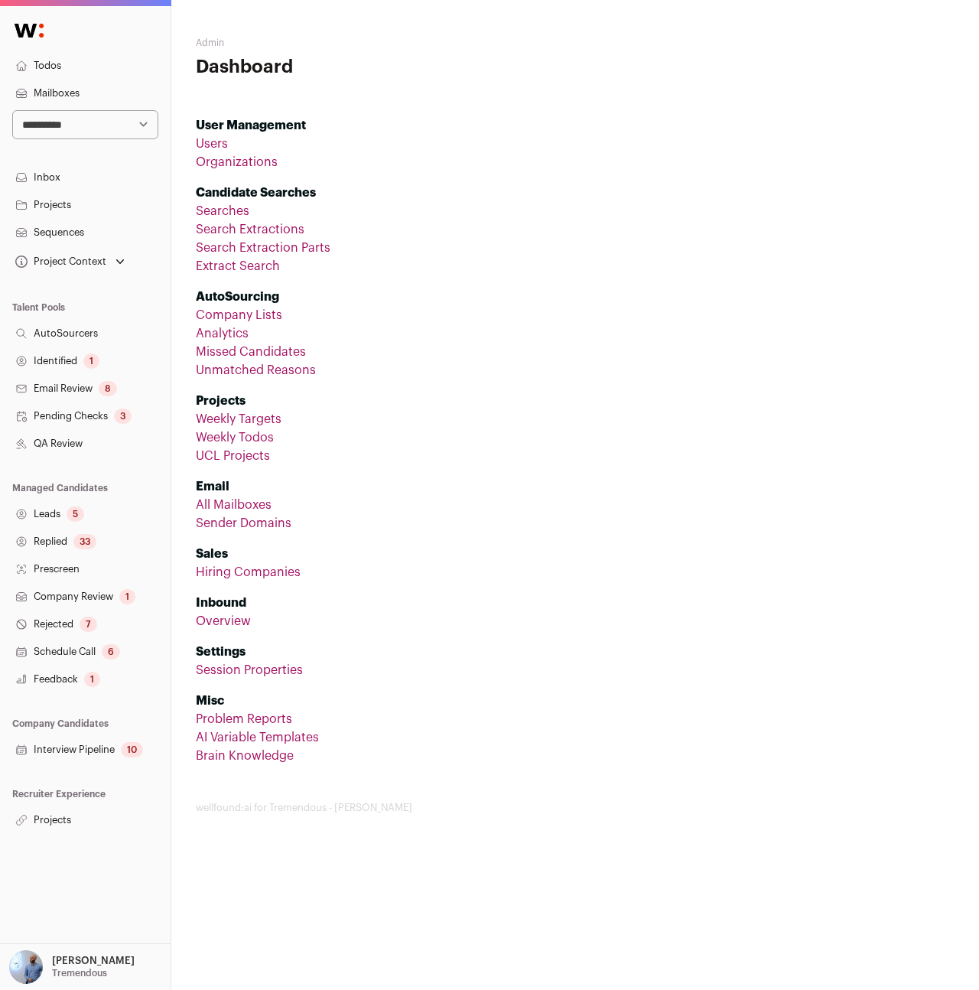
click at [231, 151] on li "Users" at bounding box center [575, 144] width 759 height 18
click at [226, 151] on li "Users" at bounding box center [575, 144] width 759 height 18
click at [223, 151] on li "Users" at bounding box center [575, 144] width 759 height 18
click at [217, 145] on link "Users" at bounding box center [212, 144] width 32 height 12
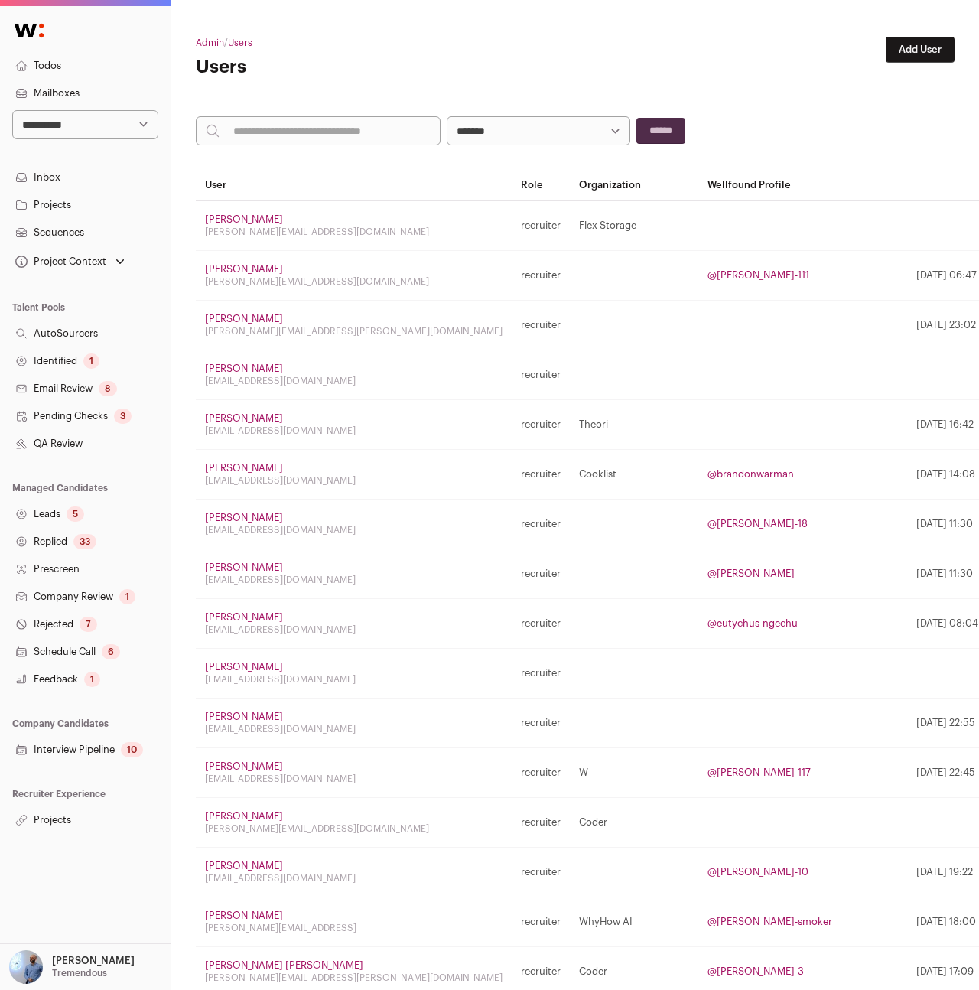
click at [346, 118] on input "search" at bounding box center [318, 130] width 245 height 29
type input "******"
click at [636, 118] on input "******" at bounding box center [660, 131] width 49 height 26
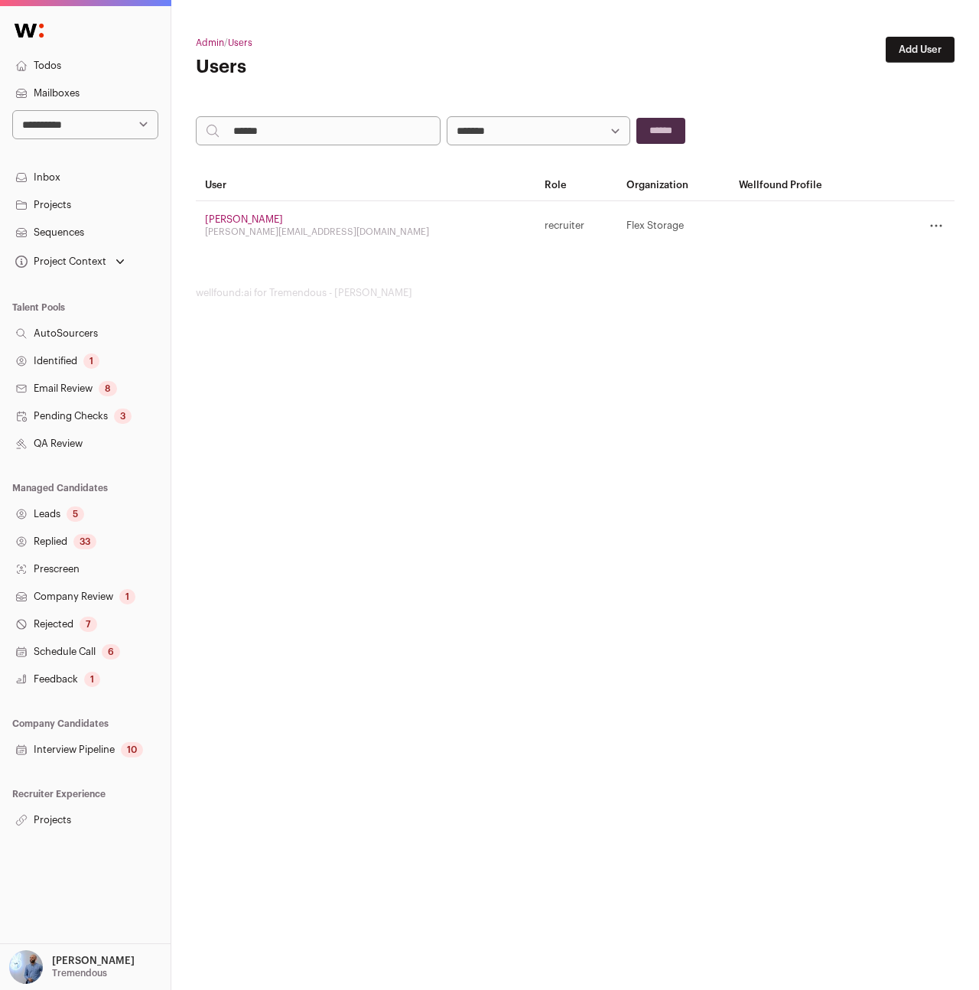
click at [226, 222] on link "[PERSON_NAME]" at bounding box center [244, 219] width 78 height 10
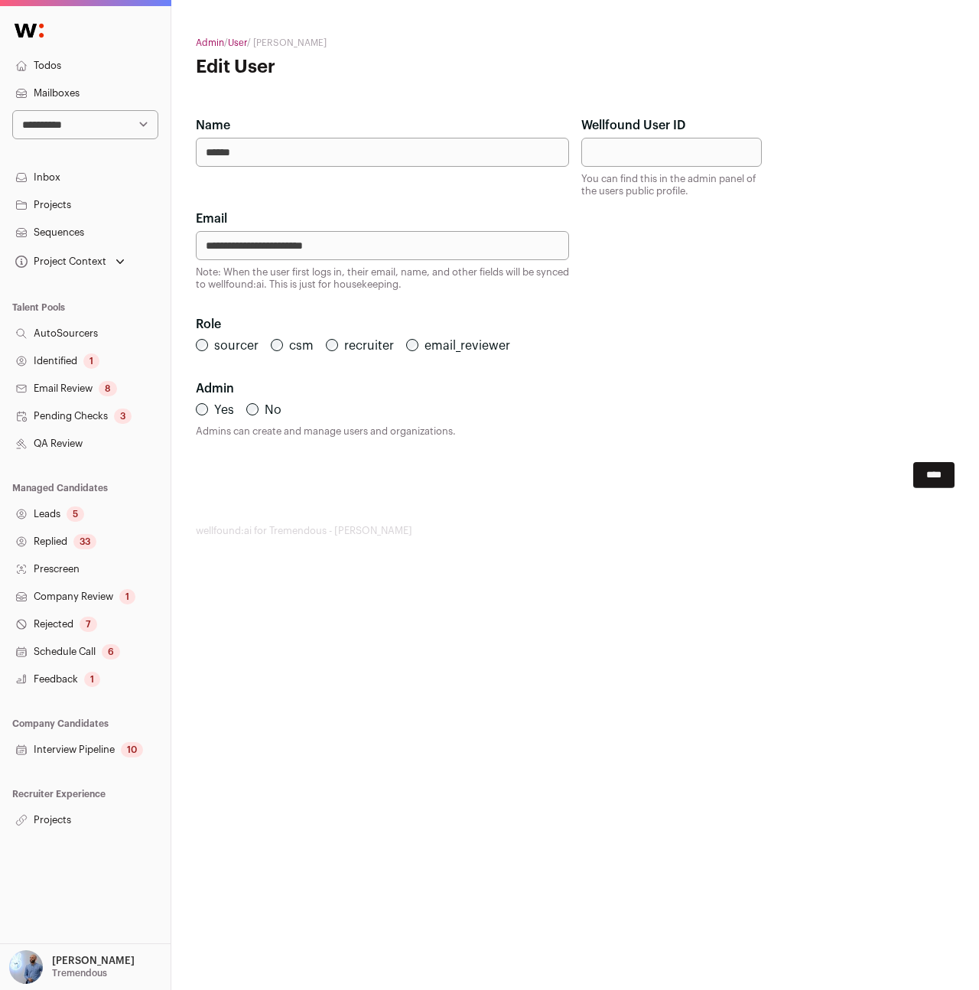
click at [467, 243] on input "**********" at bounding box center [382, 245] width 373 height 29
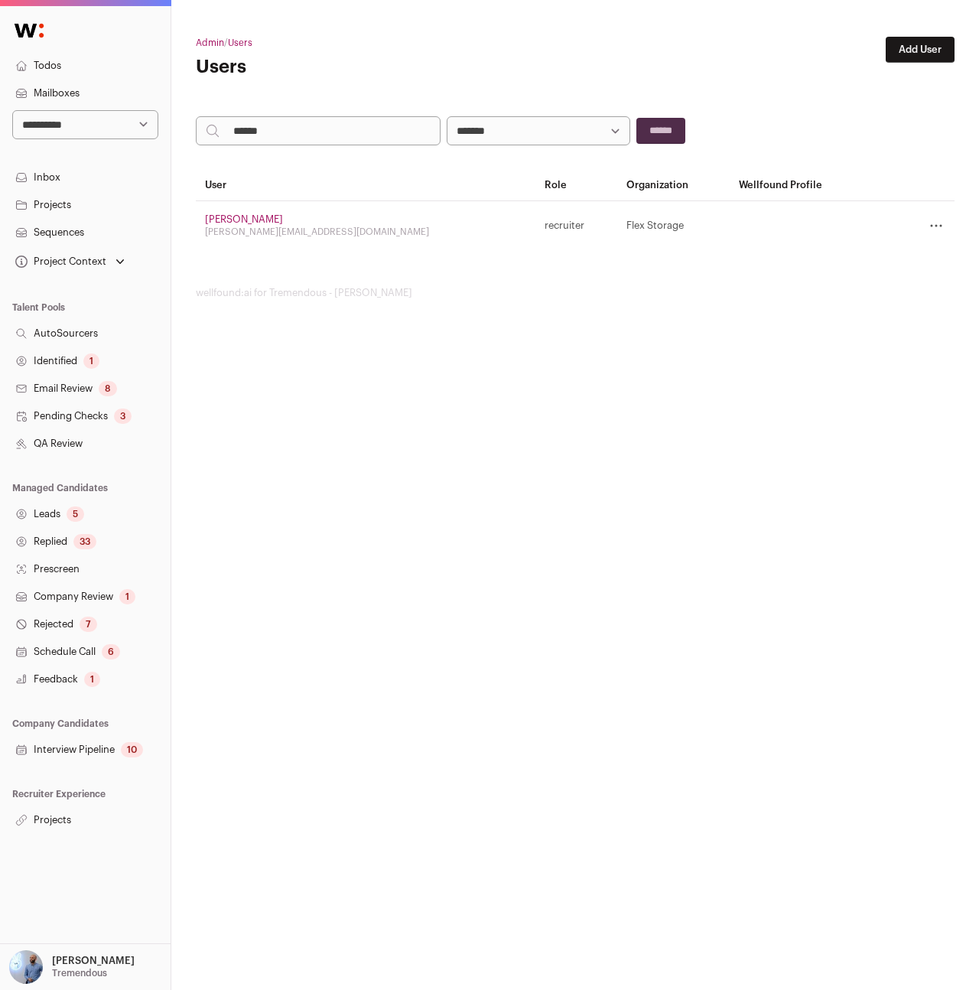
click at [704, 685] on html "**********" at bounding box center [489, 495] width 979 height 990
